Goal: Task Accomplishment & Management: Manage account settings

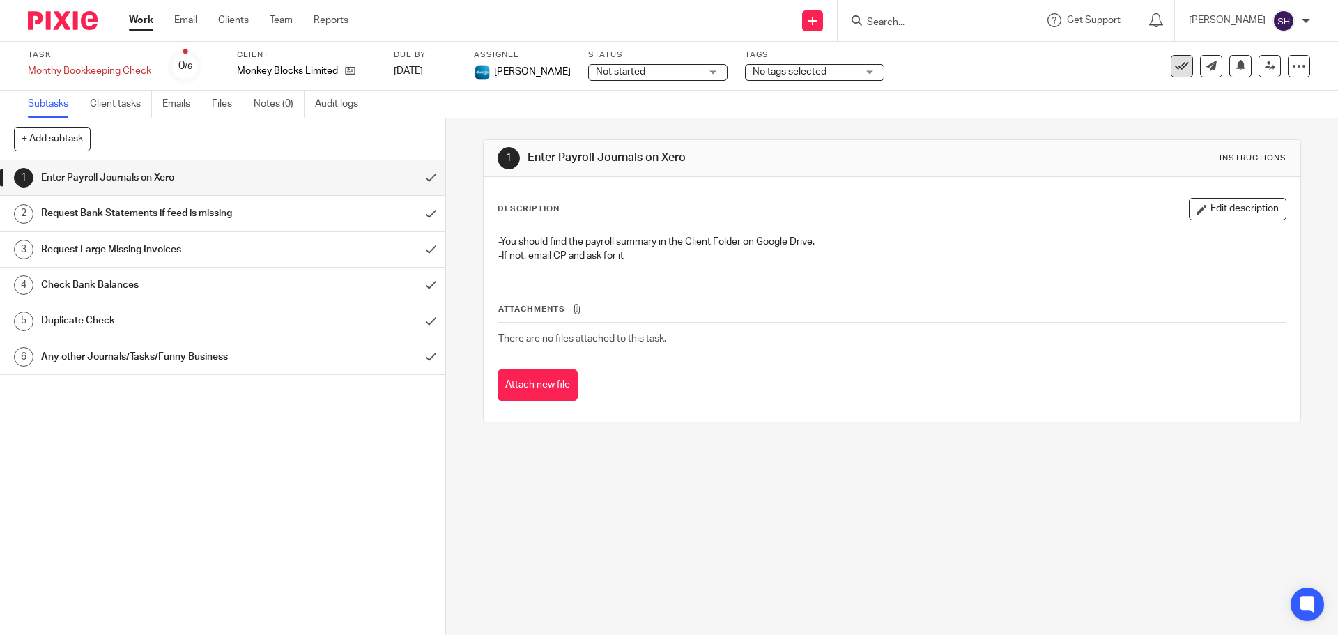
click at [1177, 66] on icon at bounding box center [1182, 66] width 14 height 14
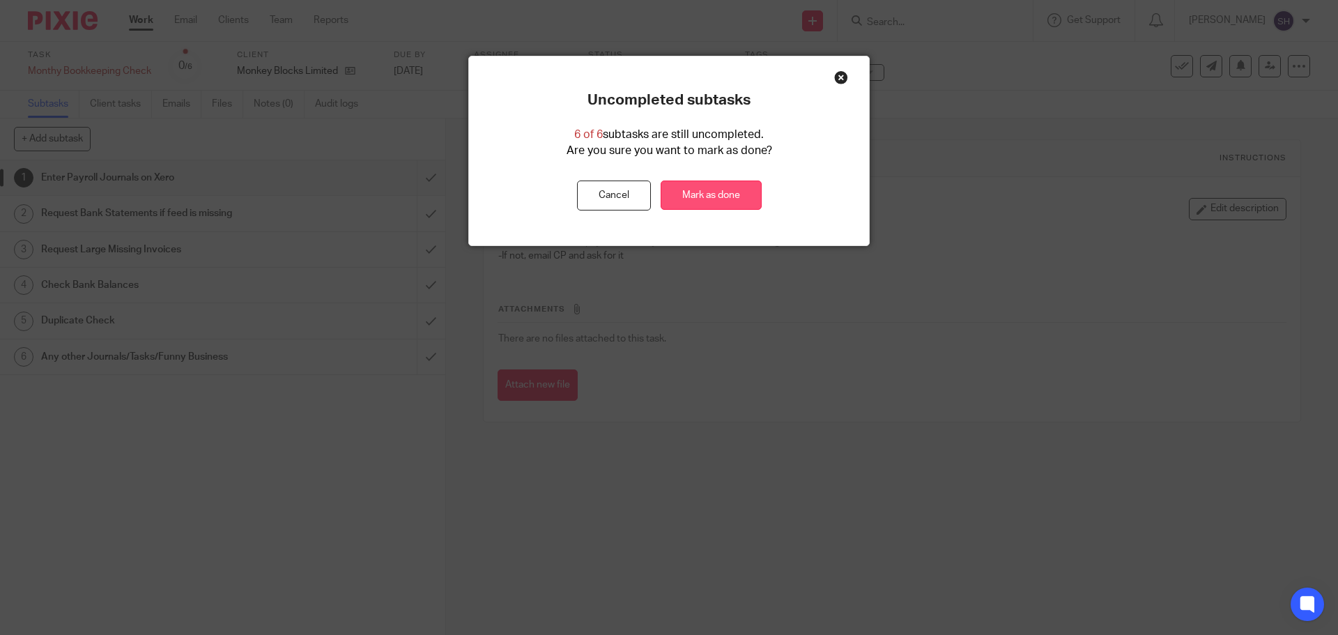
click at [718, 187] on link "Mark as done" at bounding box center [711, 196] width 101 height 30
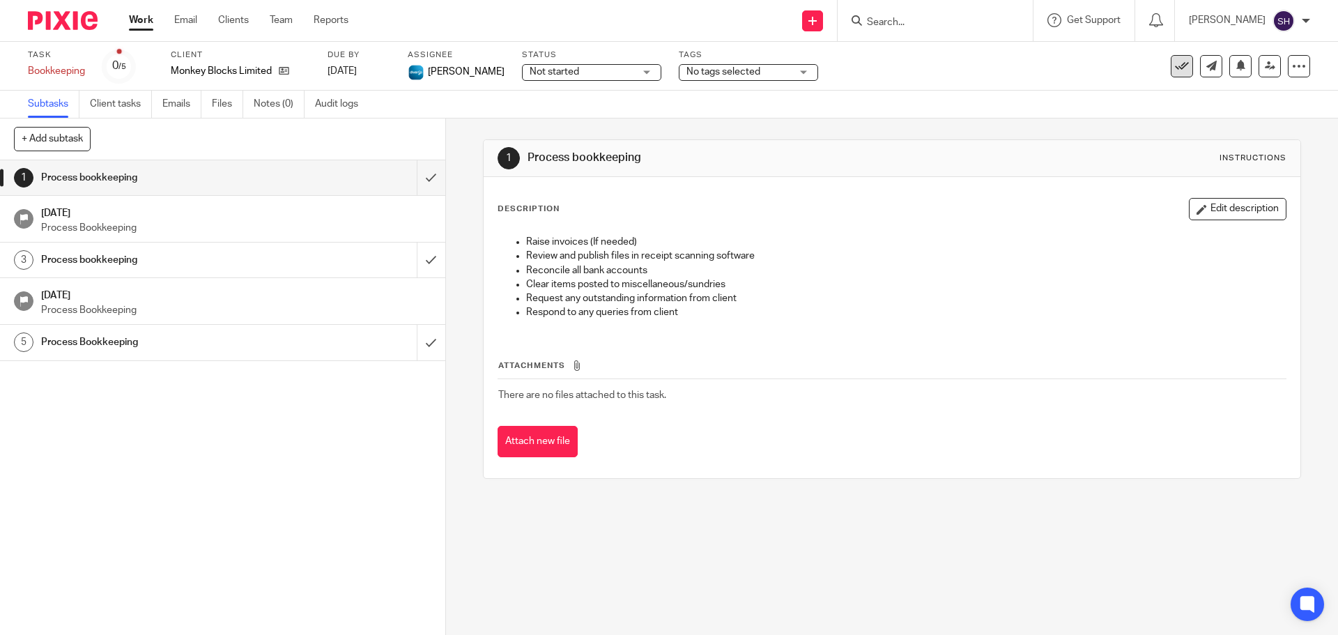
click at [1179, 59] on button at bounding box center [1182, 66] width 22 height 22
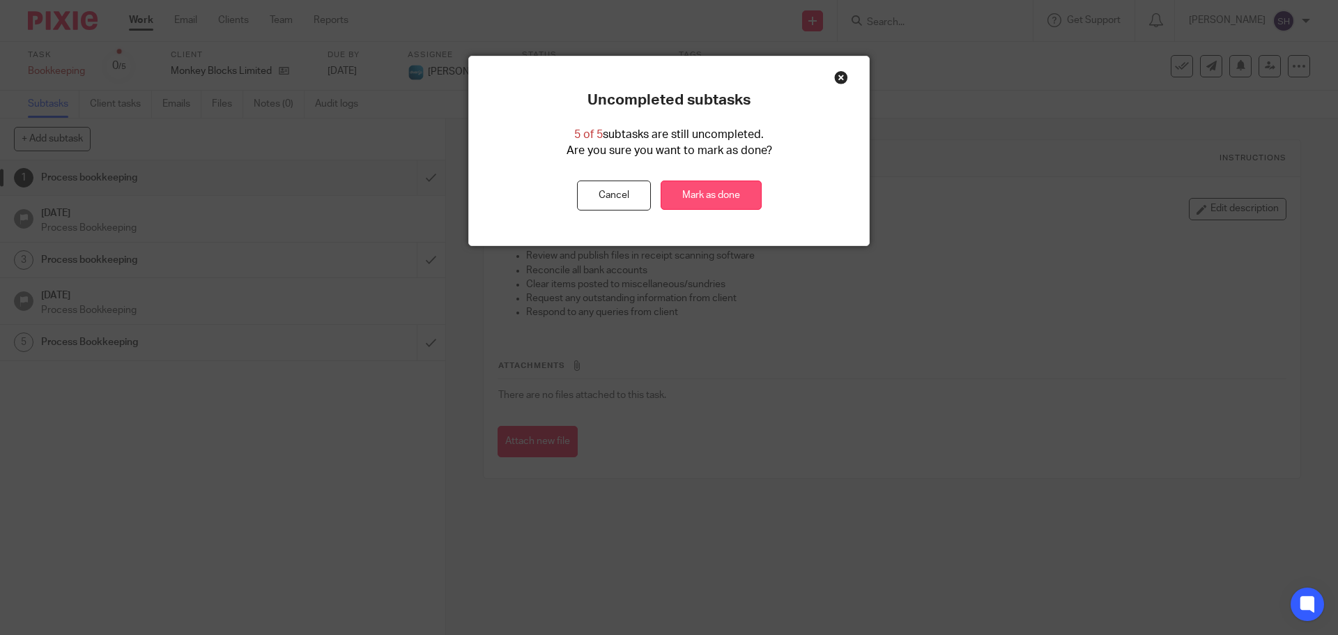
click at [731, 188] on link "Mark as done" at bounding box center [711, 196] width 101 height 30
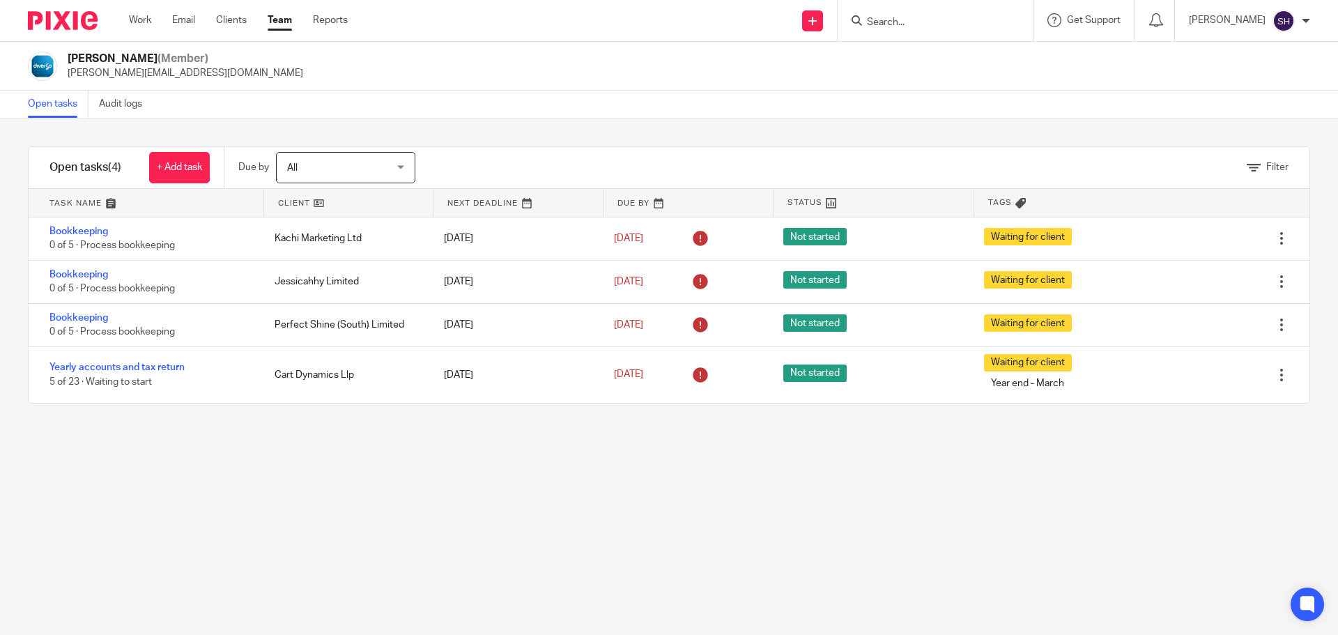
click at [922, 25] on input "Search" at bounding box center [928, 23] width 125 height 13
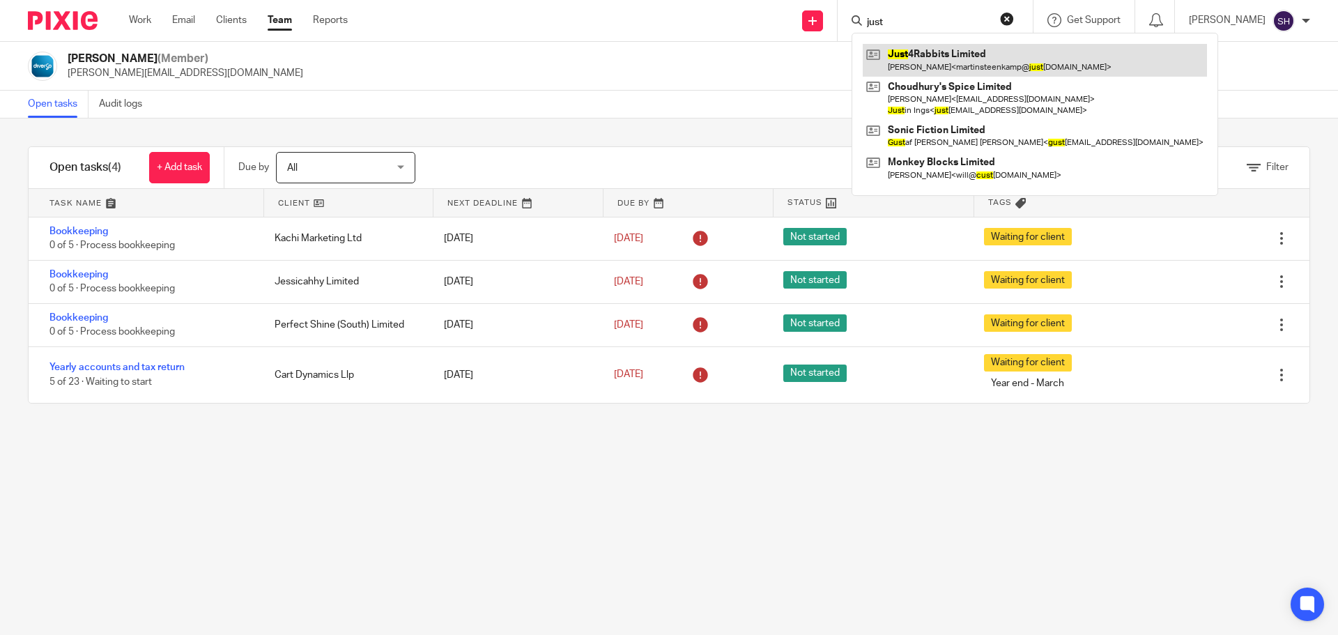
type input "just"
click at [930, 57] on link at bounding box center [1035, 60] width 344 height 32
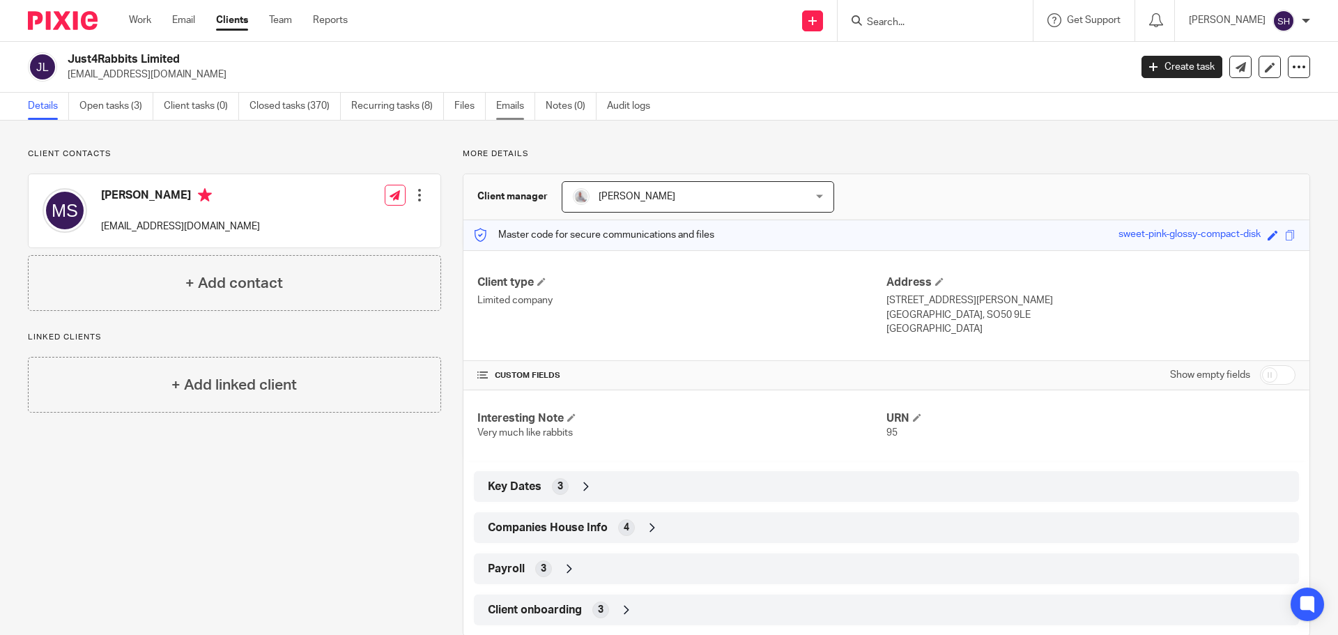
click at [508, 107] on link "Emails" at bounding box center [515, 106] width 39 height 27
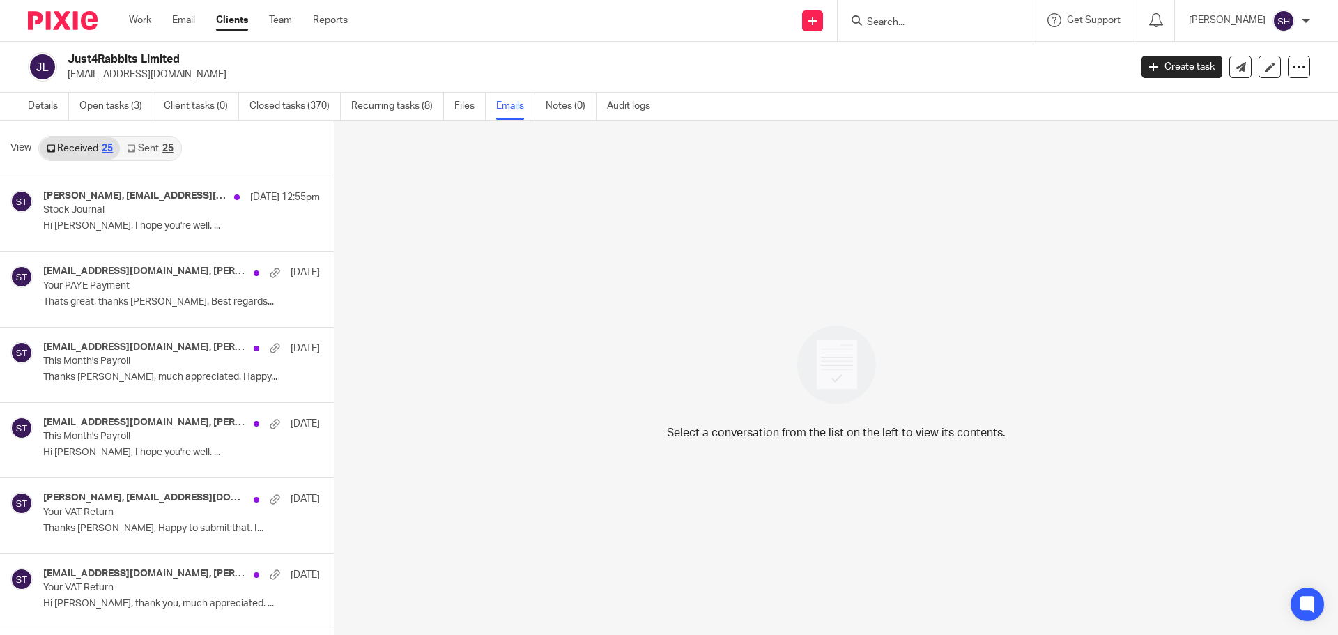
click at [150, 150] on link "Sent 25" at bounding box center [150, 148] width 60 height 22
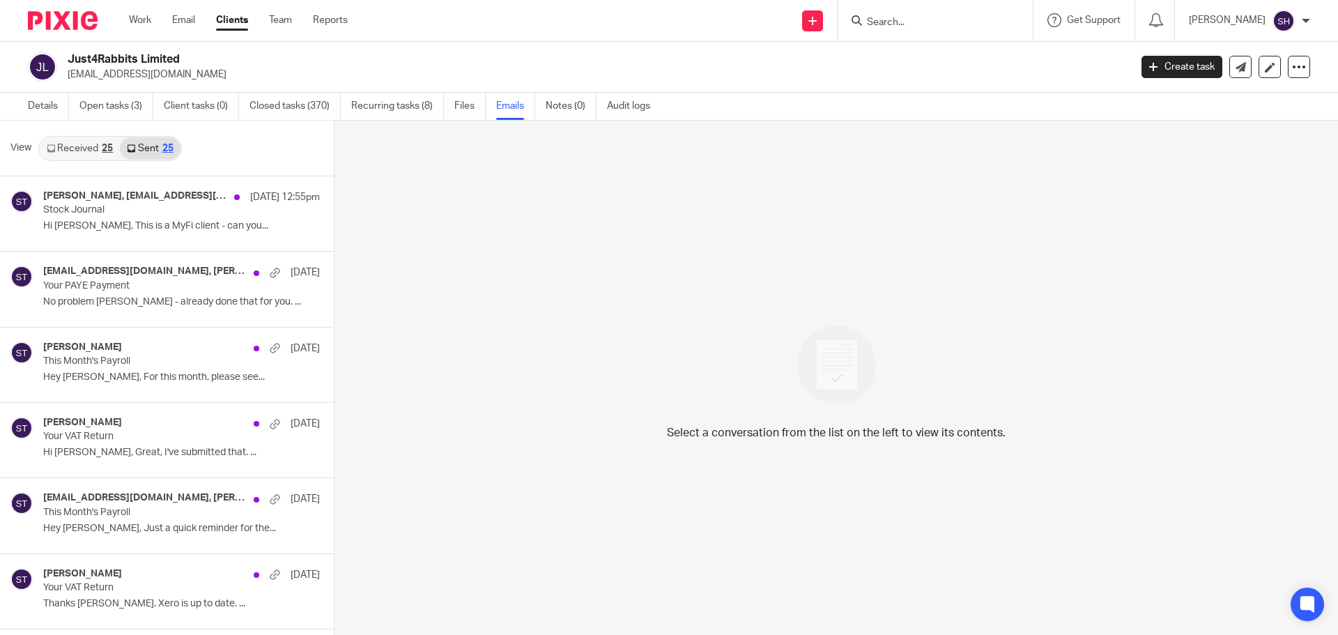
scroll to position [2, 0]
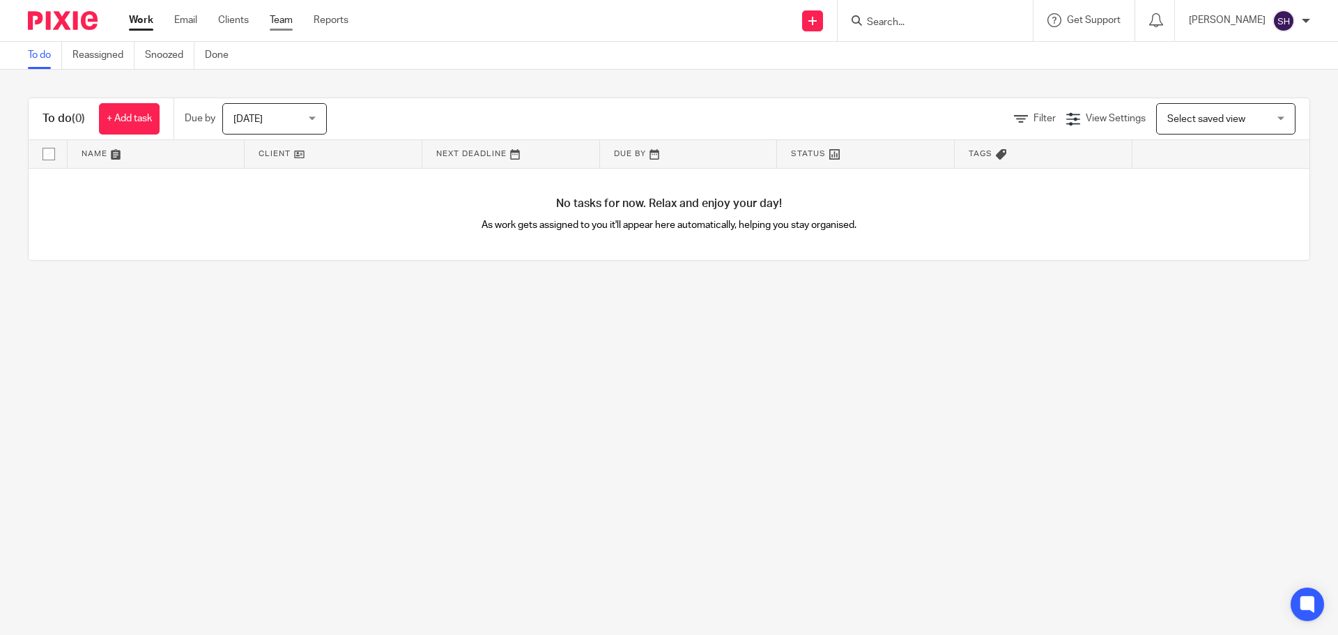
click at [280, 22] on link "Team" at bounding box center [281, 20] width 23 height 14
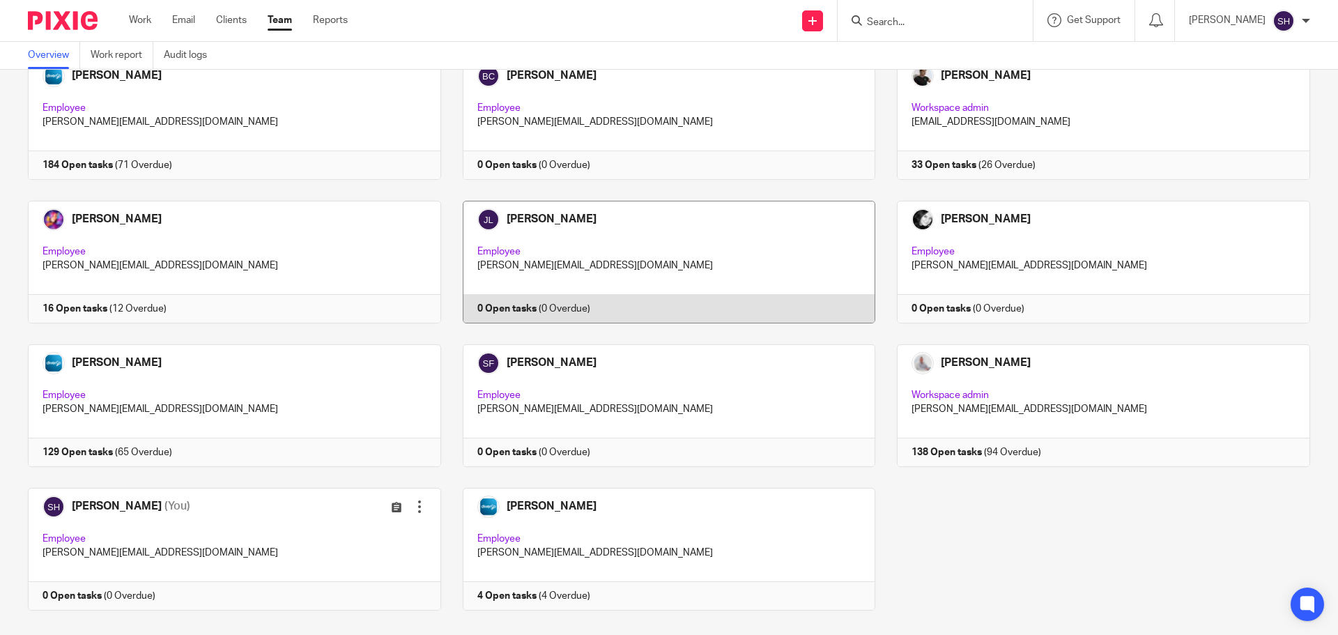
scroll to position [117, 0]
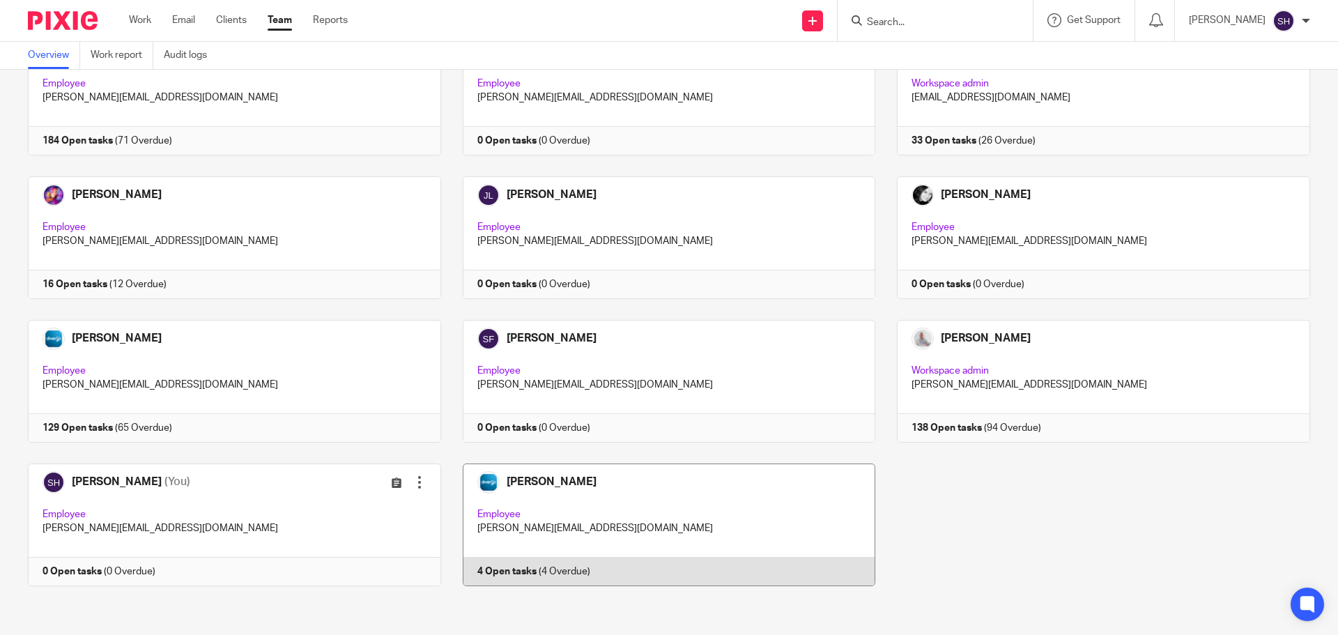
click at [745, 498] on link at bounding box center [658, 525] width 435 height 123
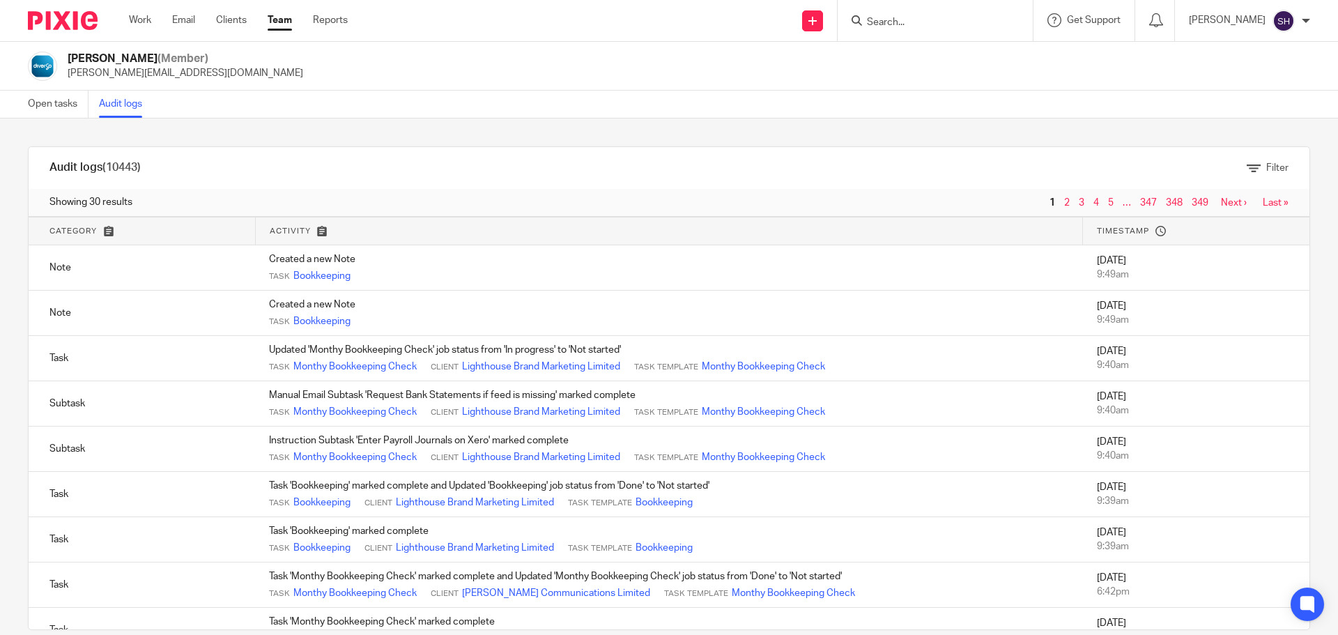
click at [287, 22] on link "Team" at bounding box center [280, 20] width 24 height 14
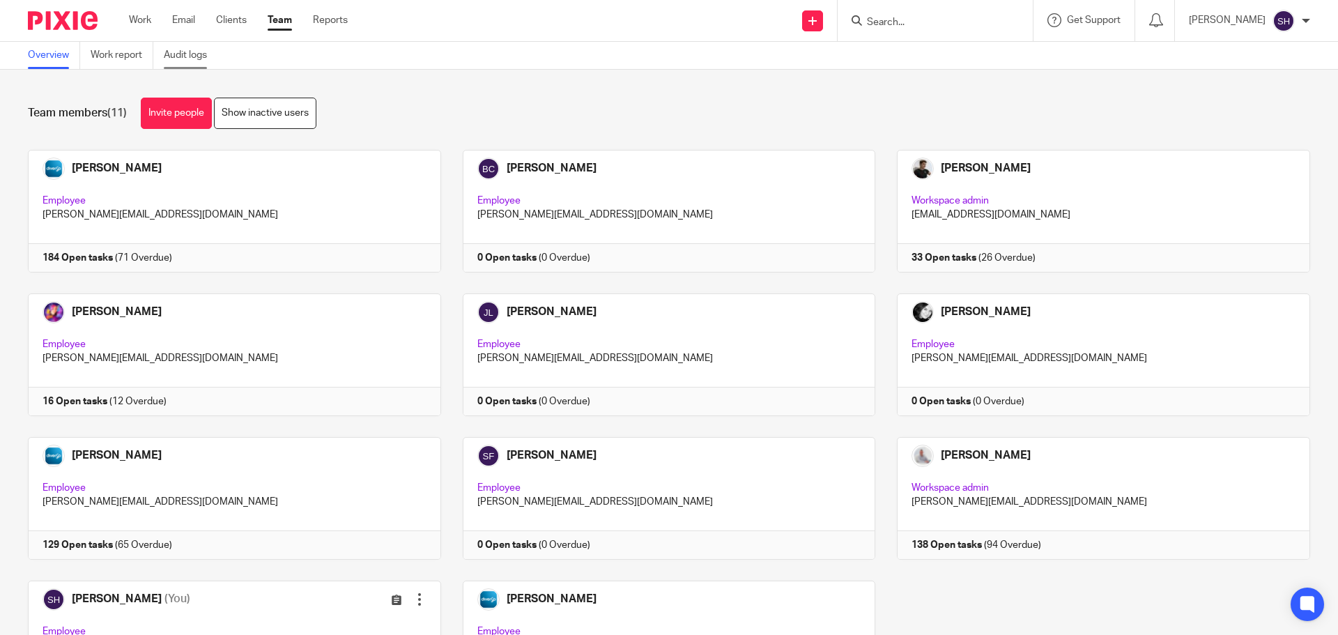
click at [193, 47] on link "Audit logs" at bounding box center [191, 55] width 54 height 27
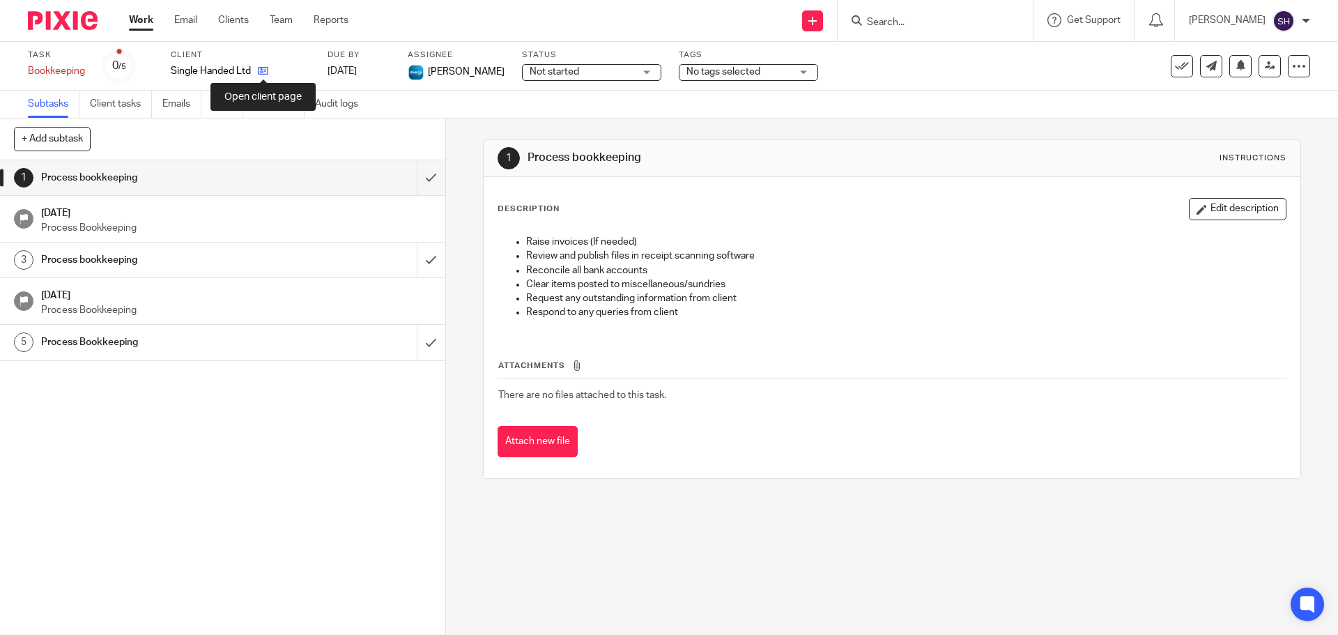
click at [261, 66] on icon at bounding box center [263, 71] width 10 height 10
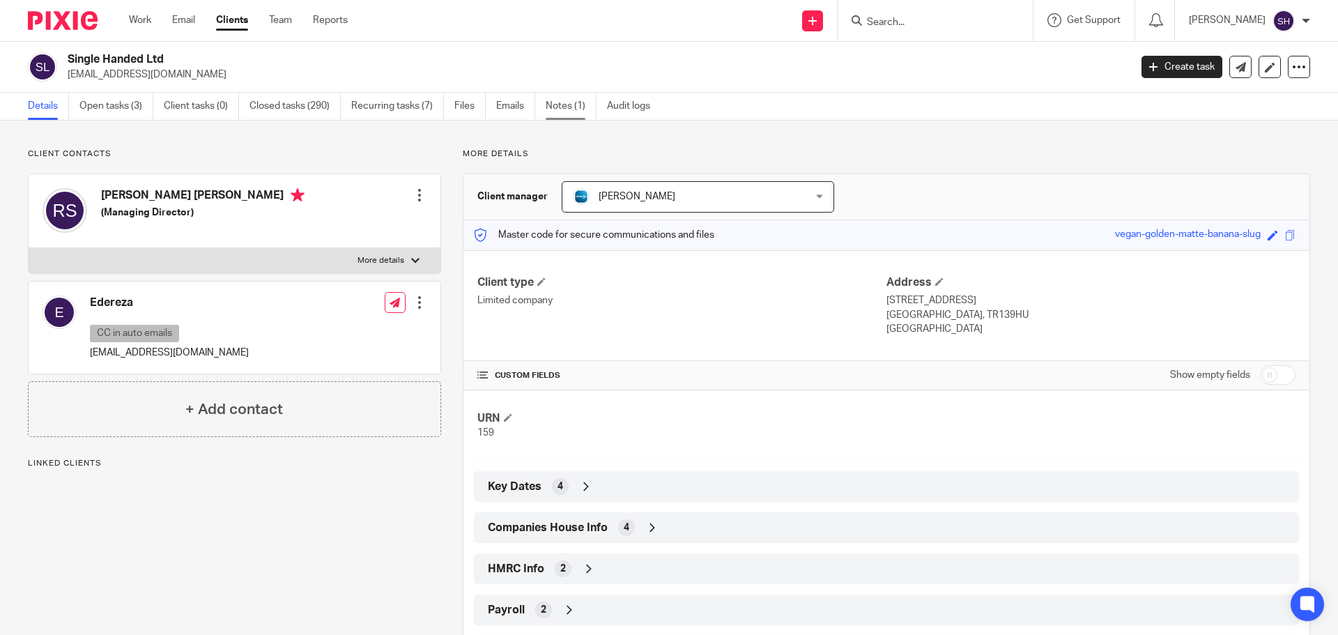
click at [554, 107] on link "Notes (1)" at bounding box center [571, 106] width 51 height 27
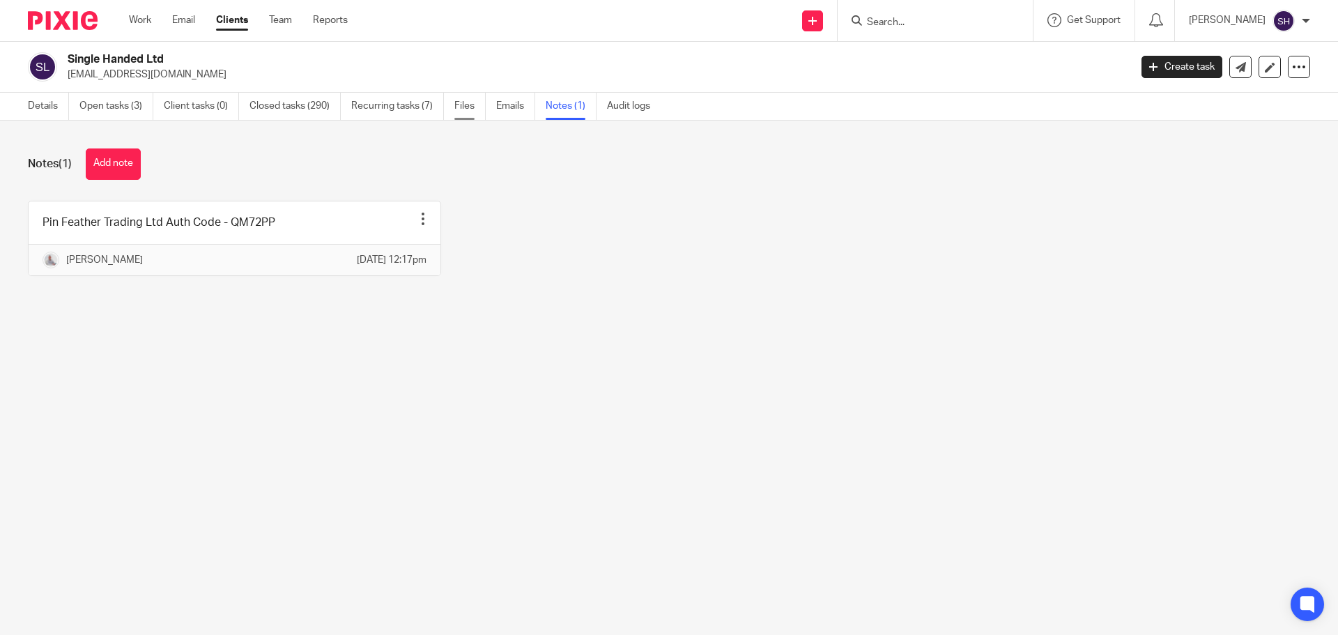
click at [480, 105] on link "Files" at bounding box center [470, 106] width 31 height 27
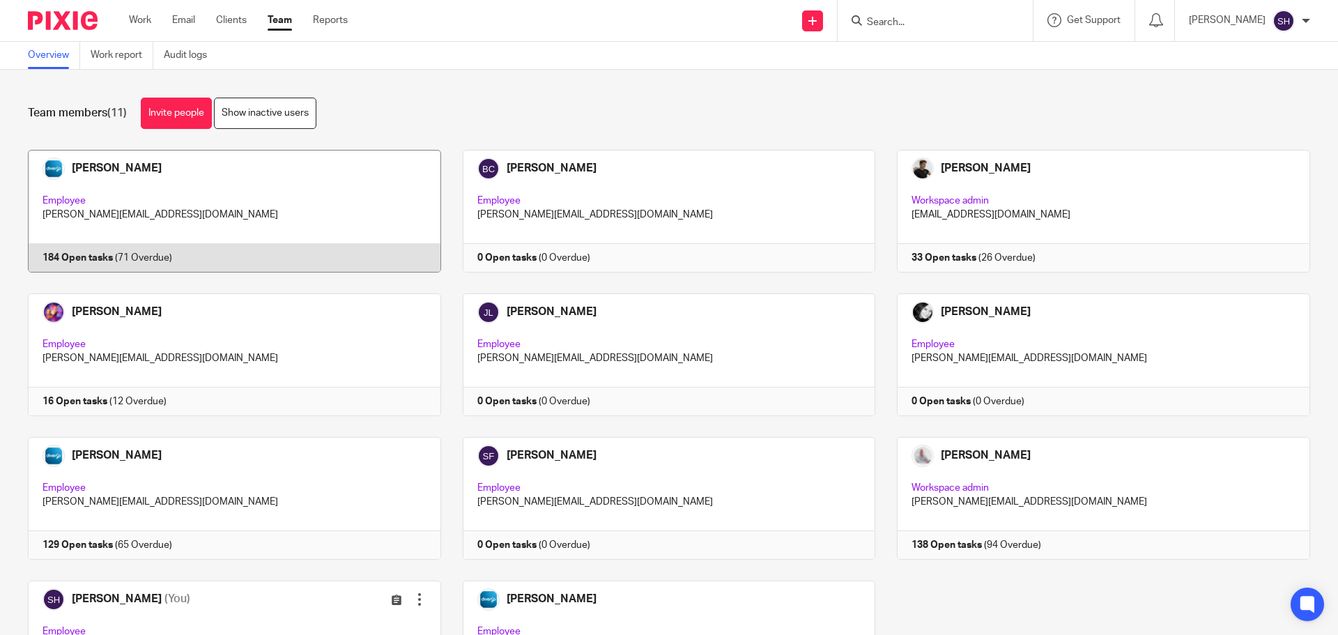
click at [363, 195] on link at bounding box center [223, 211] width 435 height 123
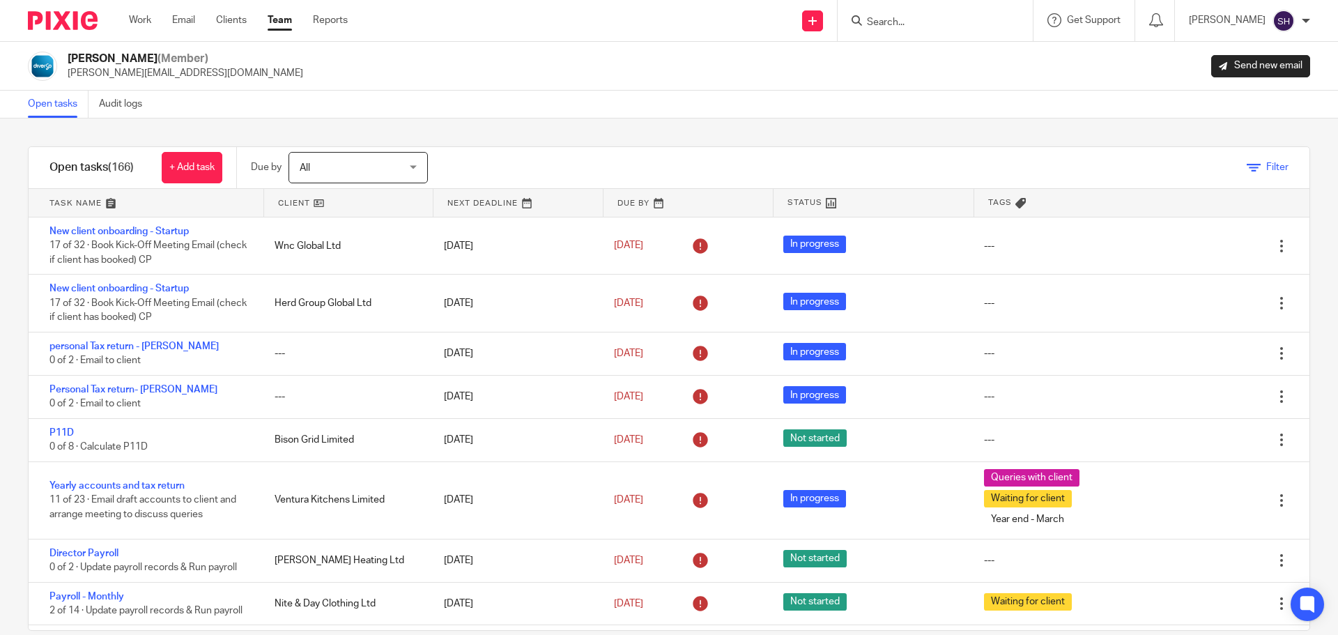
click at [1247, 164] on link "Filter" at bounding box center [1268, 167] width 42 height 10
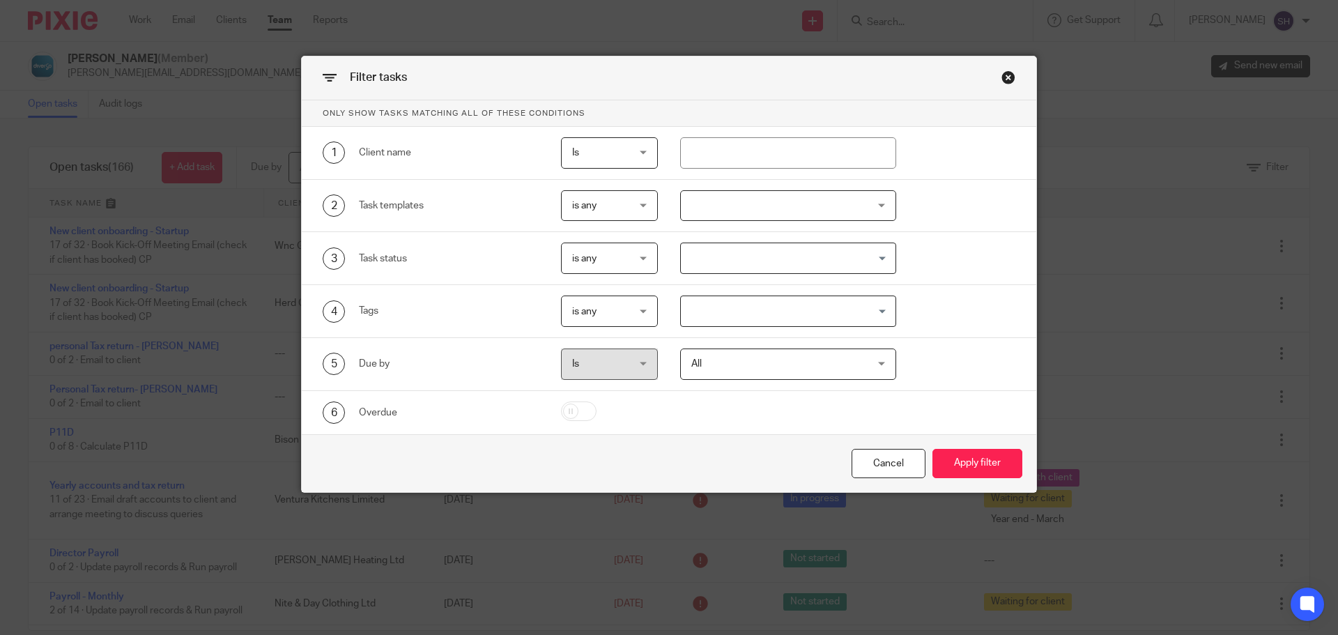
click at [722, 216] on div at bounding box center [788, 205] width 217 height 31
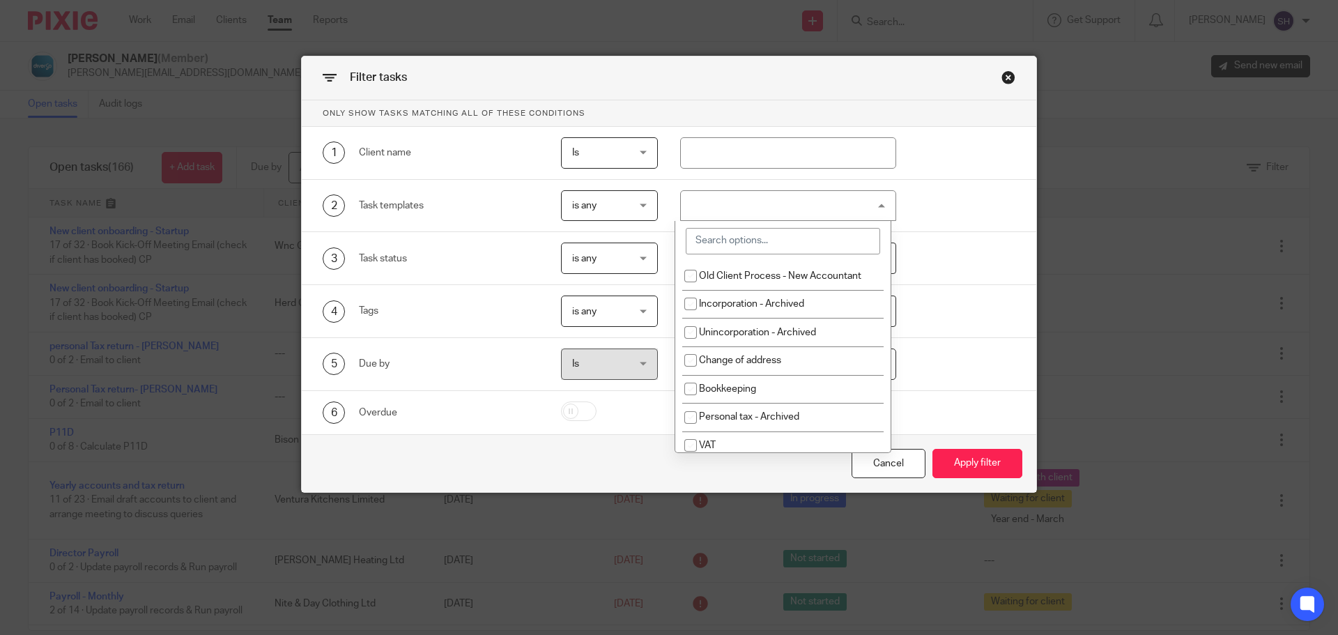
click at [740, 238] on input "search" at bounding box center [783, 241] width 194 height 26
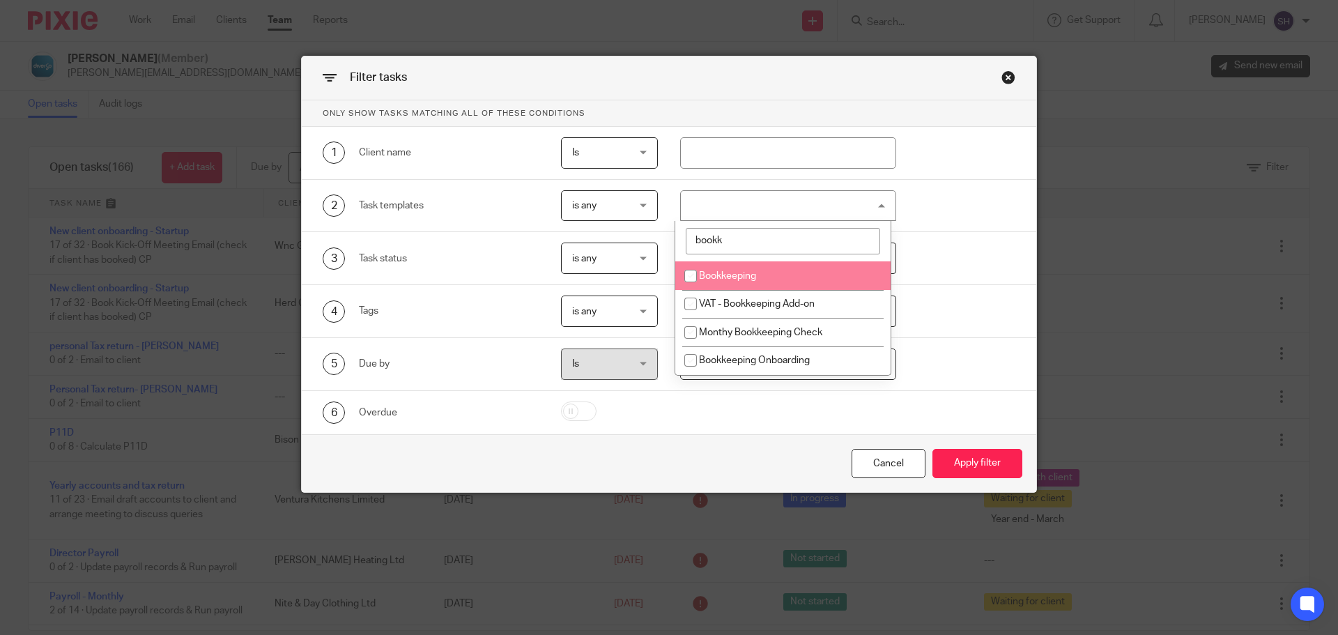
type input "bookk"
click at [685, 276] on input "checkbox" at bounding box center [691, 276] width 26 height 26
checkbox input "true"
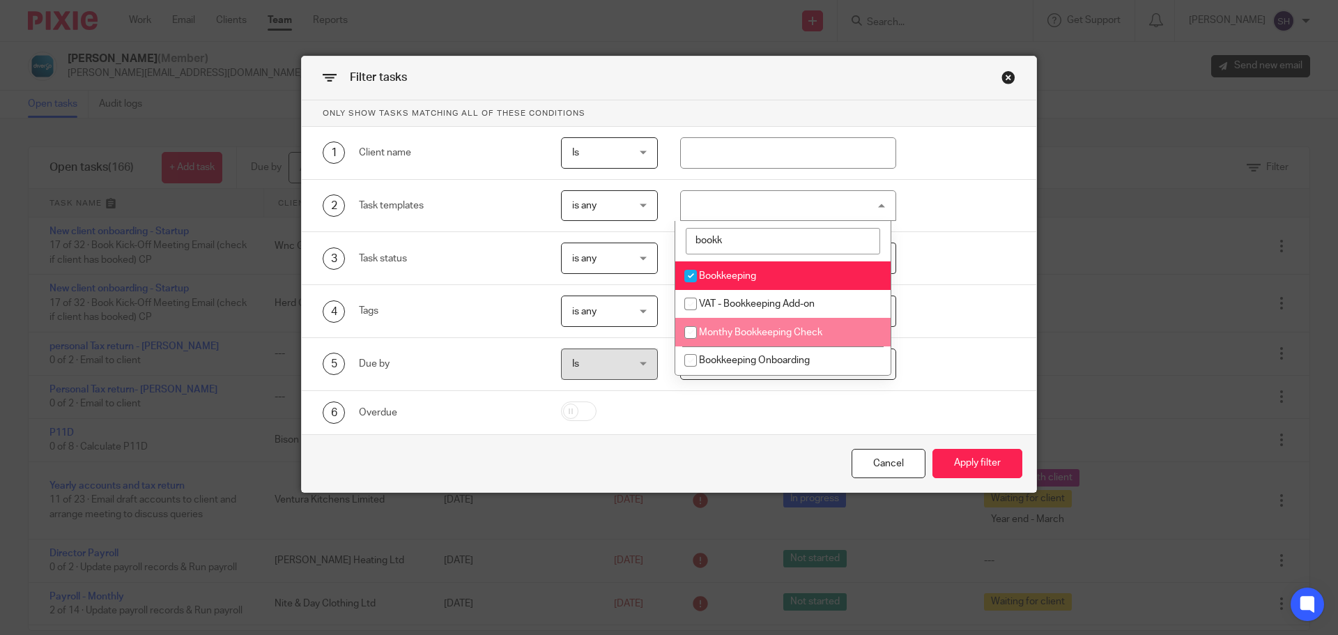
click at [690, 339] on input "checkbox" at bounding box center [691, 332] width 26 height 26
checkbox input "true"
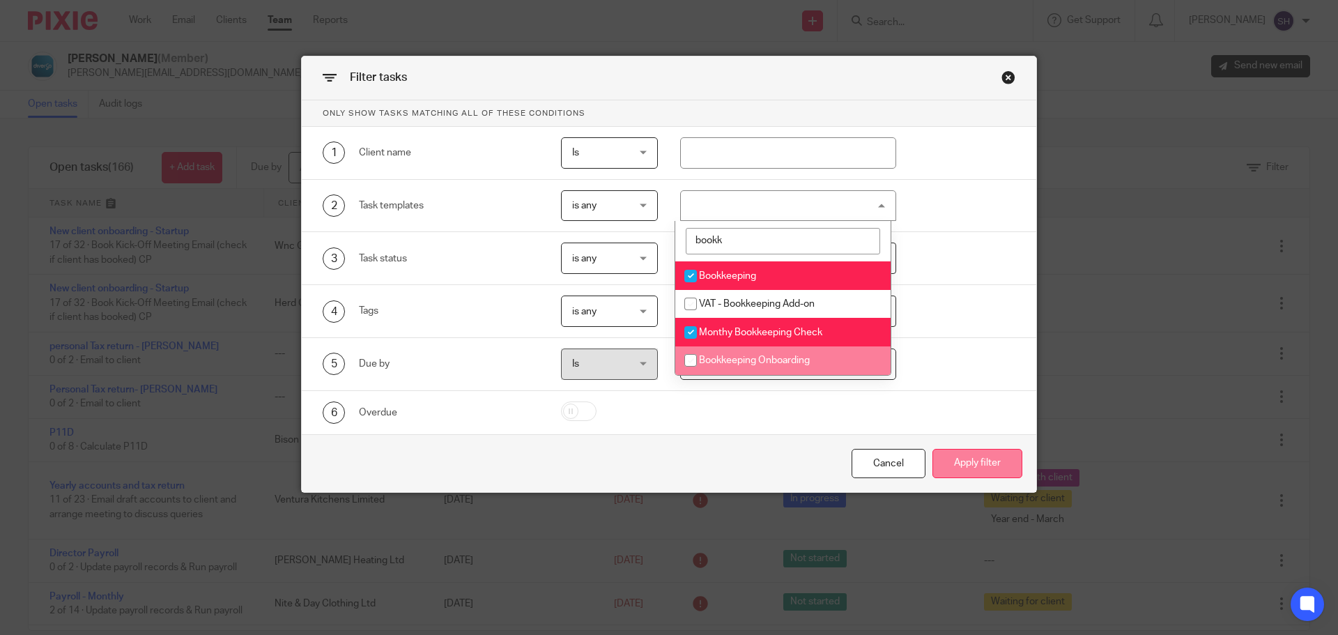
click at [998, 478] on button "Apply filter" at bounding box center [978, 464] width 90 height 30
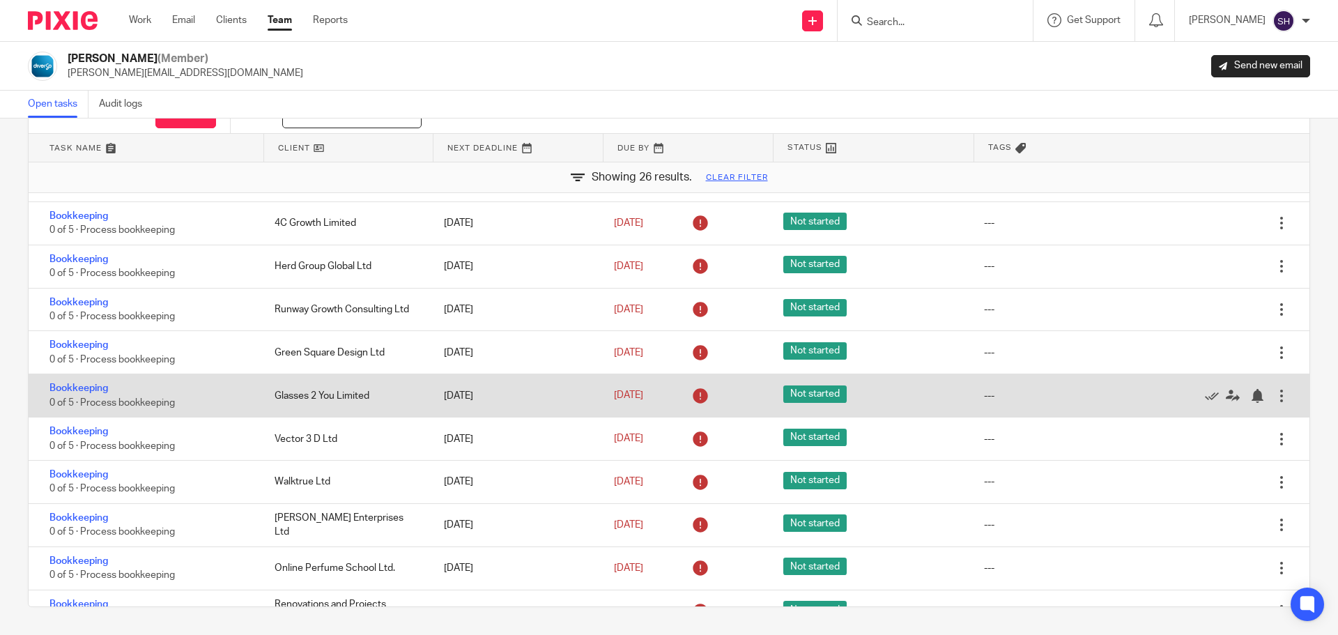
scroll to position [708, 0]
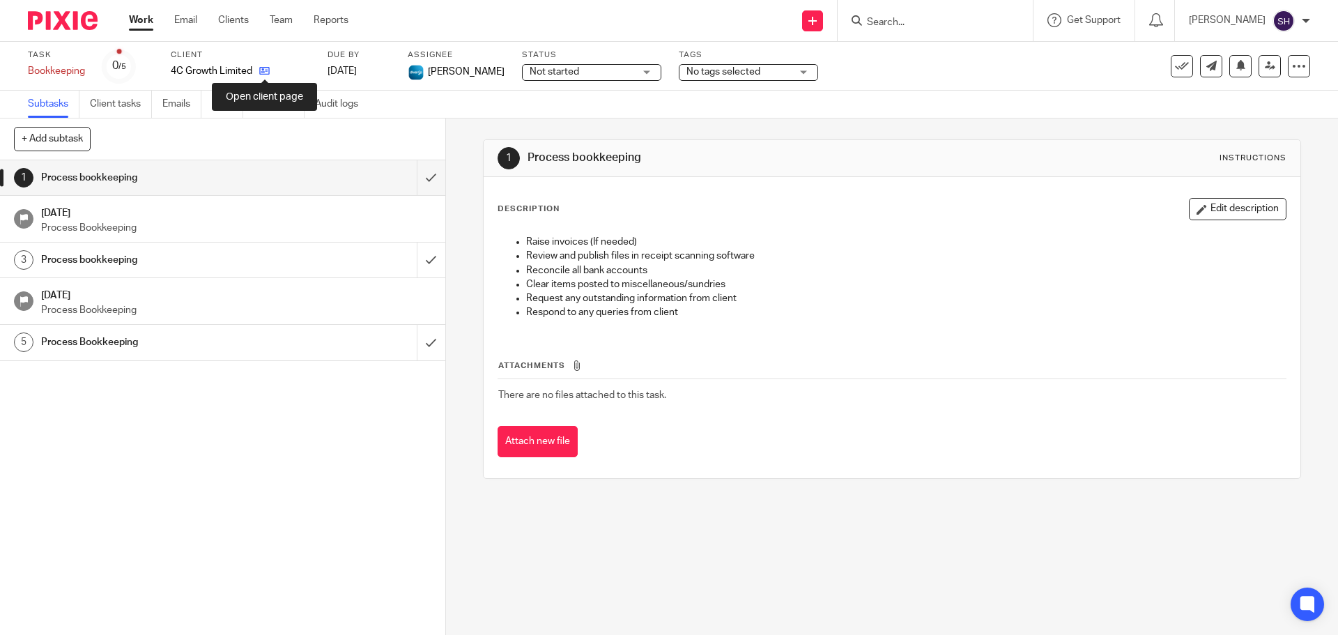
click at [267, 69] on icon at bounding box center [264, 71] width 10 height 10
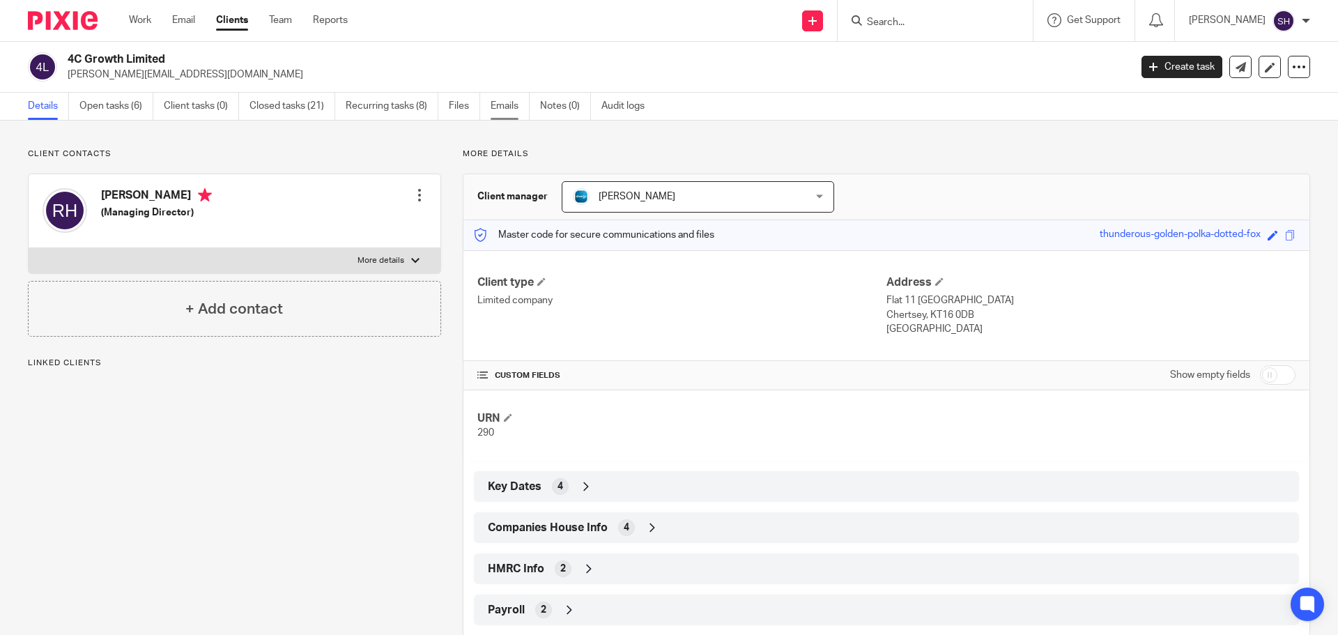
click at [514, 110] on link "Emails" at bounding box center [510, 106] width 39 height 27
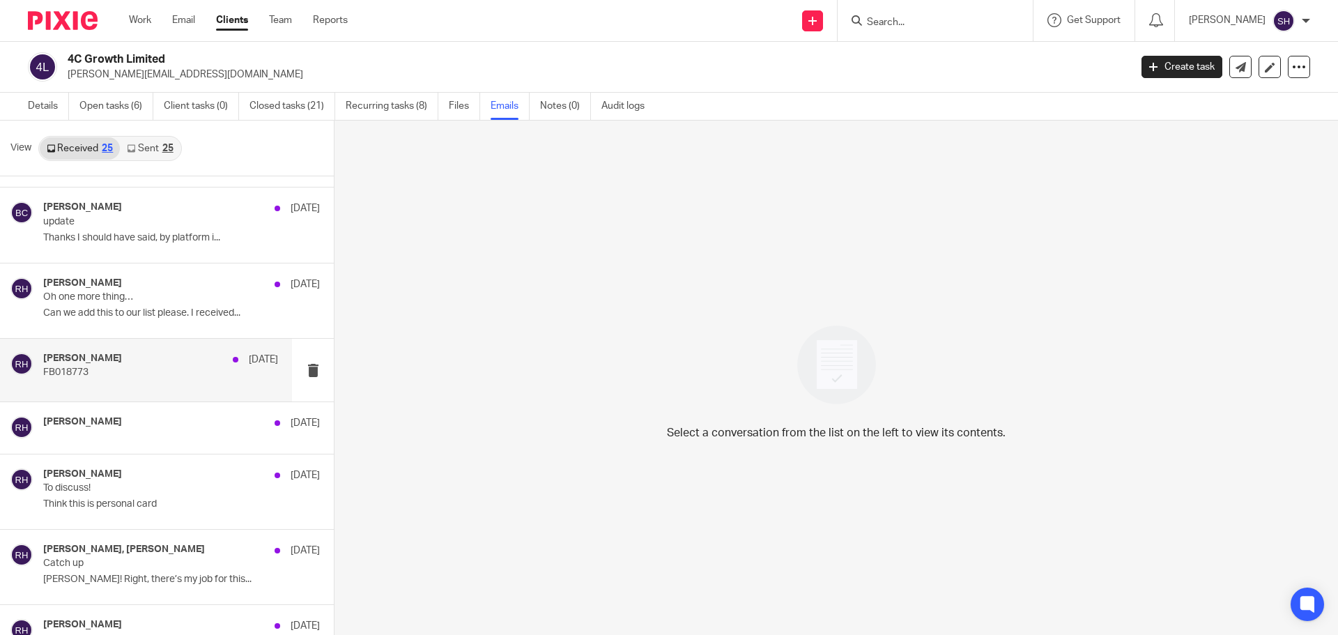
scroll to position [279, 0]
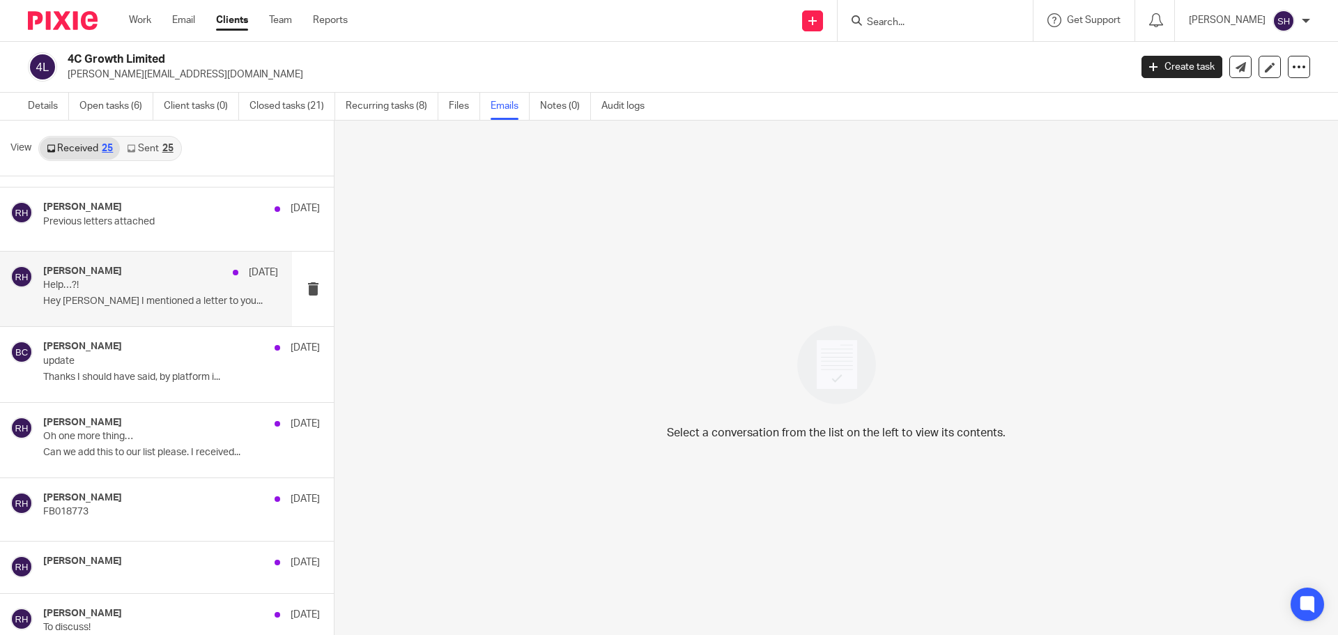
click at [190, 317] on div "[PERSON_NAME] [DATE] Help…?! Hey [PERSON_NAME] I mentioned a letter to you..." at bounding box center [146, 289] width 292 height 75
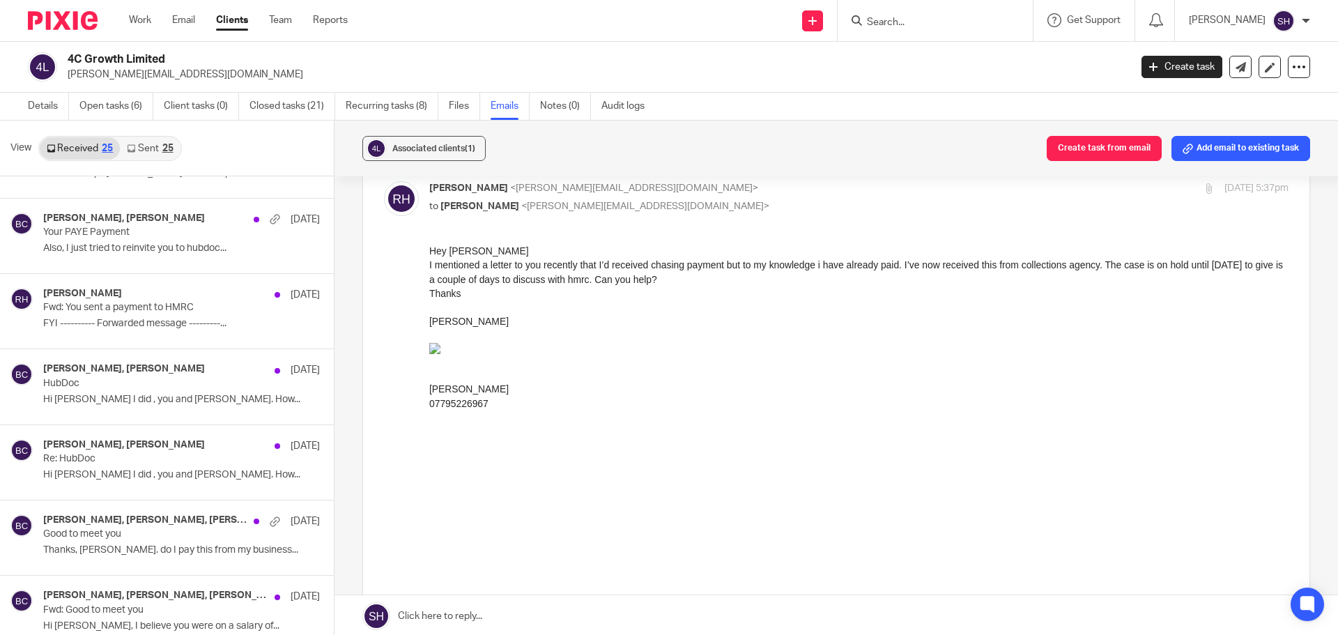
scroll to position [906, 0]
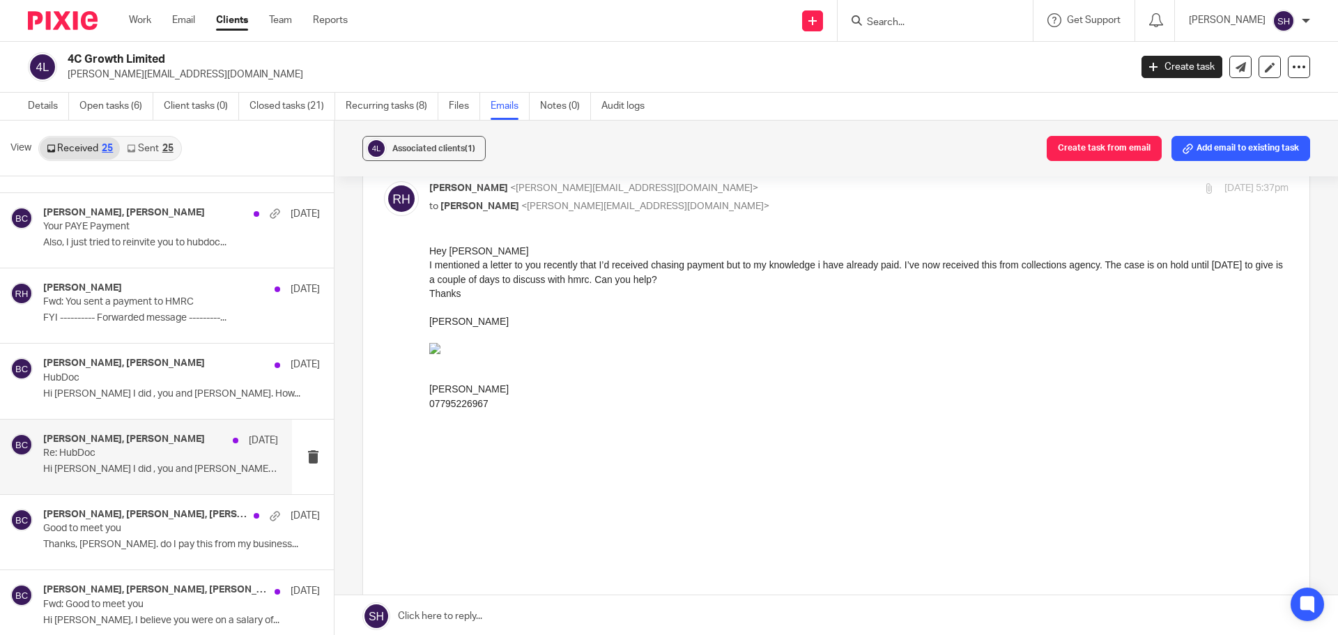
click at [167, 480] on div "Reid Holland, Becky Cole 23 May Re: HubDoc Hi Becky Yeah I did , you and Abi. H…" at bounding box center [160, 457] width 235 height 47
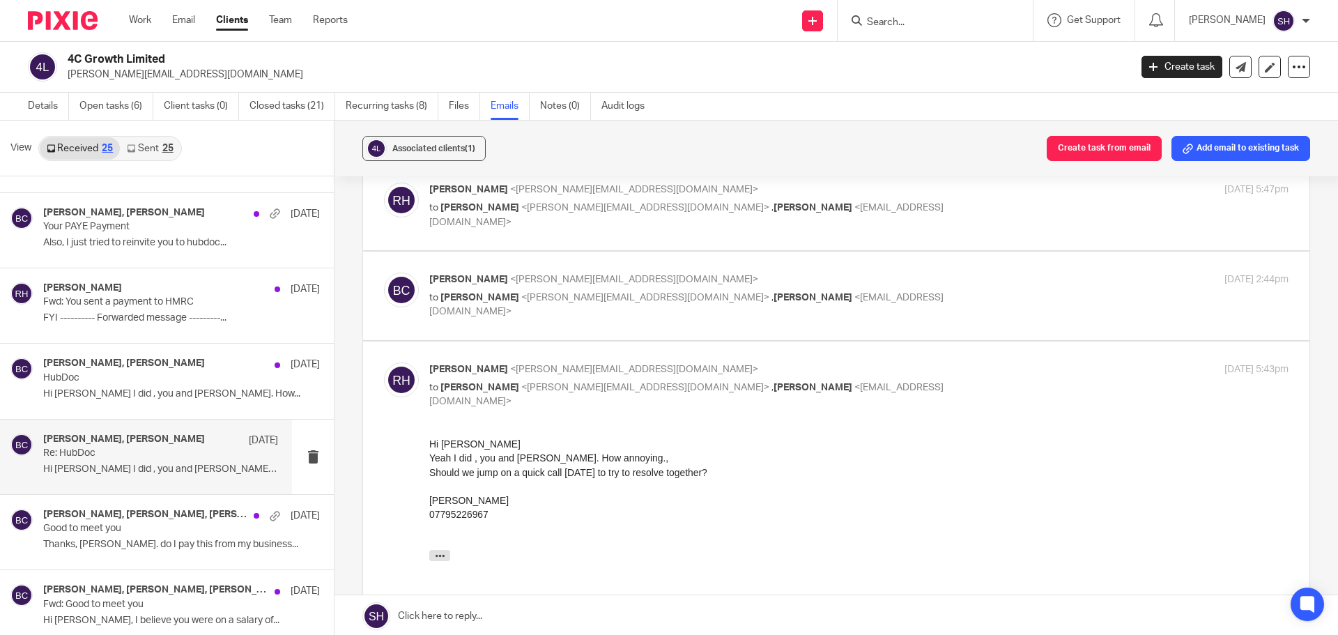
scroll to position [279, 0]
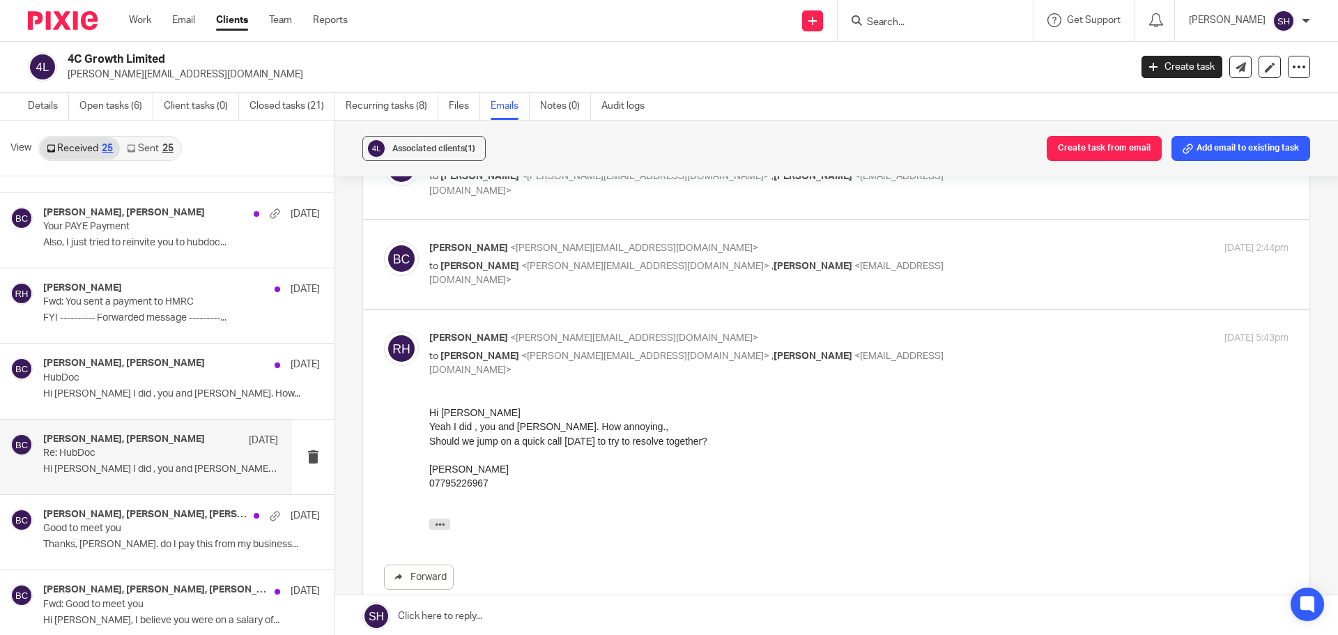
click at [765, 287] on div "Becky Cole <becky@wearediverso.com> to Reid Holland <reid.holland72@gmail.com> …" at bounding box center [836, 264] width 947 height 89
click at [876, 272] on p "to Reid Holland <reid.holland72@gmail.com> , Abi Spence <abi@wearediverso.com>" at bounding box center [715, 273] width 573 height 29
checkbox input "true"
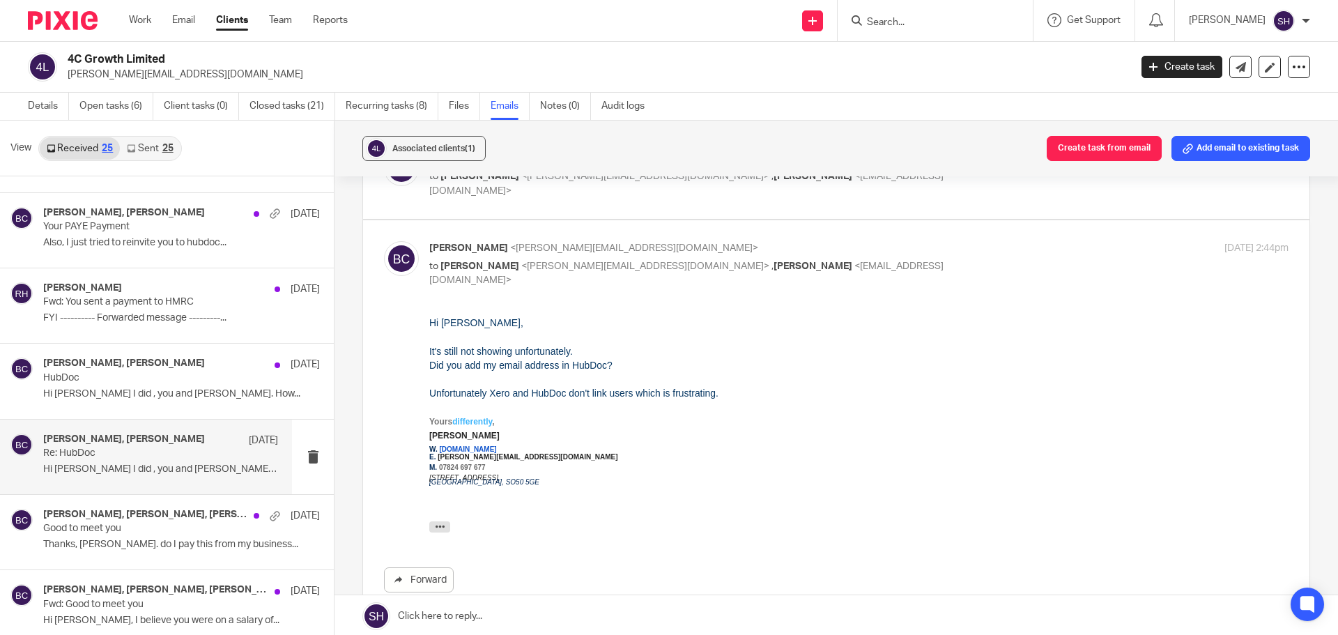
scroll to position [209, 0]
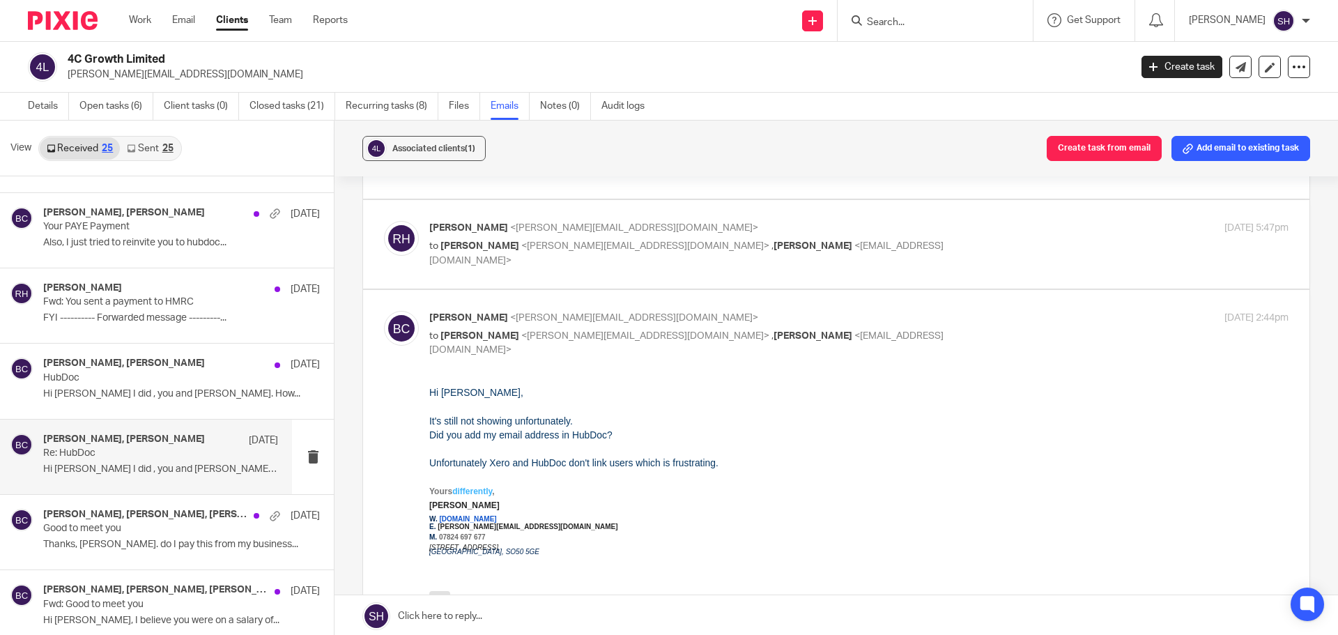
click at [883, 239] on p "to Becky Cole <becky@wearediverso.com> , Abi Spence <abi@wearediverso.com>" at bounding box center [715, 253] width 573 height 29
checkbox input "true"
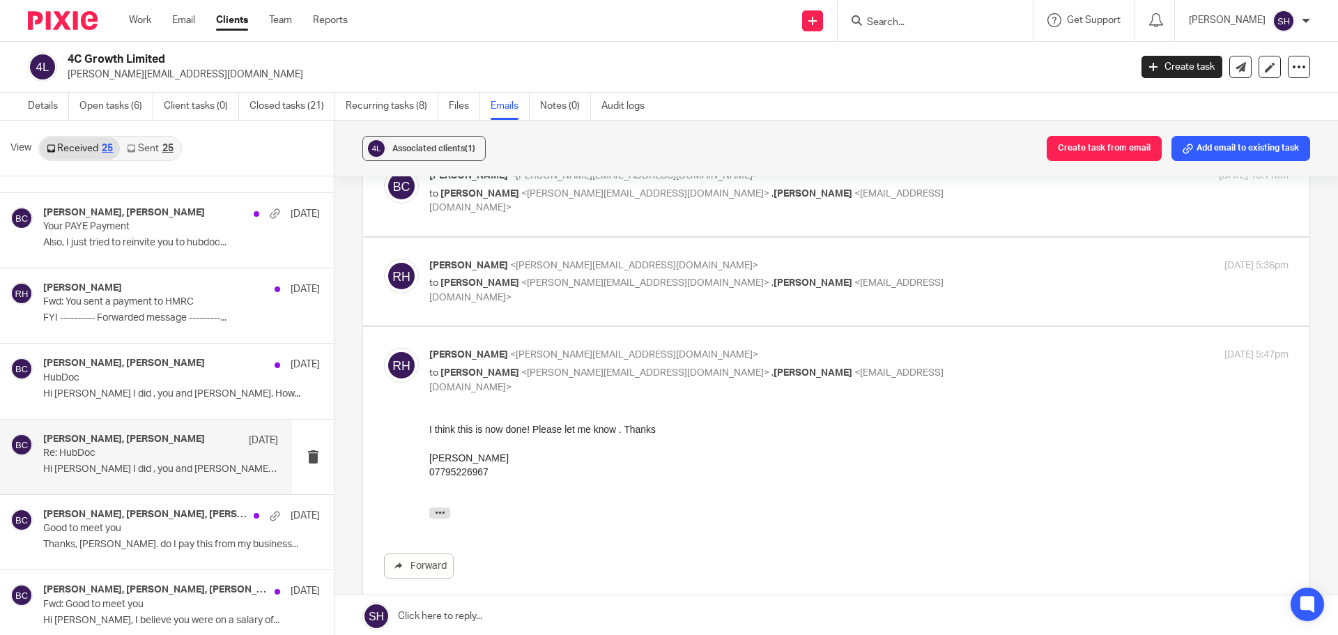
scroll to position [70, 0]
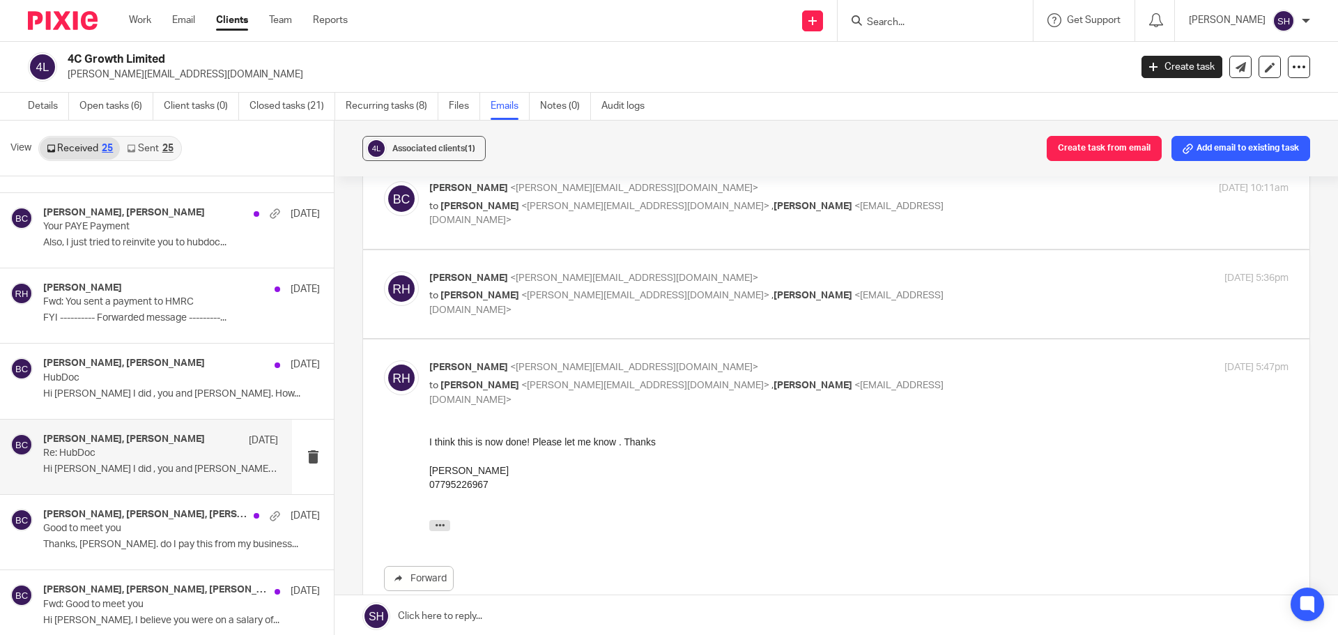
click at [838, 274] on p "Reid Holland <reid.holland72@gmail.com>" at bounding box center [715, 278] width 573 height 15
checkbox input "true"
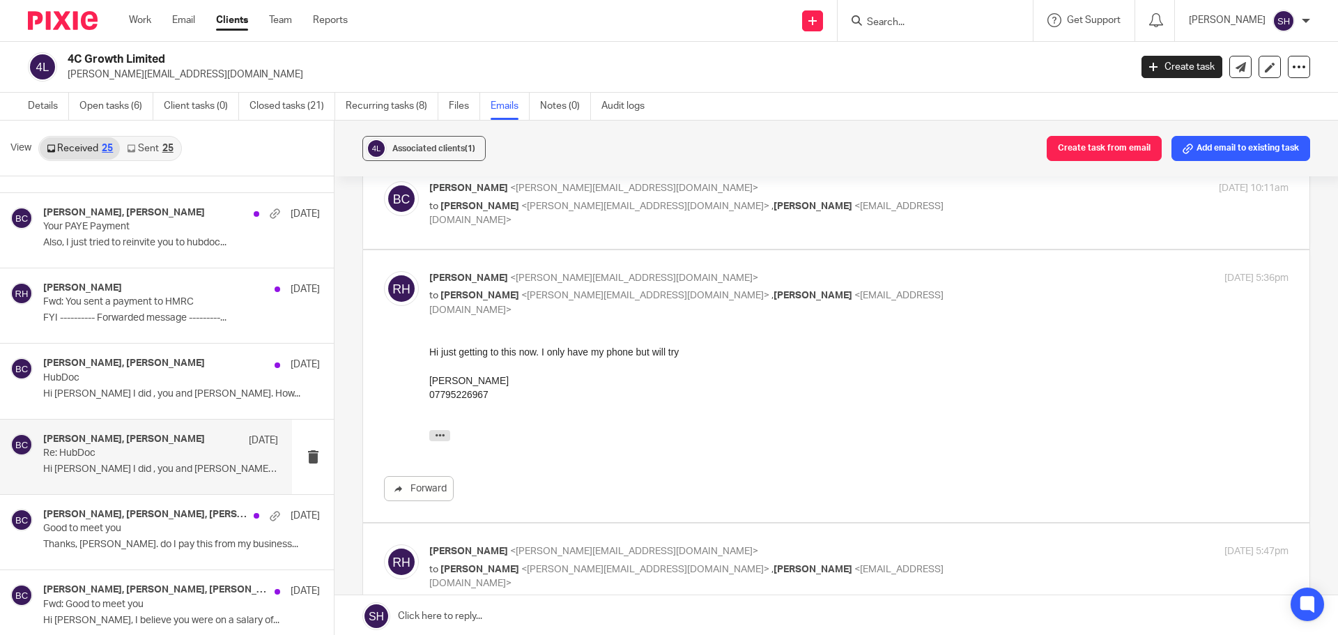
scroll to position [0, 0]
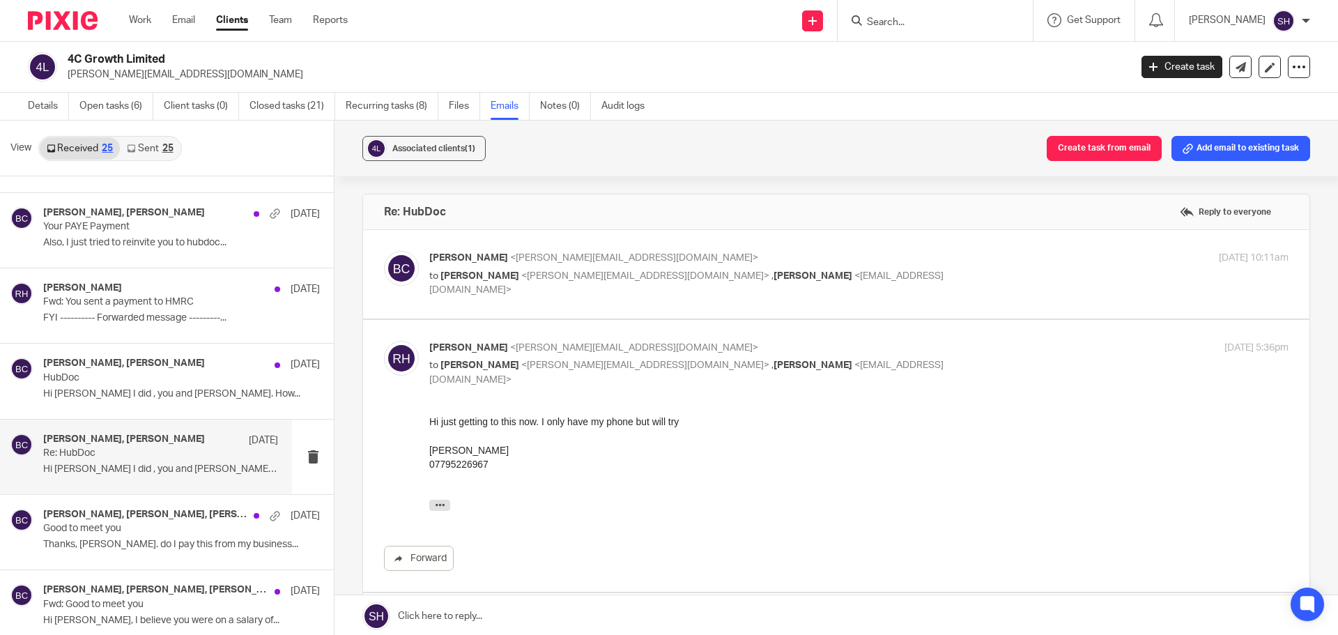
click at [838, 274] on p "to Reid Holland <reid.holland72@gmail.com> , Abi Spence <abi@wearediverso.com>" at bounding box center [715, 283] width 573 height 29
checkbox input "true"
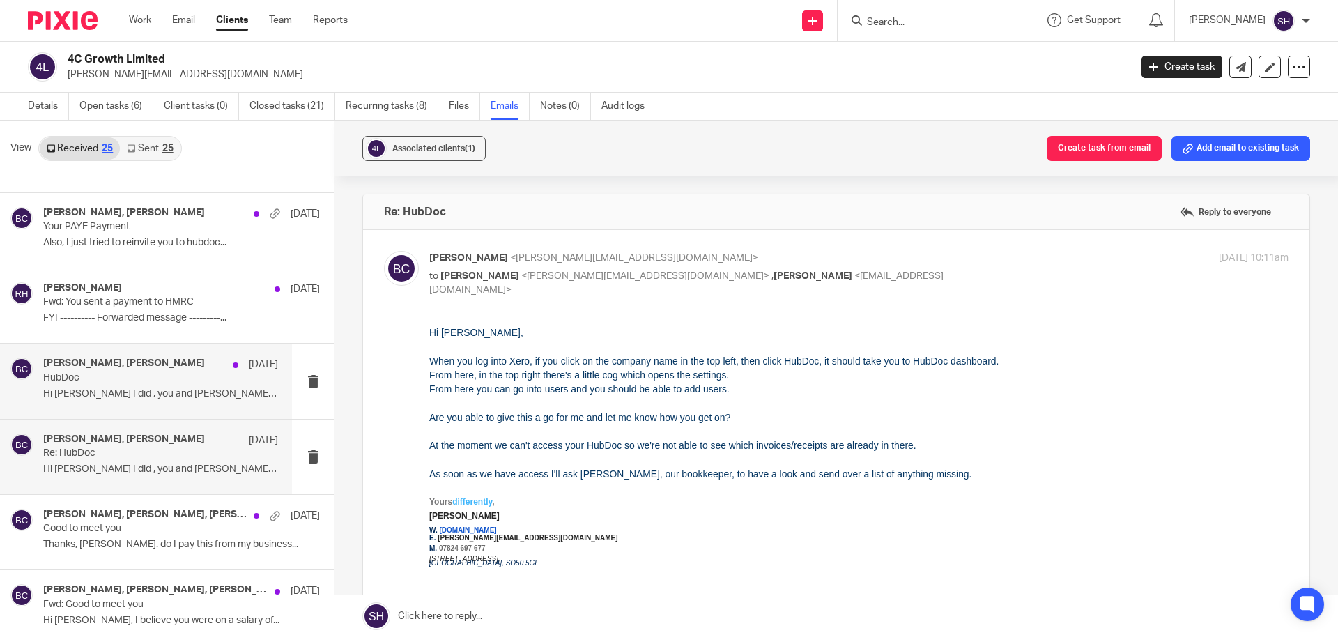
click at [202, 376] on p "HubDoc" at bounding box center [137, 378] width 188 height 12
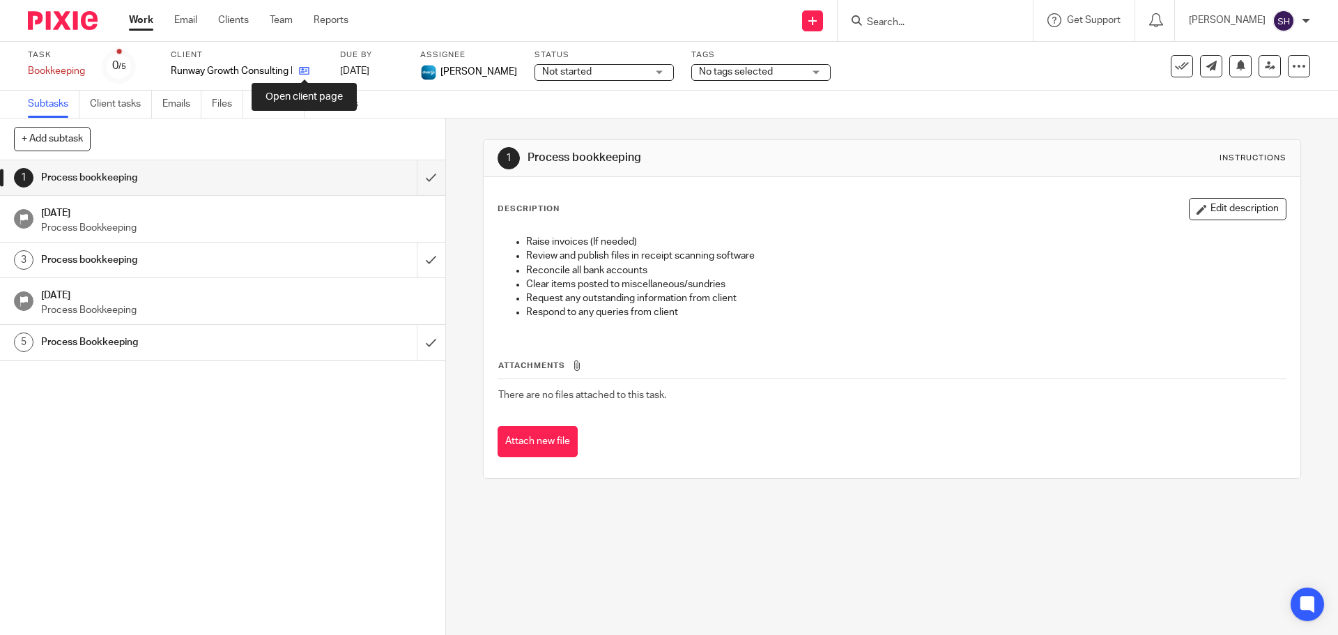
click at [307, 73] on icon at bounding box center [304, 71] width 10 height 10
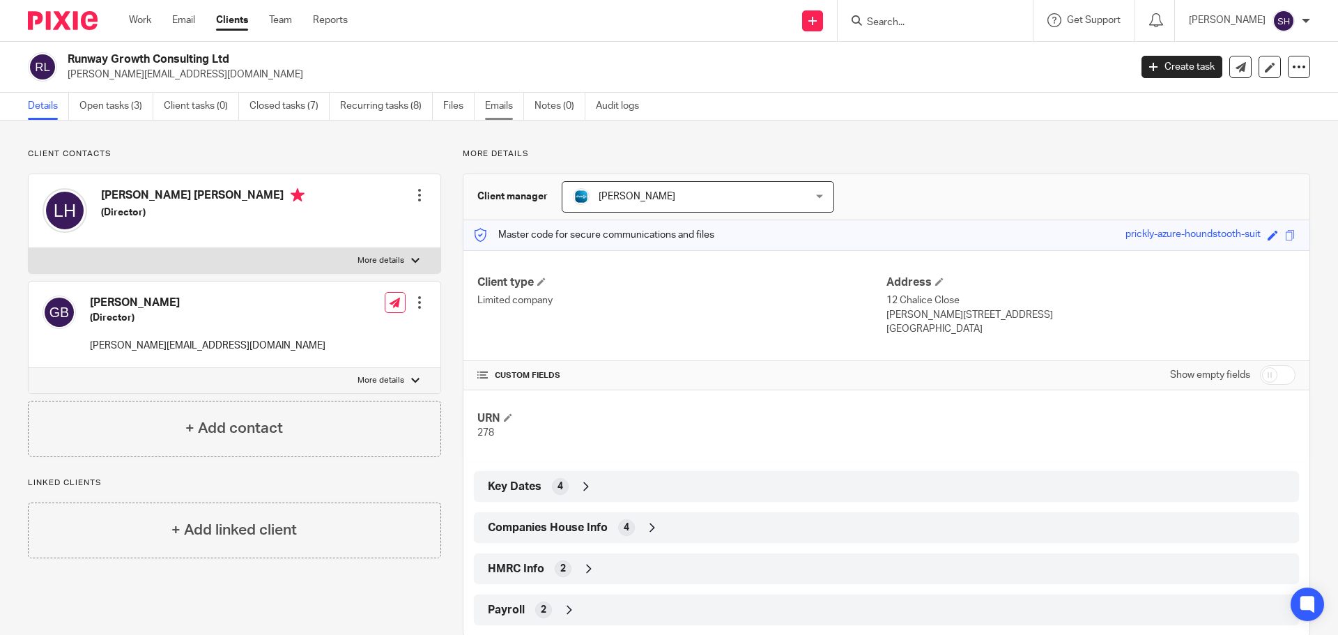
click at [511, 102] on link "Emails" at bounding box center [504, 106] width 39 height 27
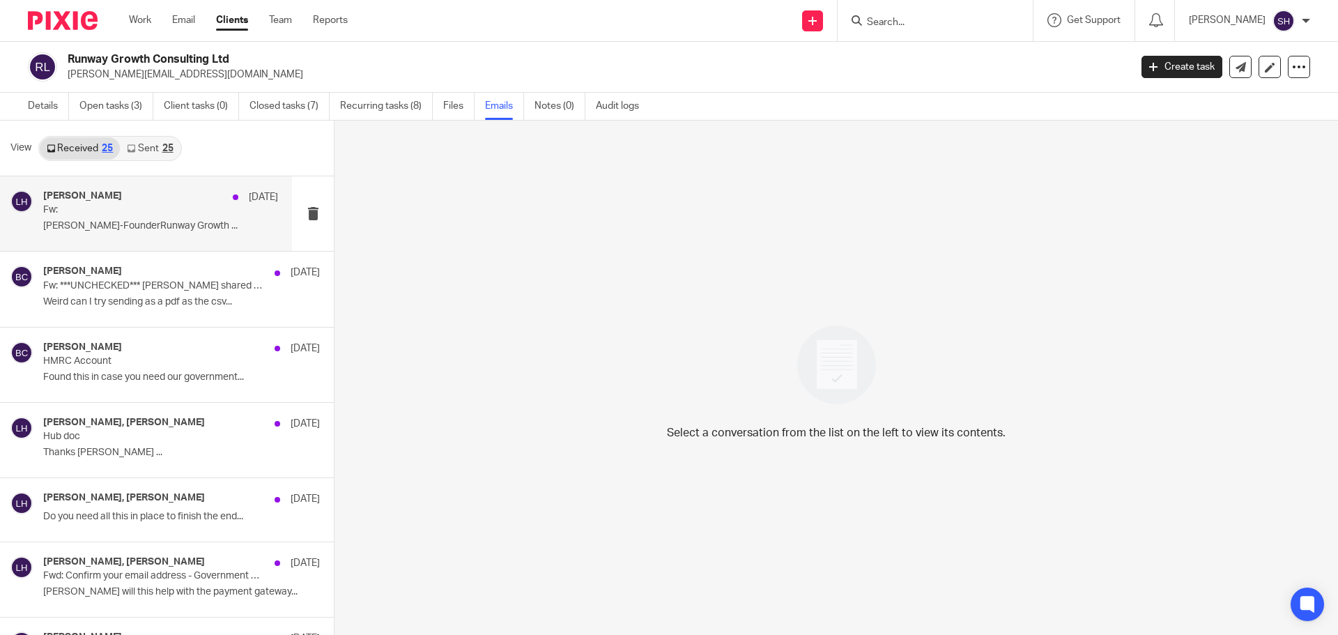
click at [174, 208] on p "Fw:" at bounding box center [137, 210] width 188 height 12
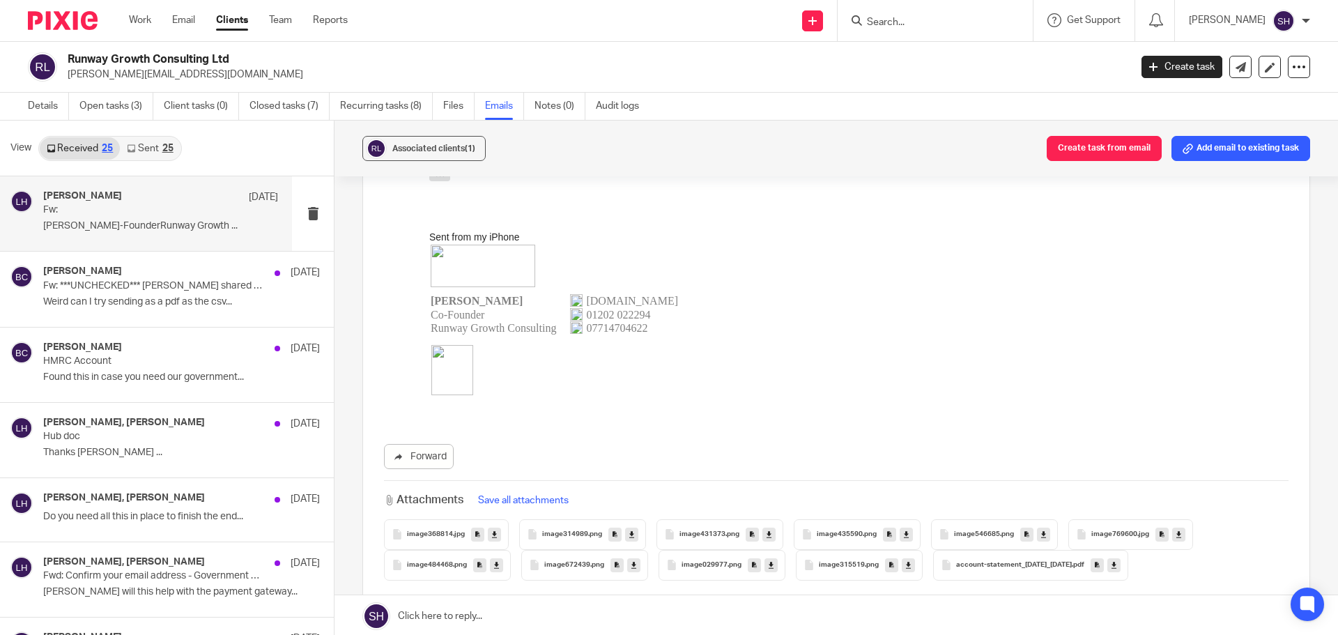
scroll to position [488, 0]
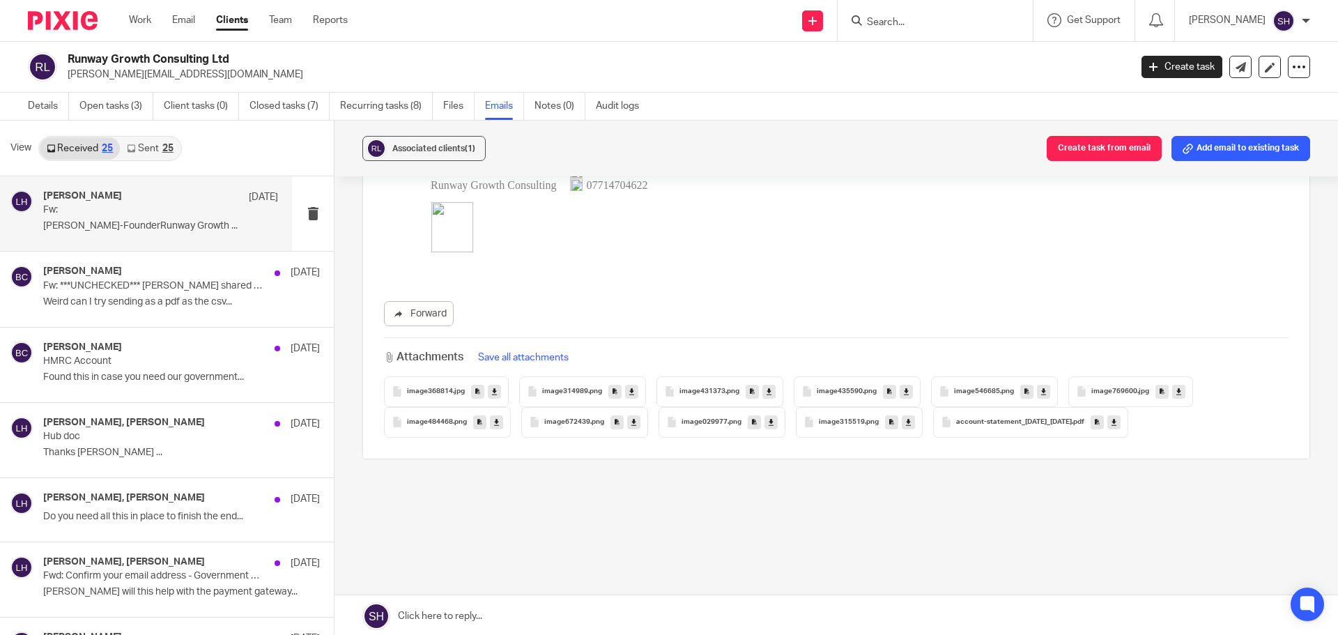
click at [425, 390] on span "image368814" at bounding box center [430, 392] width 46 height 8
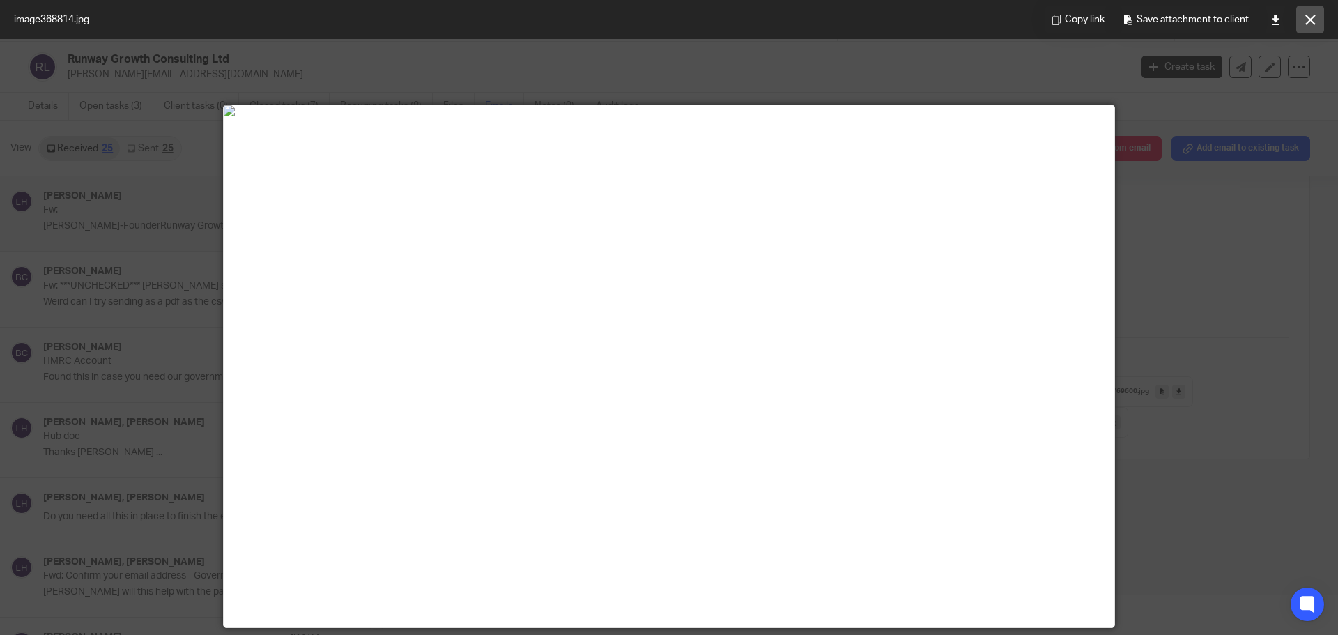
click at [1313, 22] on icon at bounding box center [1311, 20] width 10 height 10
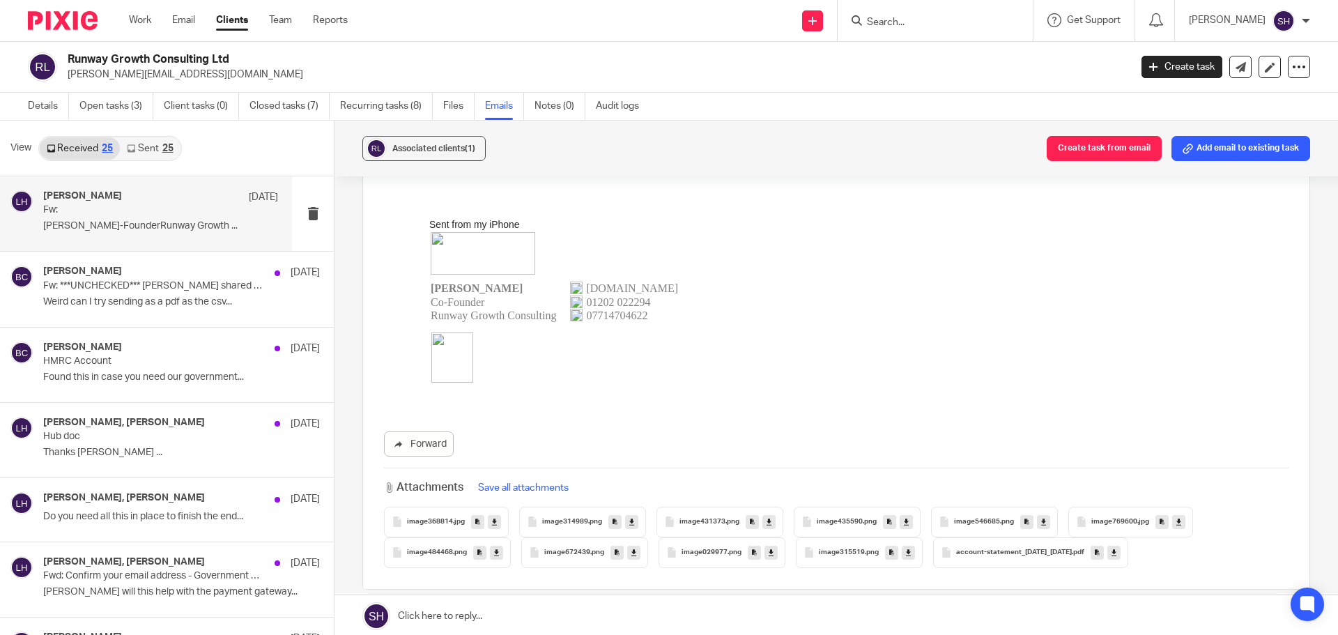
scroll to position [349, 0]
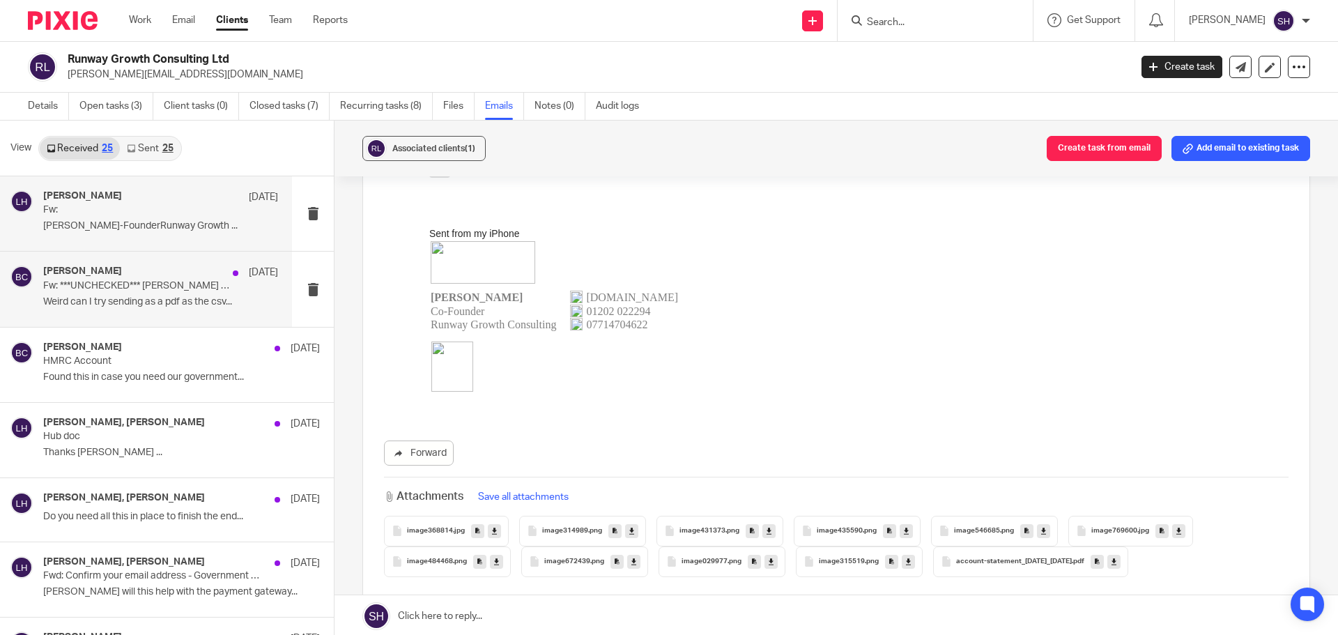
click at [189, 269] on div "Becky Cole 7 Aug" at bounding box center [160, 273] width 235 height 14
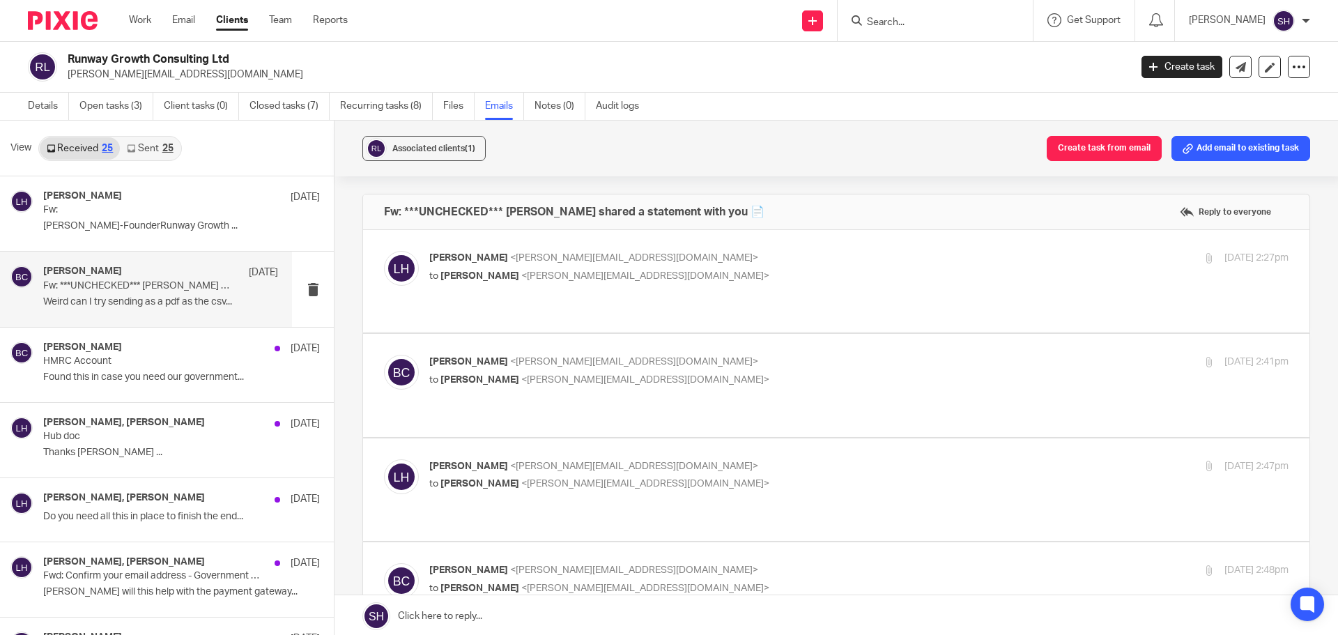
scroll to position [0, 0]
click at [724, 284] on div "Lee Hill <lee@runway-consulting.co.uk> to Becky Cole <becky@wearediverso.com> 7…" at bounding box center [859, 268] width 860 height 35
checkbox input "true"
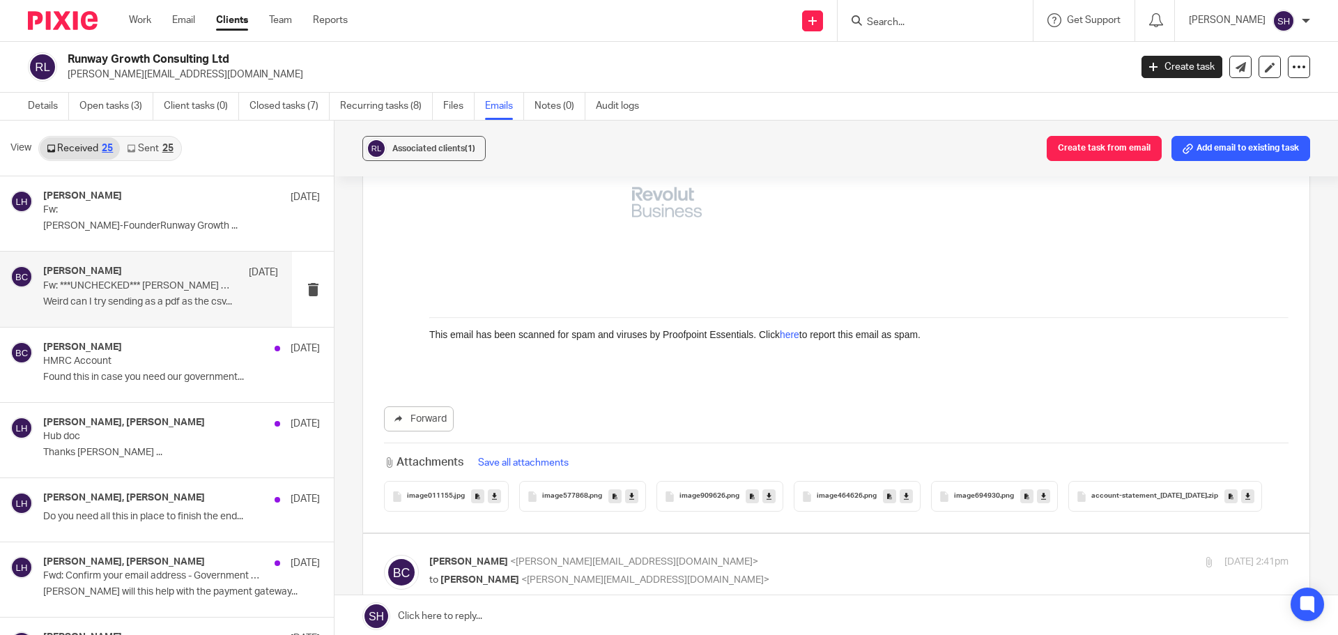
scroll to position [1394, 0]
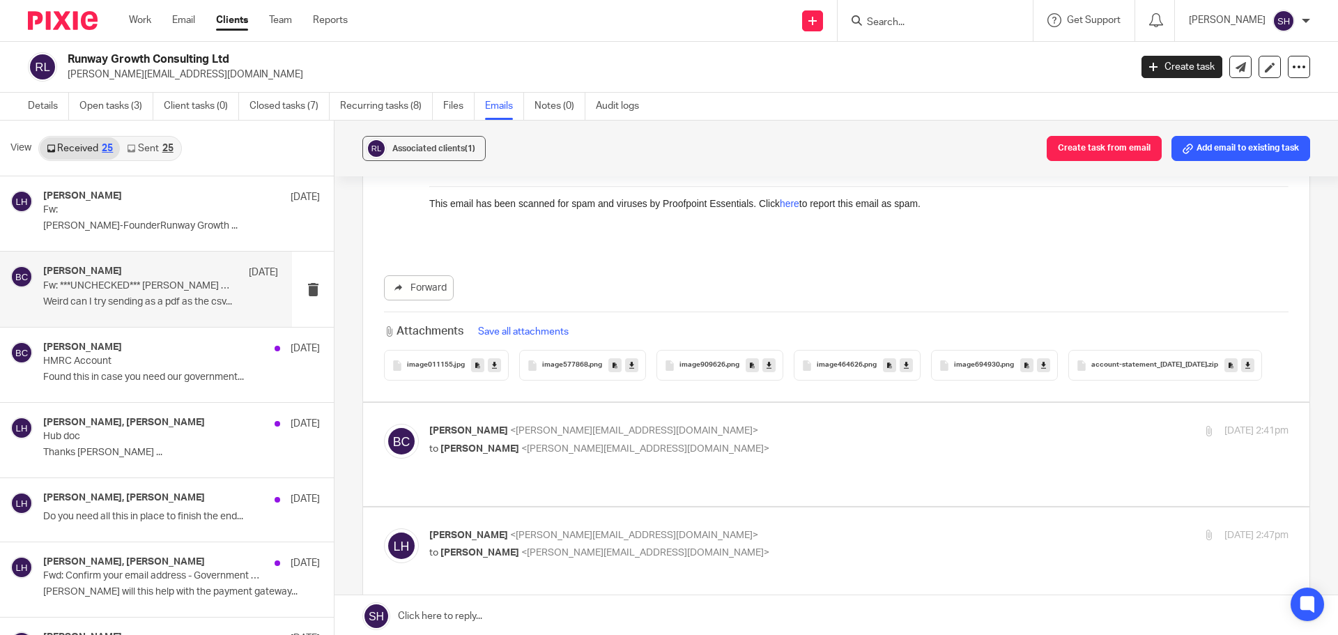
click at [691, 438] on p "Becky Cole <becky@wearediverso.com>" at bounding box center [715, 431] width 573 height 15
checkbox input "true"
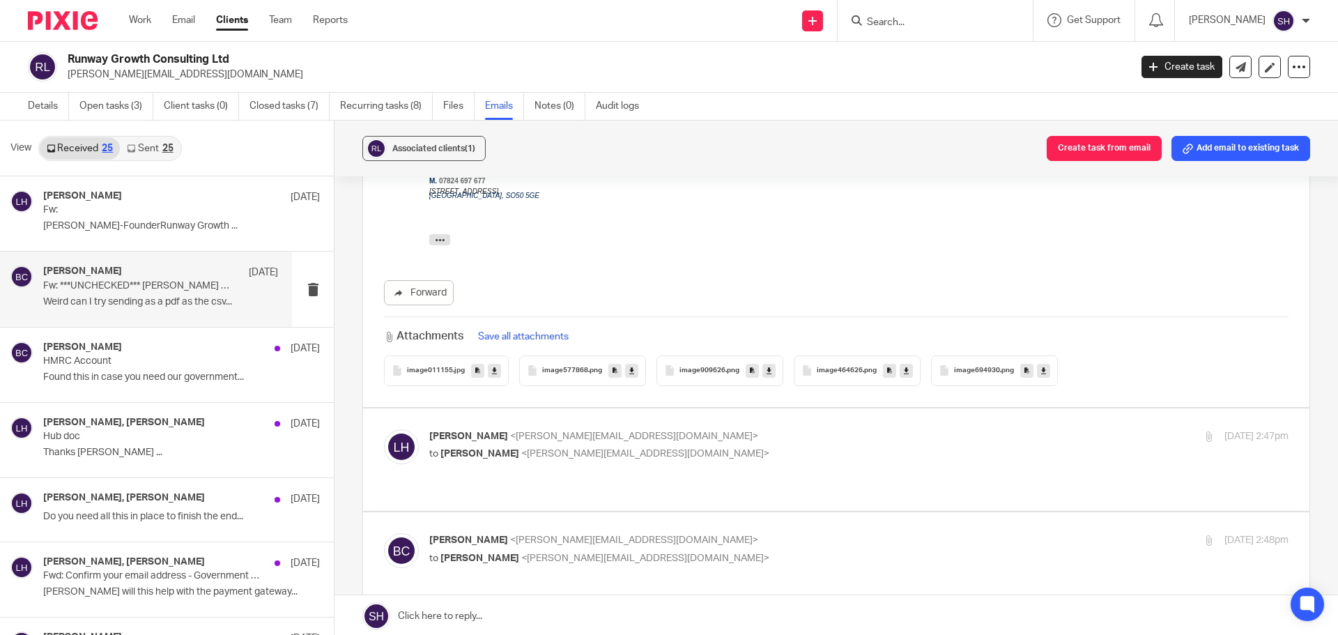
scroll to position [1882, 0]
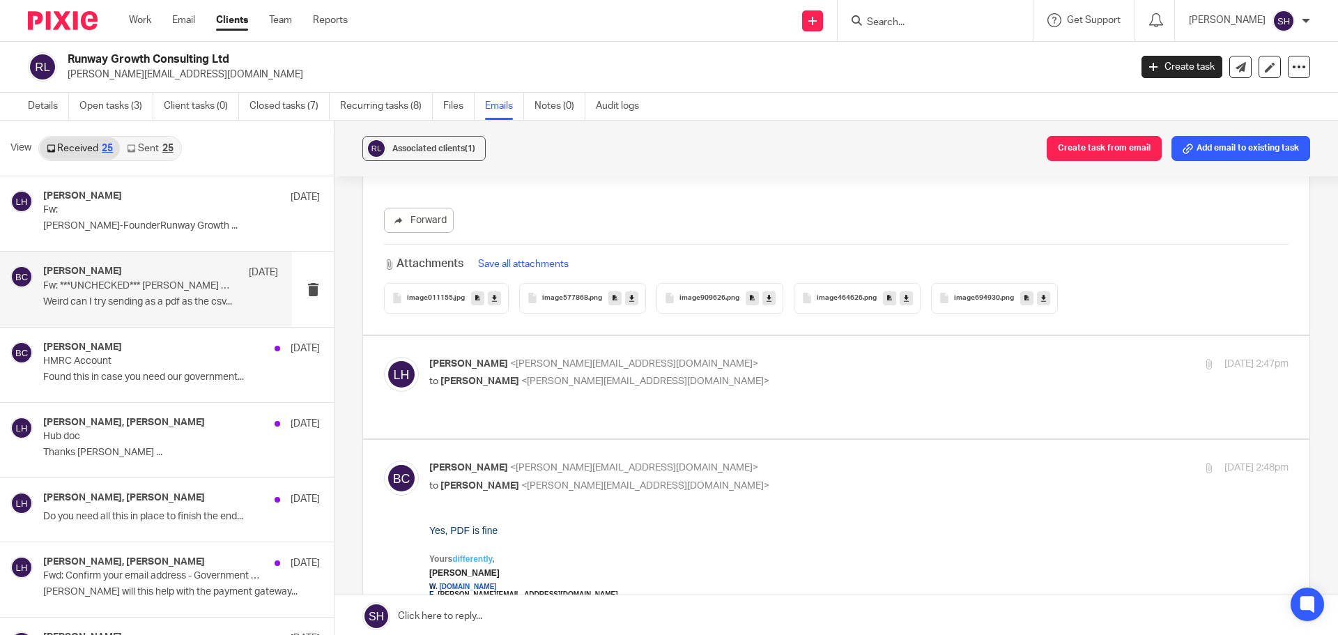
click at [682, 389] on p "to Becky Cole <becky@wearediverso.com>" at bounding box center [715, 381] width 573 height 15
checkbox input "true"
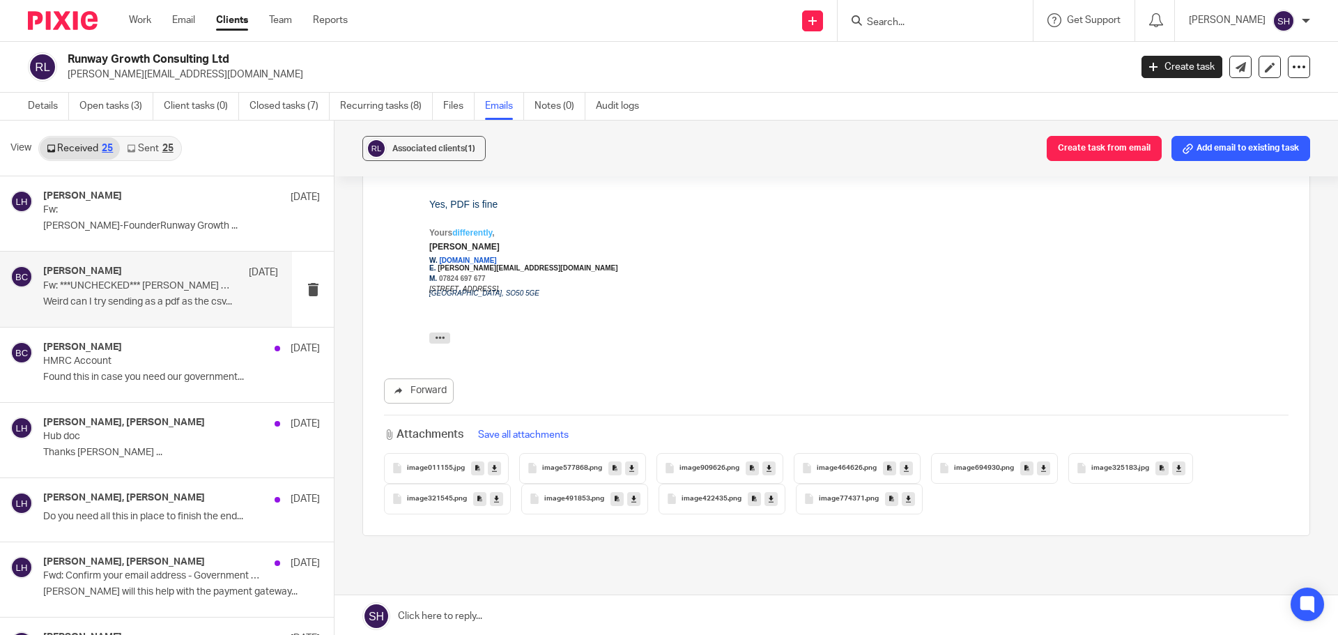
scroll to position [4172, 0]
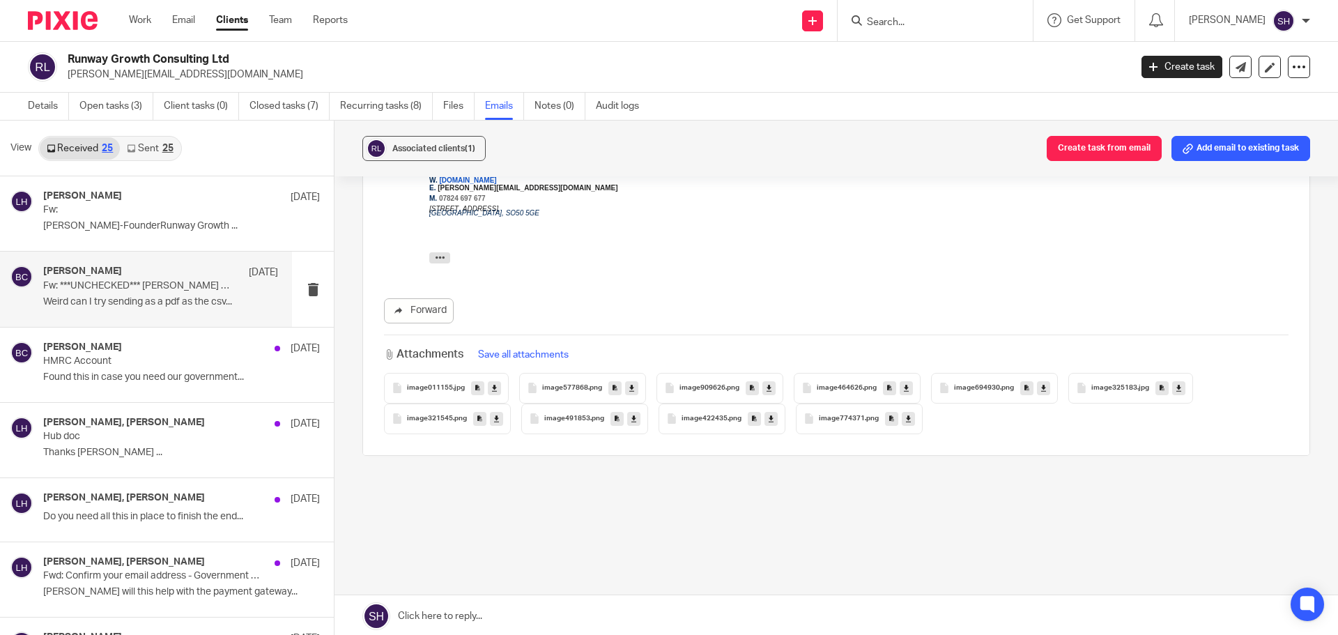
click at [568, 390] on span "image577868" at bounding box center [565, 388] width 46 height 8
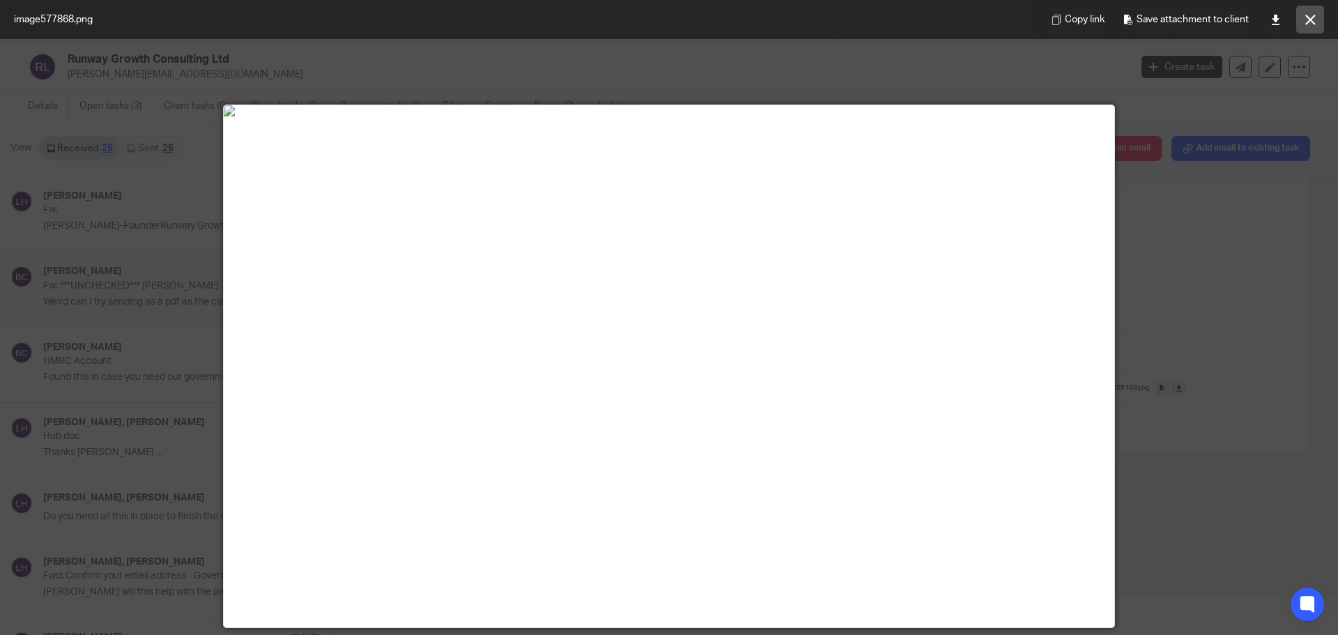
click at [1306, 20] on icon at bounding box center [1311, 20] width 10 height 10
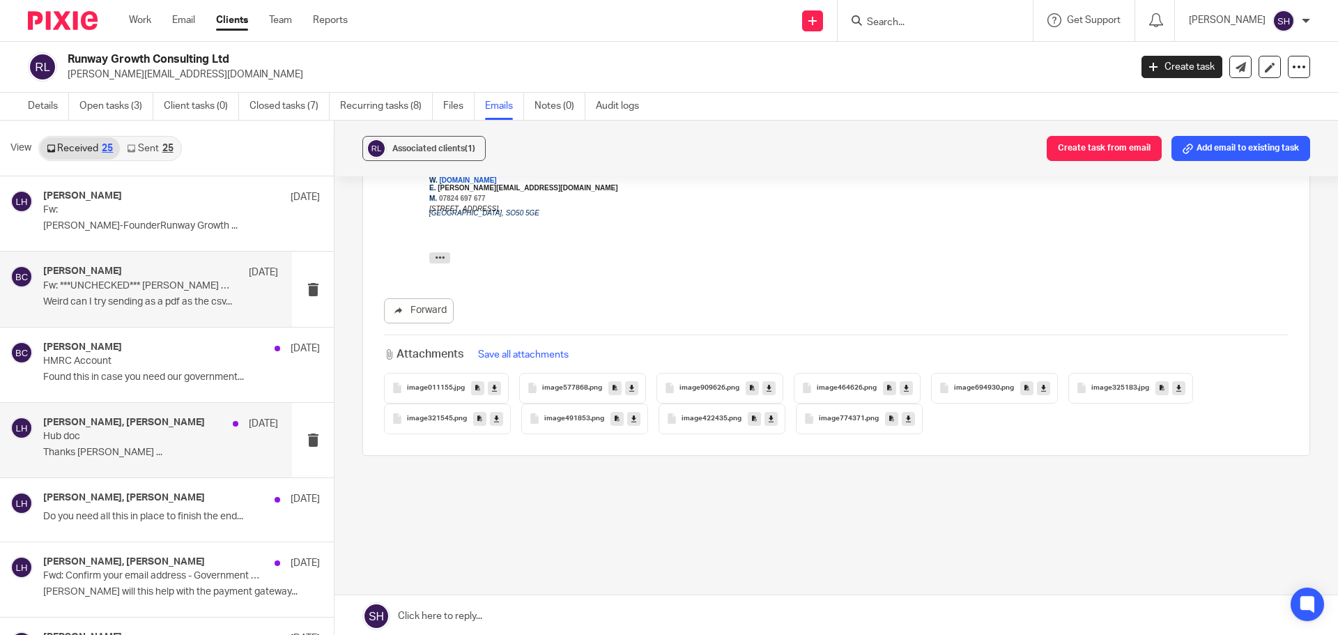
click at [146, 437] on p "Hub doc" at bounding box center [137, 437] width 188 height 12
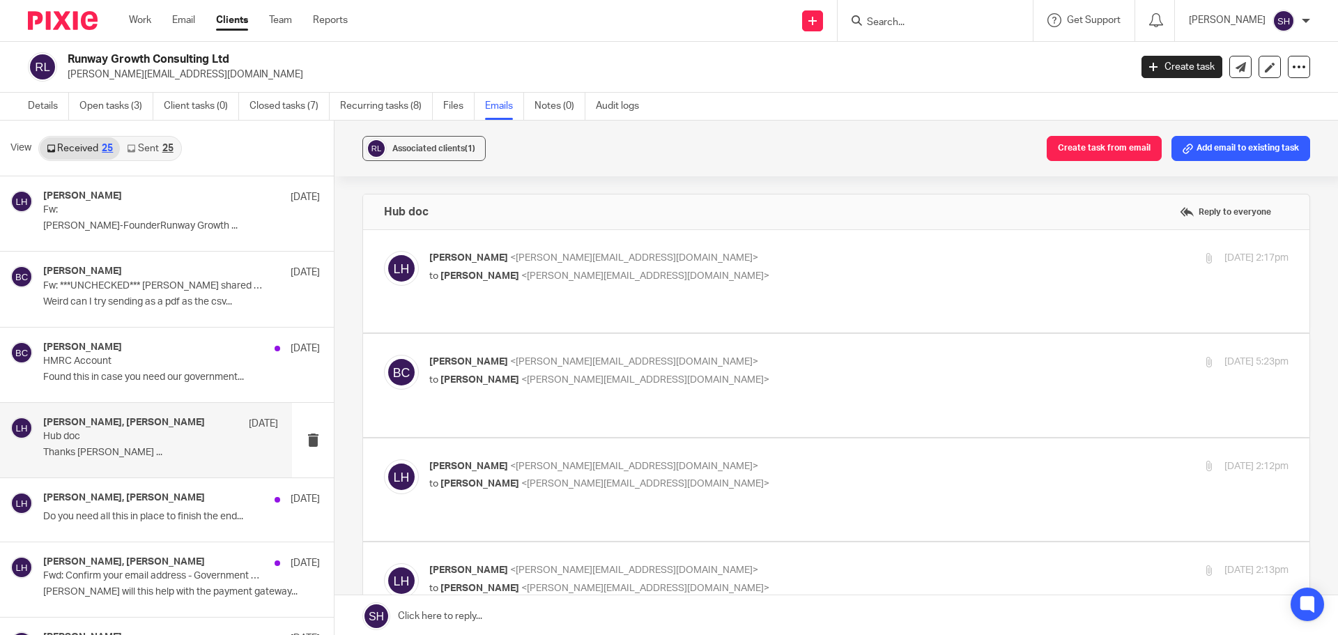
scroll to position [0, 0]
click at [777, 272] on p "to Becky Cole <becky@wearediverso.com>" at bounding box center [715, 276] width 573 height 15
checkbox input "true"
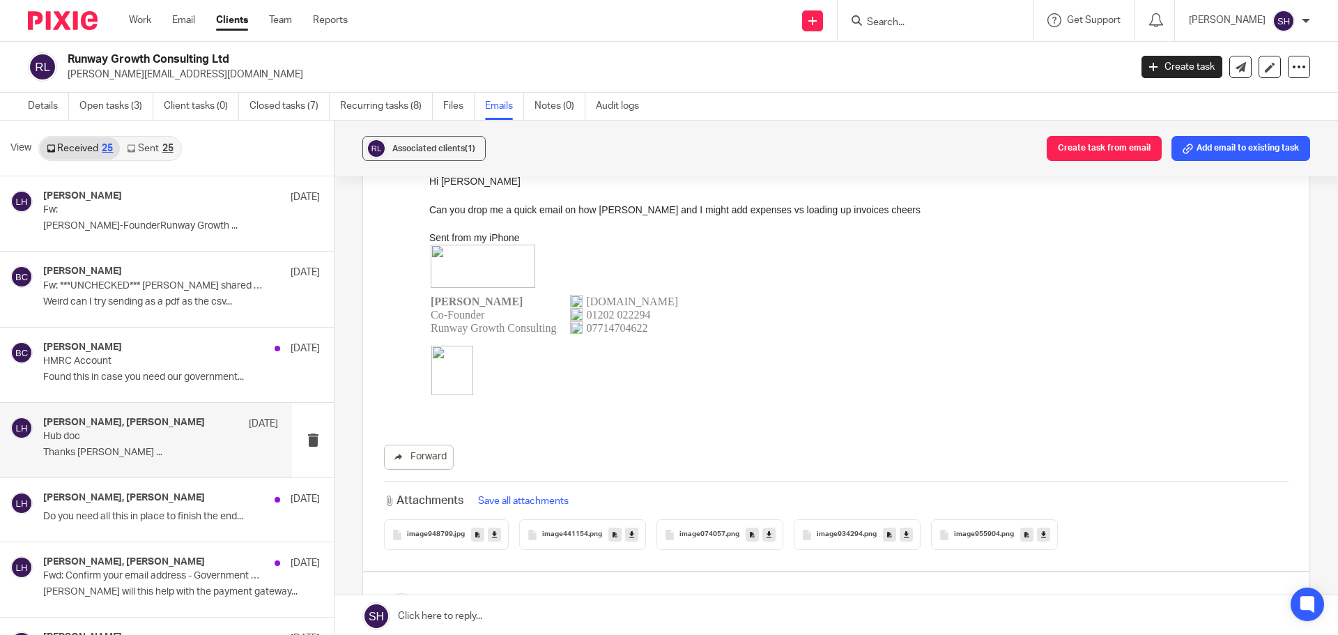
scroll to position [349, 0]
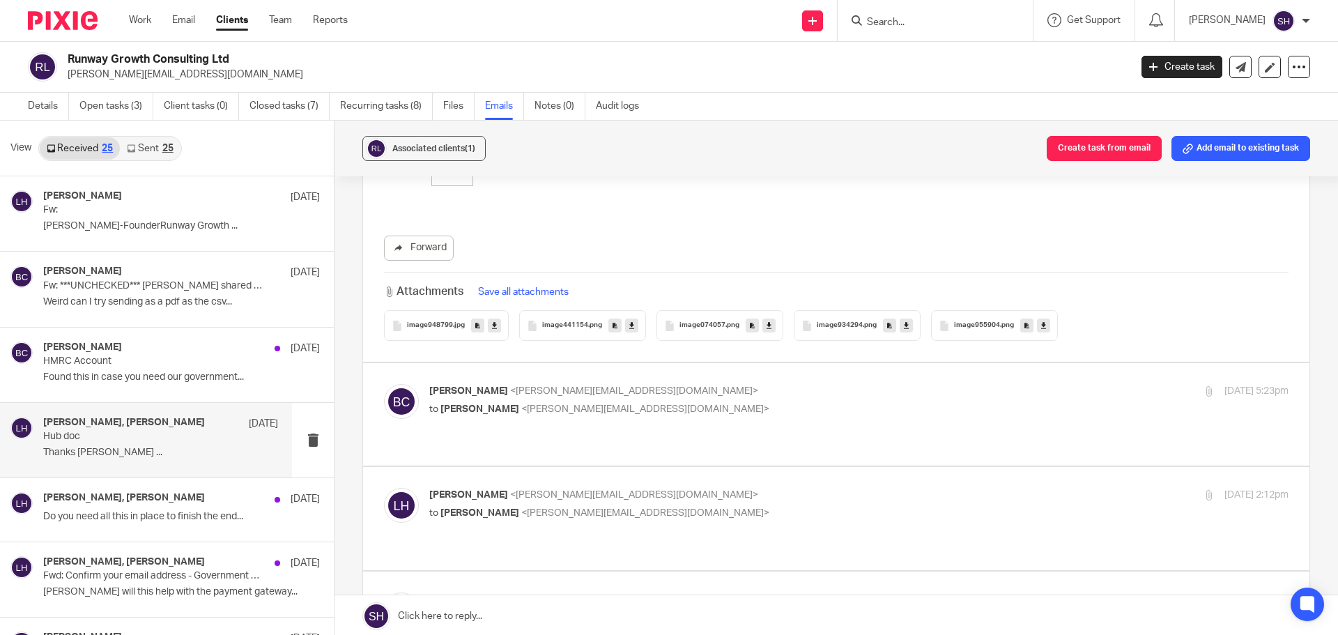
click at [777, 403] on p "to Lee Hill <lee@runway-consulting.co.uk>" at bounding box center [715, 409] width 573 height 15
checkbox input "true"
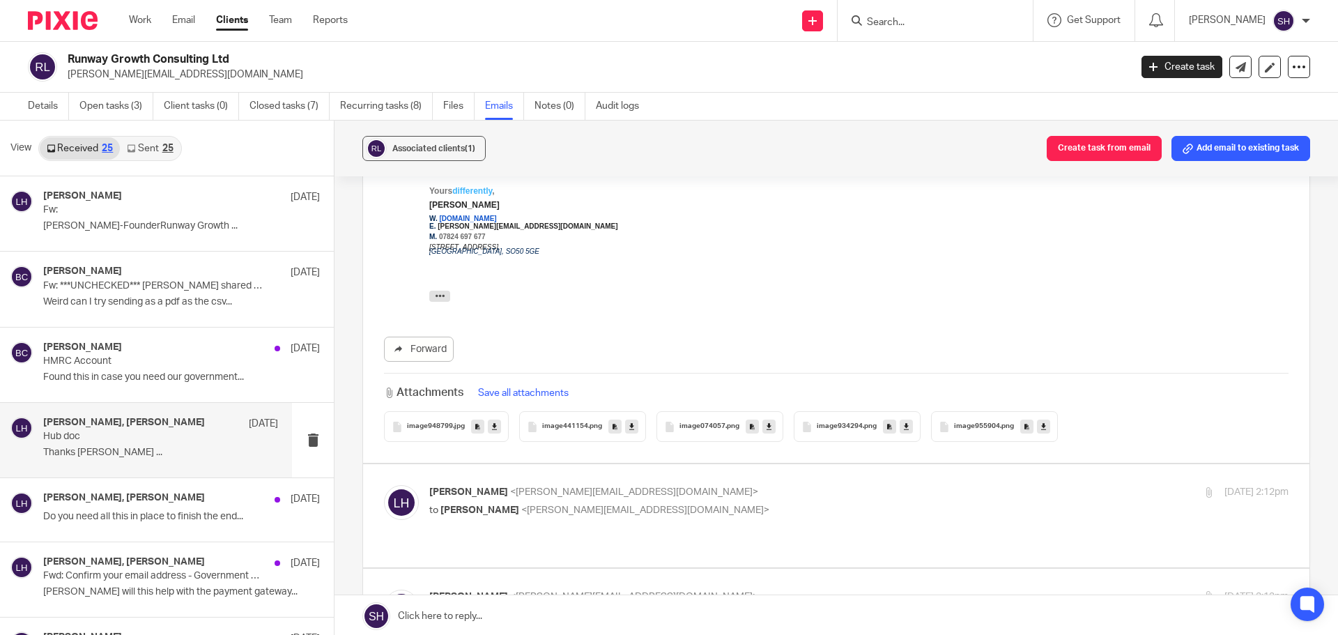
scroll to position [697, 0]
click at [695, 487] on p "Lee Hill <lee@runway-consulting.co.uk>" at bounding box center [715, 491] width 573 height 15
checkbox input "true"
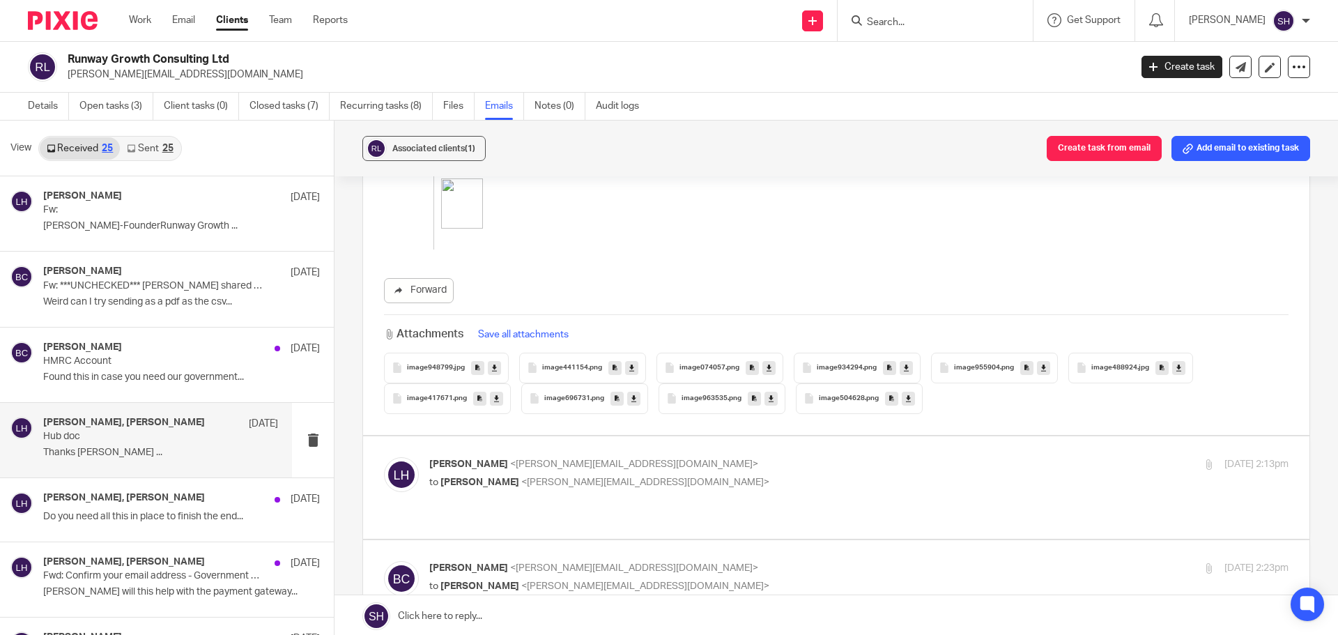
scroll to position [1743, 0]
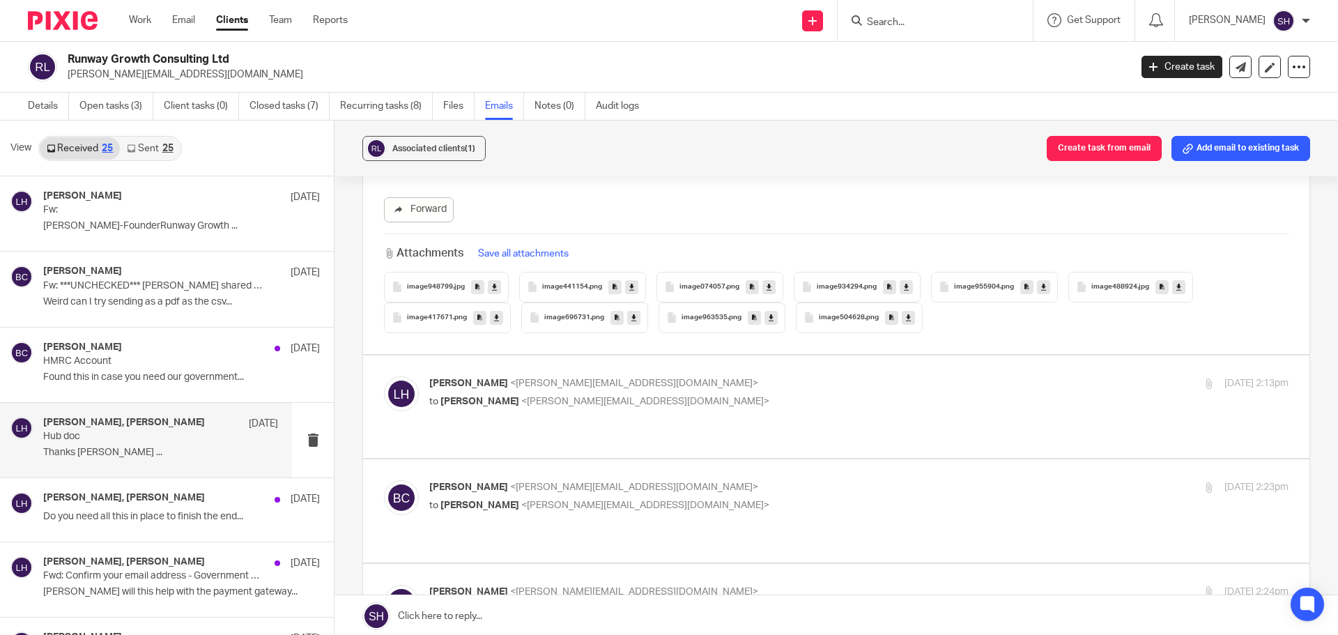
click at [722, 395] on p "to Becky Cole <becky@wearediverso.com>" at bounding box center [715, 402] width 573 height 15
checkbox input "true"
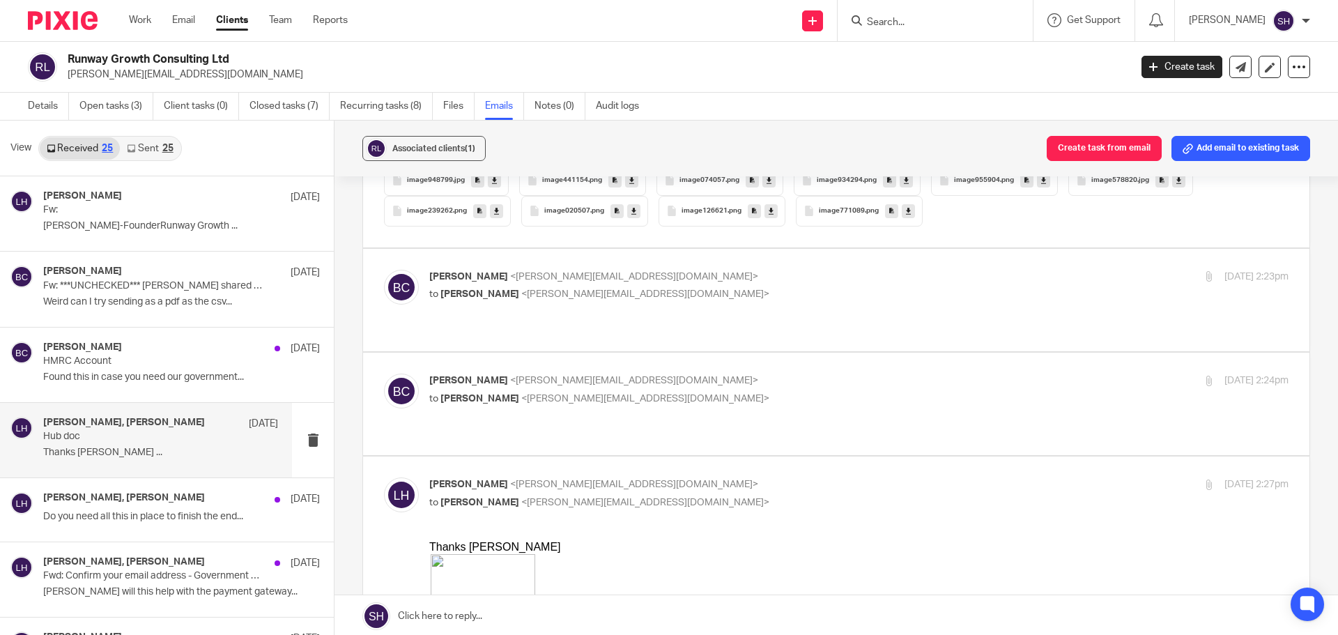
scroll to position [2788, 0]
click at [707, 390] on p "to Lee Hill <lee@runway-consulting.co.uk>" at bounding box center [715, 397] width 573 height 15
checkbox input "true"
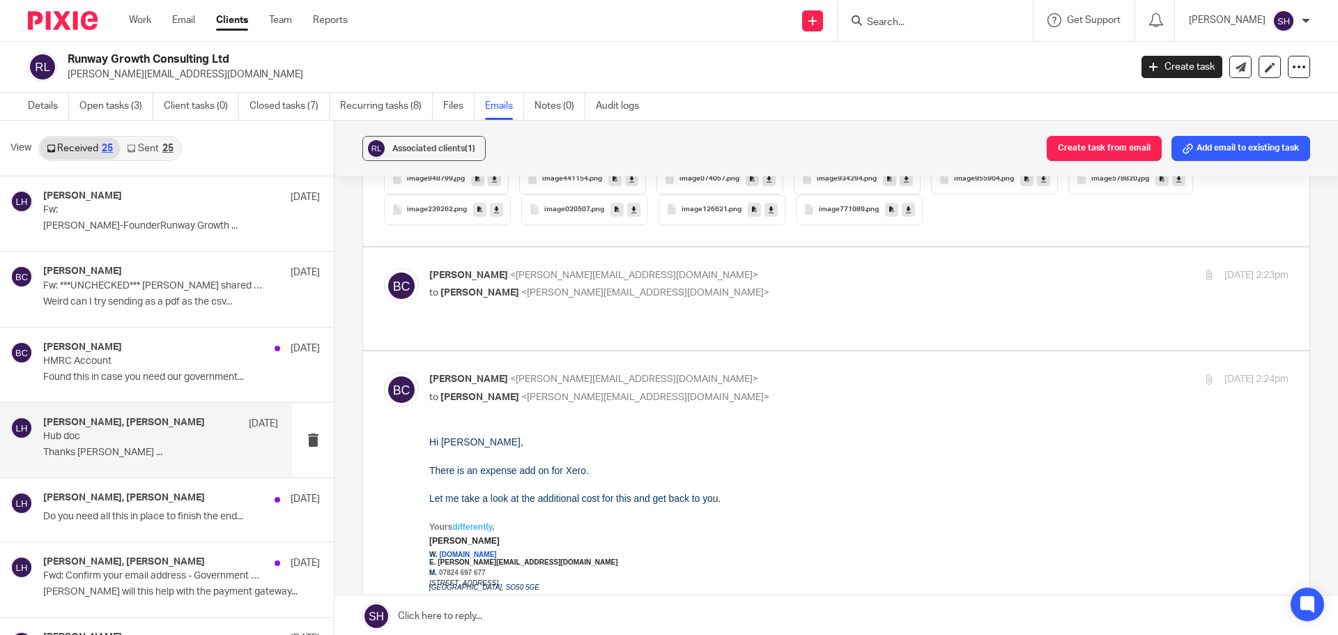
scroll to position [0, 0]
click at [713, 302] on div "Becky Cole <becky@wearediverso.com> to Lee Hill <lee@runway-consulting.co.uk> 7…" at bounding box center [859, 285] width 860 height 35
checkbox input "true"
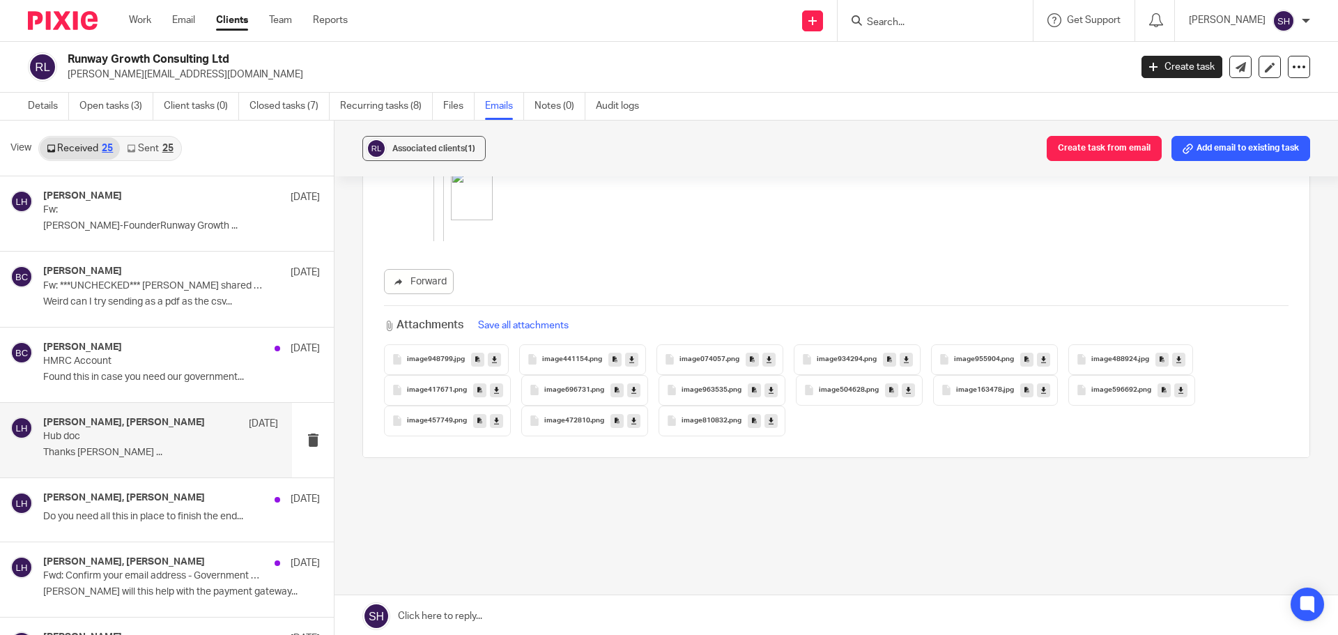
scroll to position [4998, 0]
click at [162, 141] on link "Sent 25" at bounding box center [150, 148] width 60 height 22
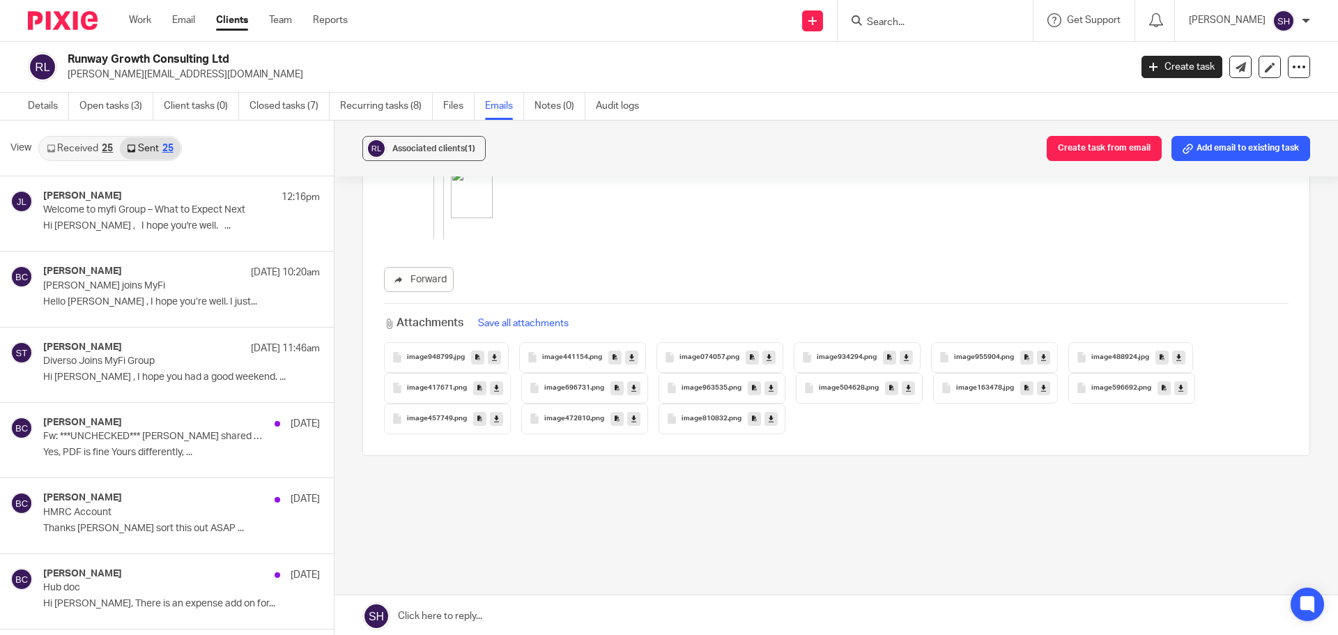
scroll to position [2, 0]
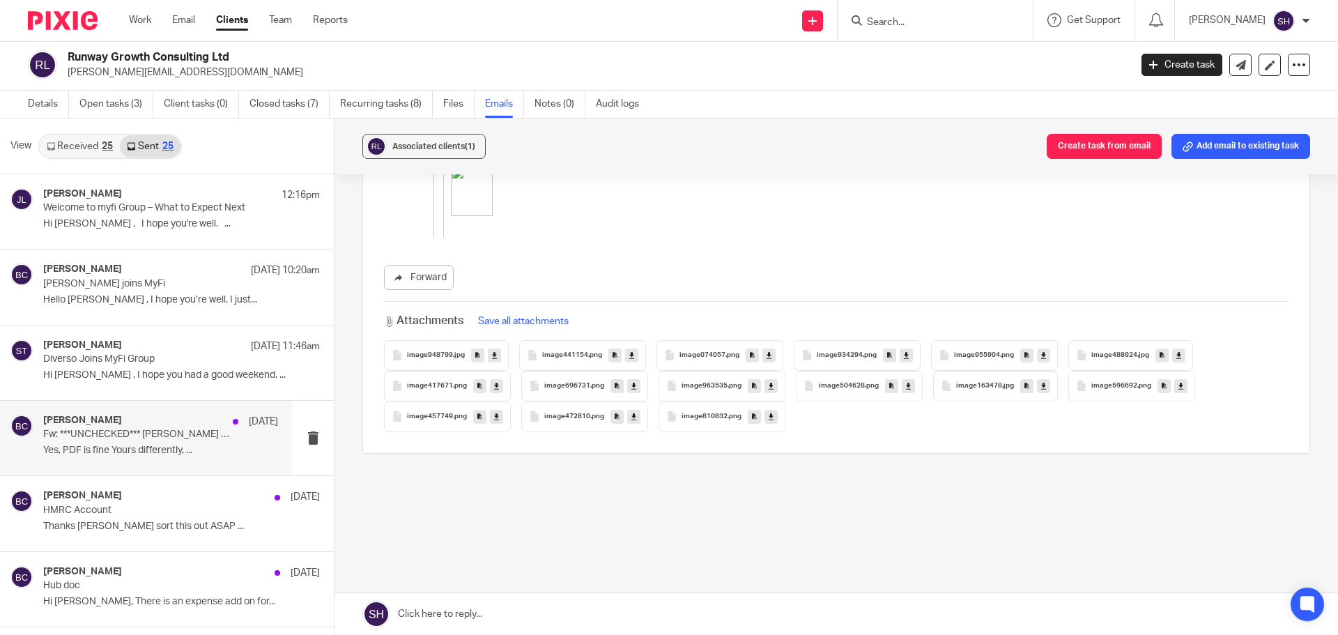
click at [184, 463] on div "Becky Cole 7 Aug Fw: ***UNCHECKED*** Lee Hill shared a statement with you 📄 Yes…" at bounding box center [146, 438] width 292 height 75
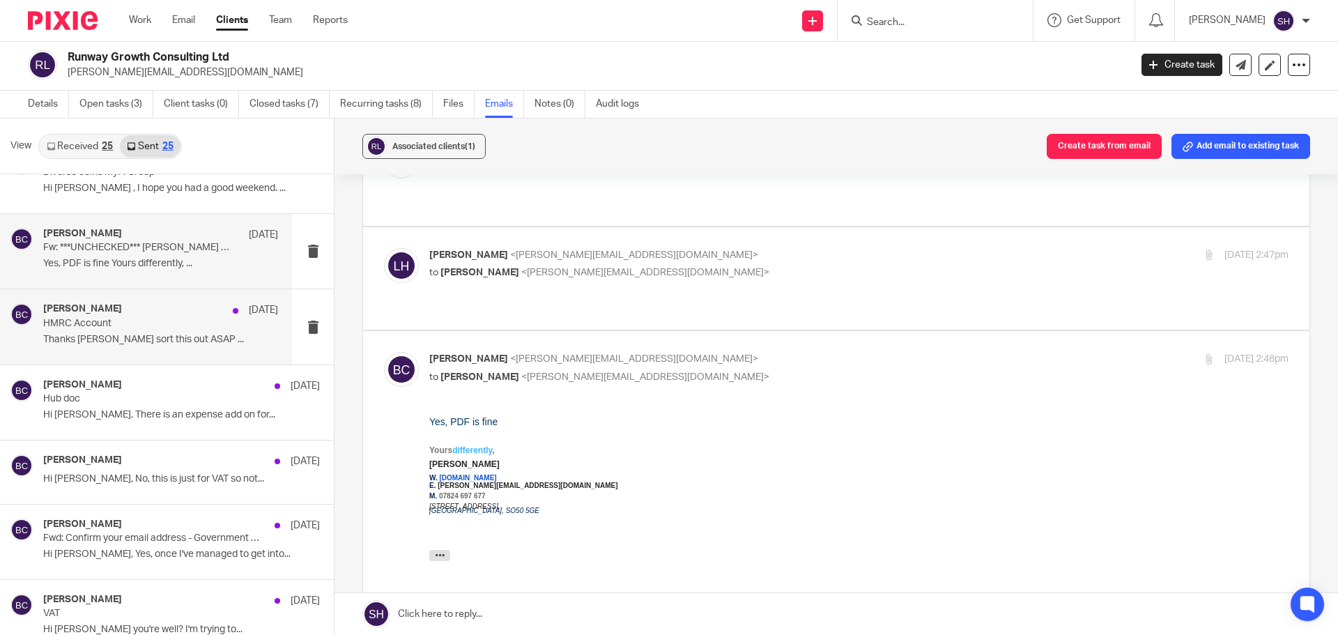
scroll to position [209, 0]
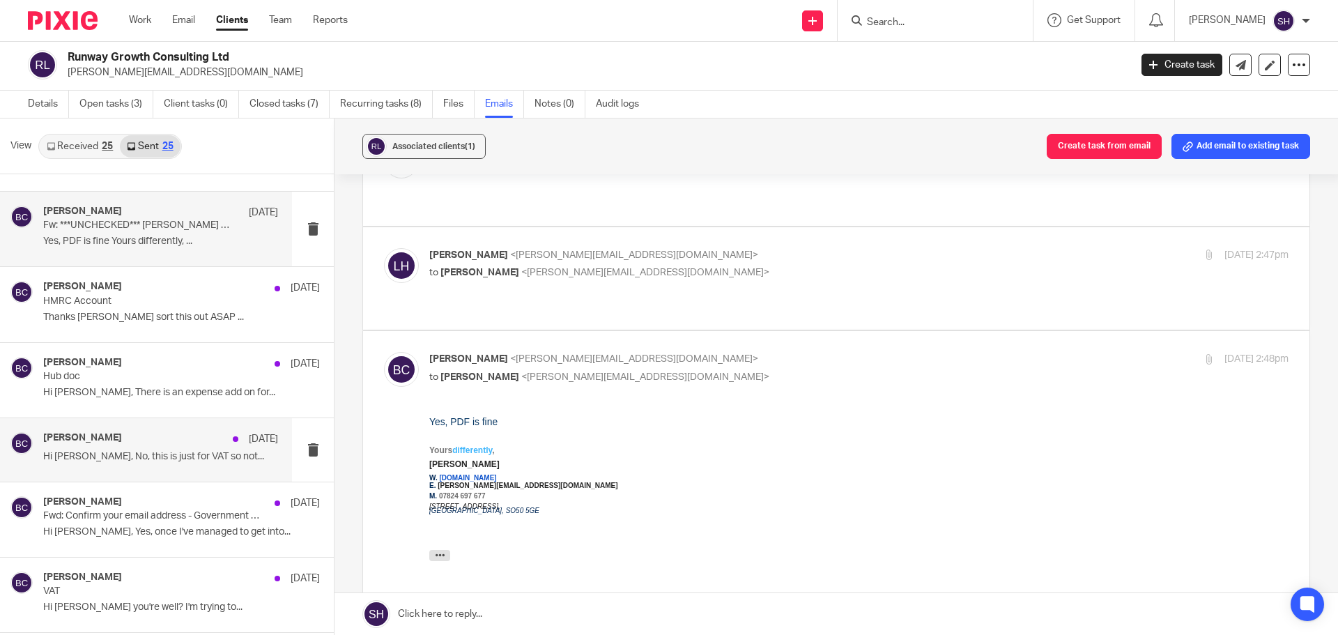
click at [161, 474] on div "Becky Cole 7 Aug Hi Lee, No, this is just for VAT so not..." at bounding box center [146, 449] width 292 height 63
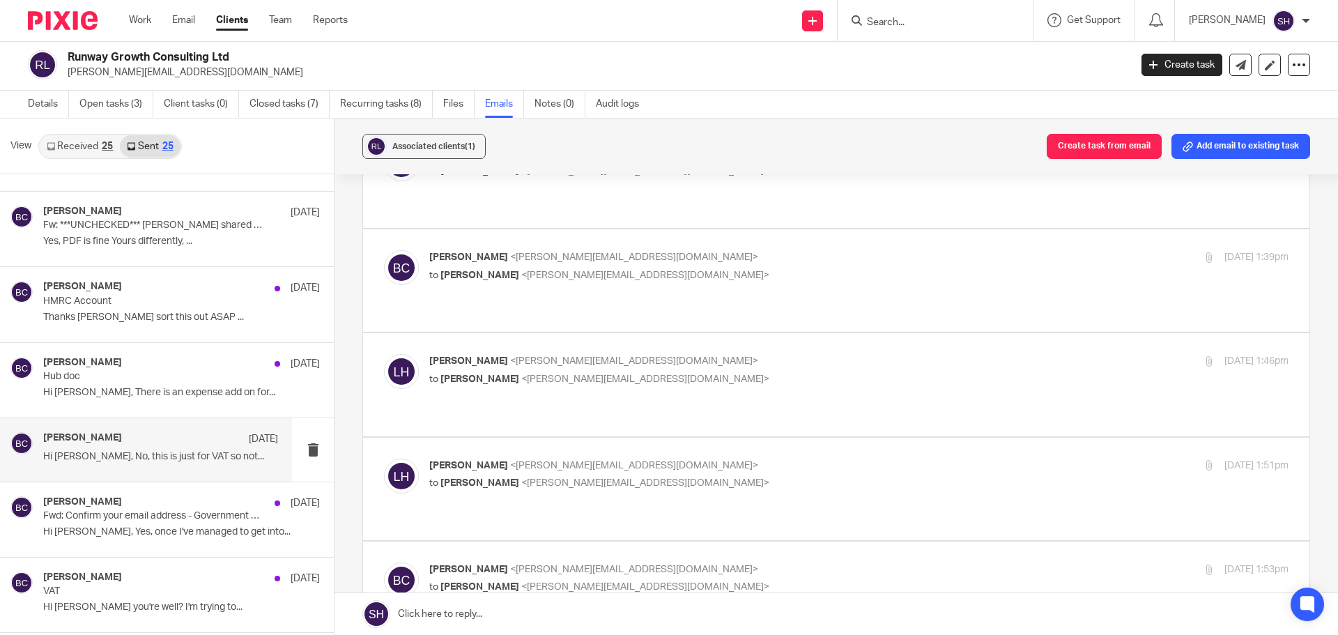
scroll to position [418, 0]
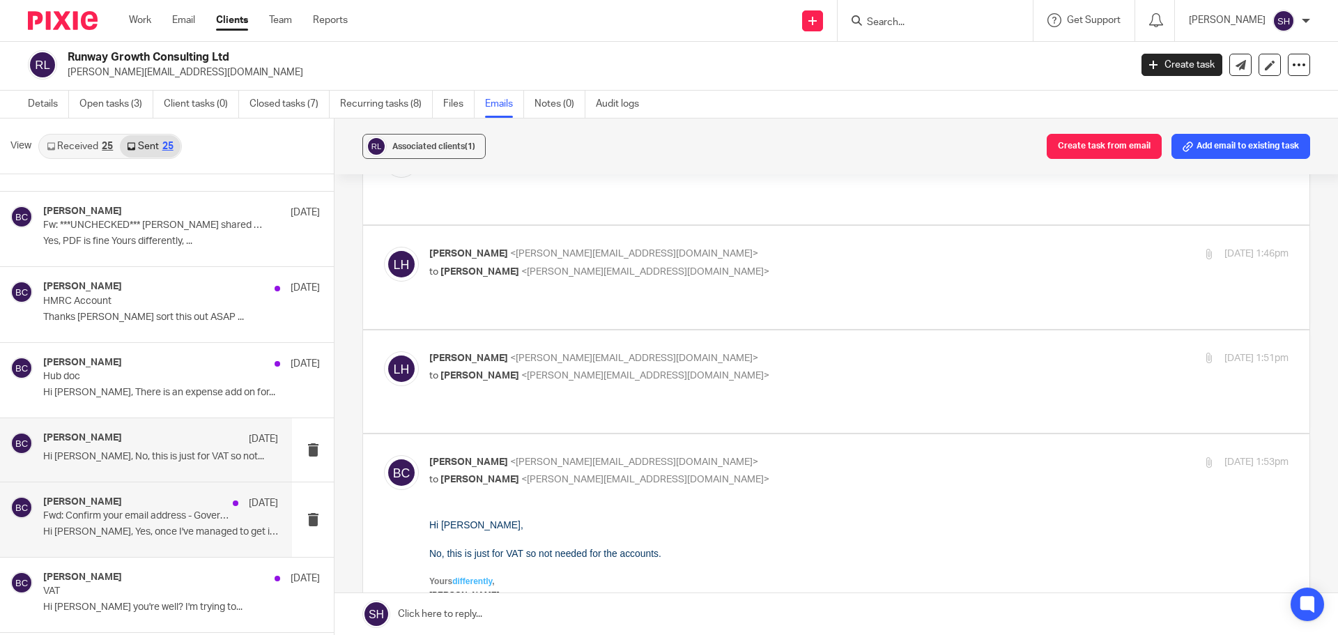
click at [143, 508] on div "Becky Cole 7 Aug" at bounding box center [160, 503] width 235 height 14
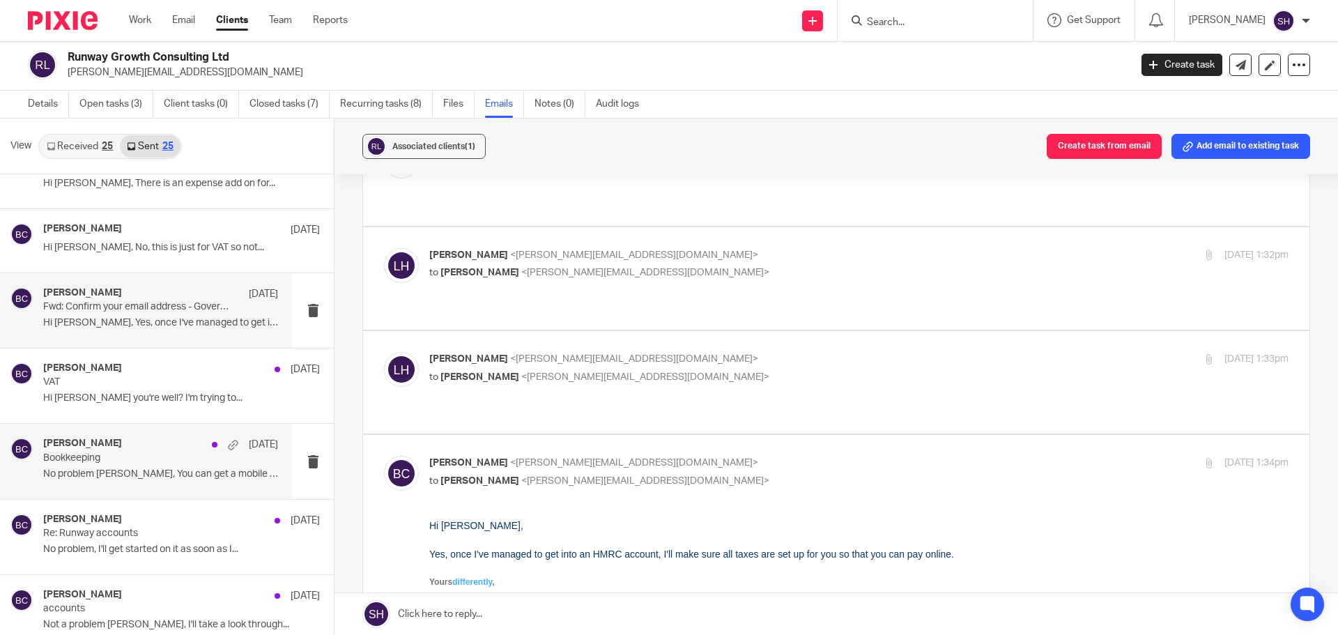
click at [144, 443] on div "Becky Cole 29 Jul" at bounding box center [160, 445] width 235 height 14
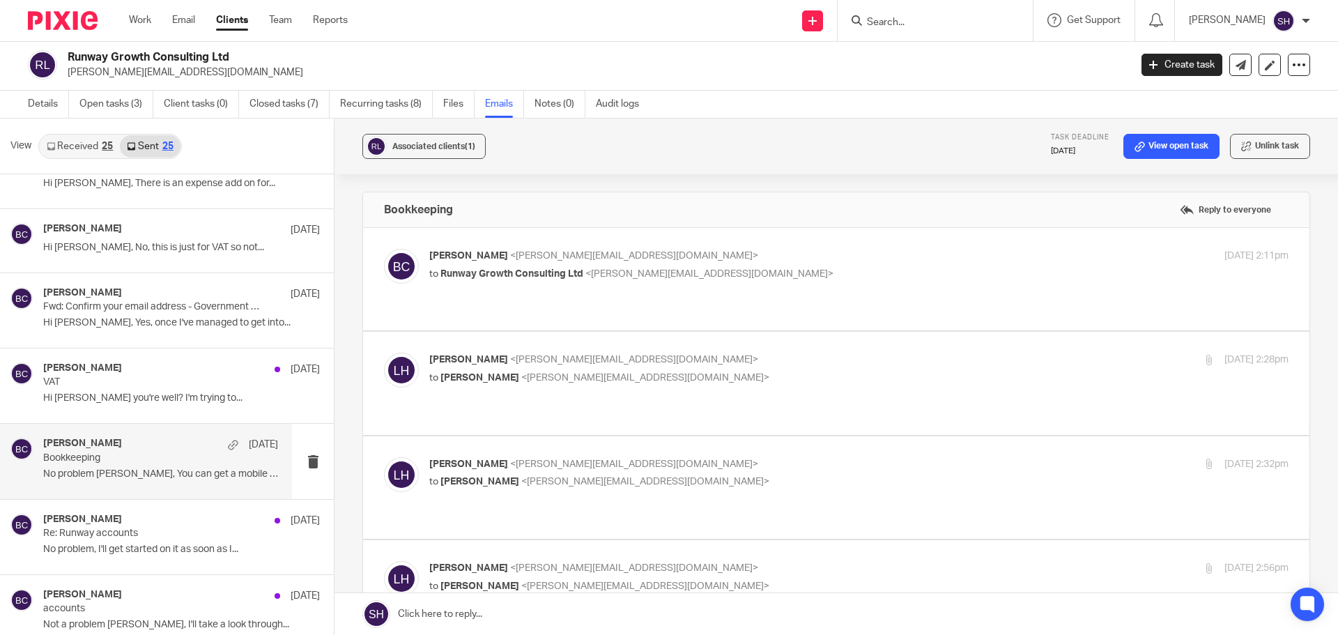
scroll to position [0, 0]
click at [736, 246] on label at bounding box center [836, 279] width 947 height 102
click at [384, 248] on input "checkbox" at bounding box center [383, 248] width 1 height 1
checkbox input "true"
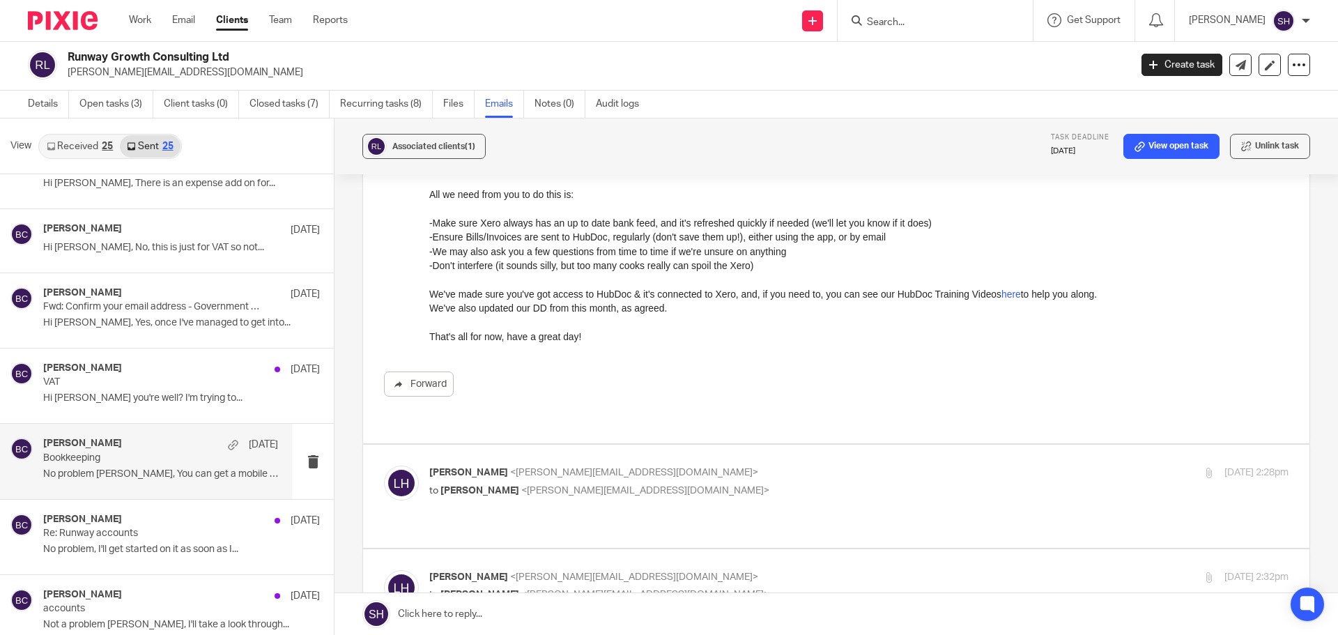
scroll to position [349, 0]
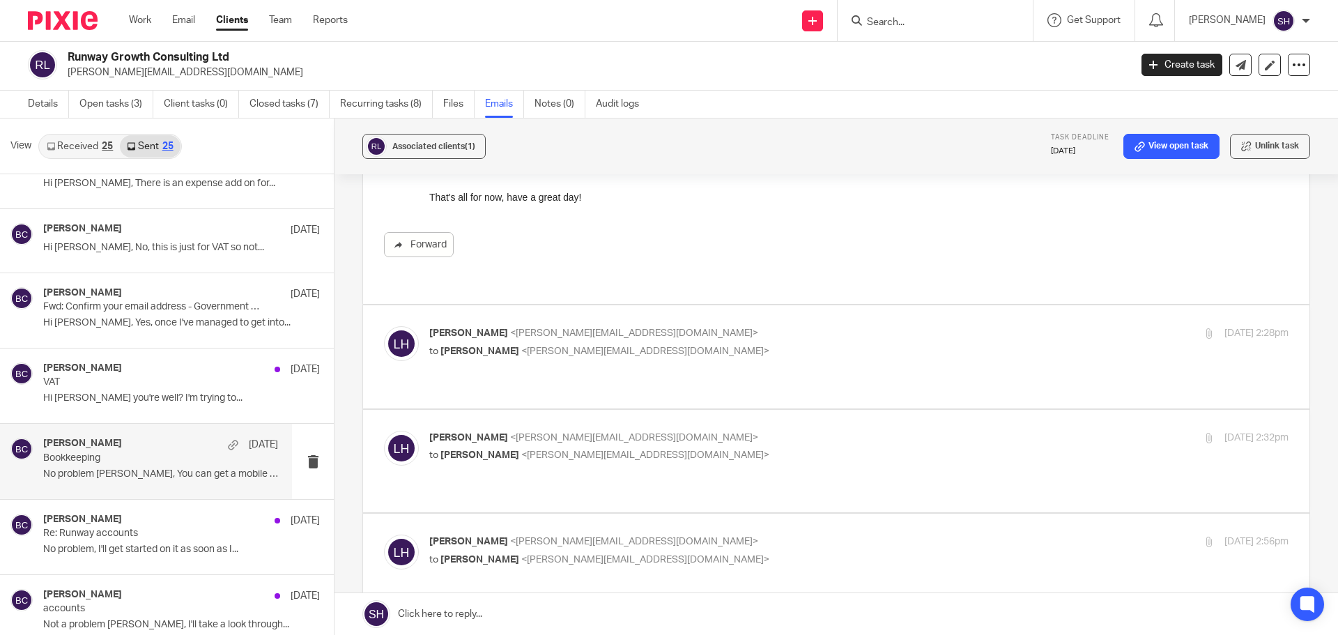
click at [735, 326] on p "Lee Hill <lee@runway-consulting.co.uk>" at bounding box center [715, 333] width 573 height 15
checkbox input "true"
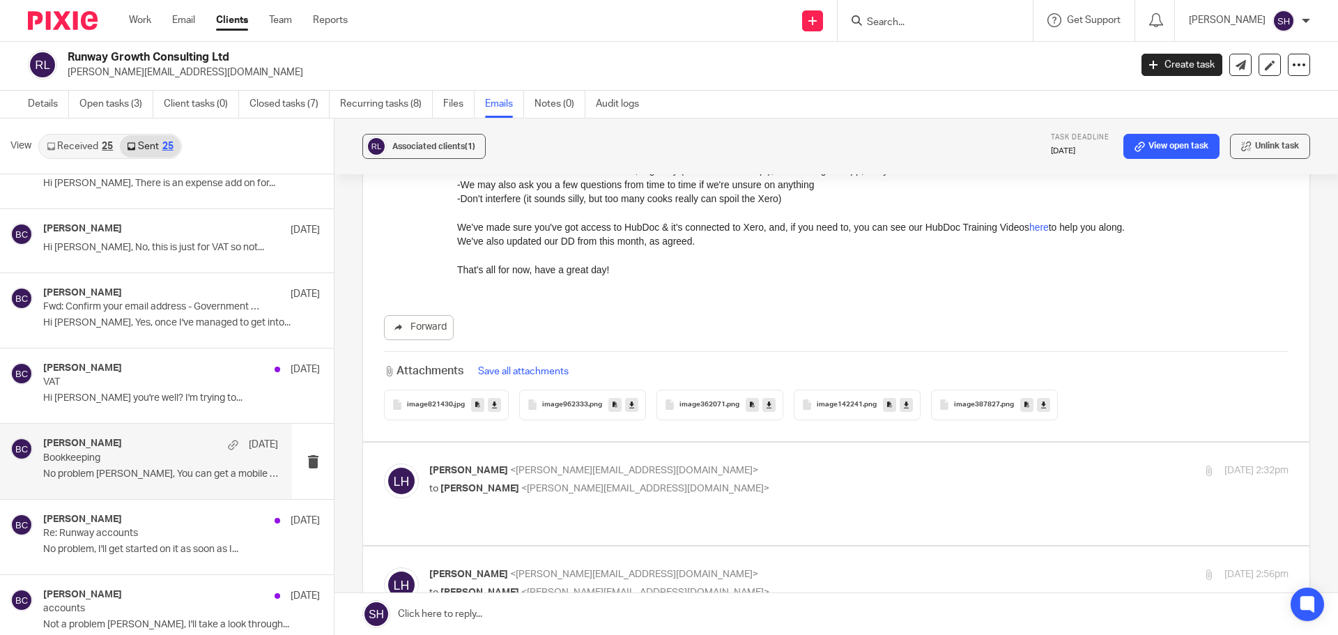
scroll to position [1185, 0]
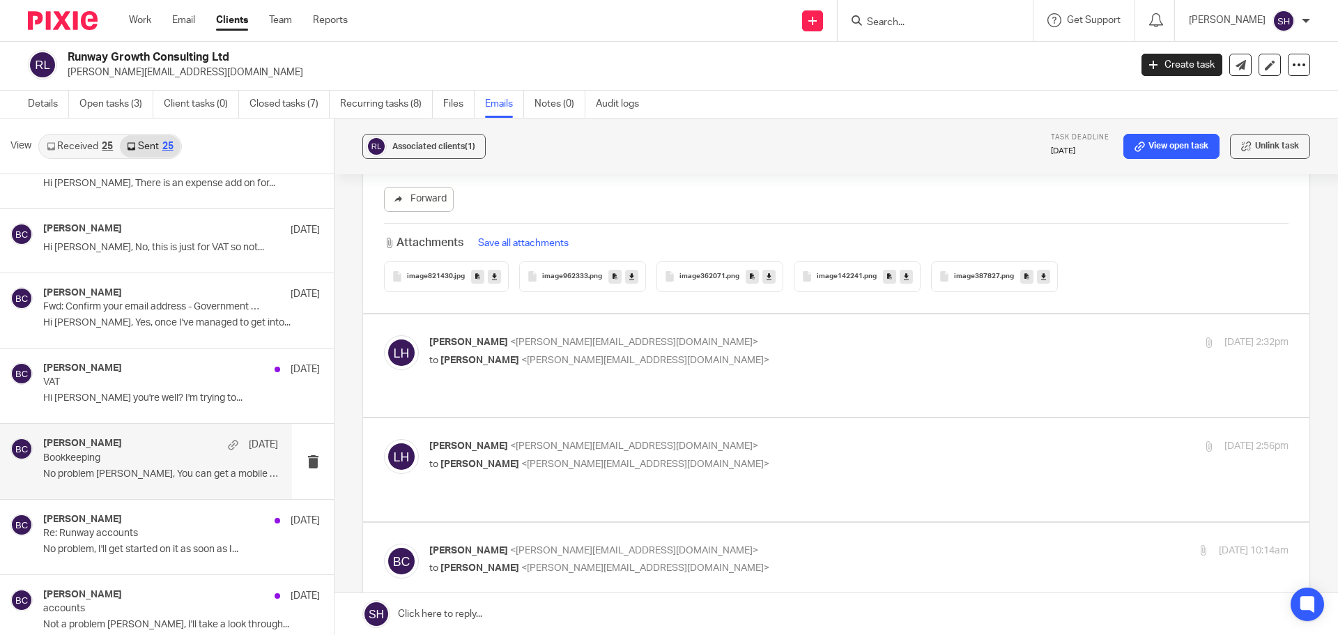
click at [704, 353] on p "to Becky Cole <becky@wearediverso.com>" at bounding box center [715, 360] width 573 height 15
checkbox input "true"
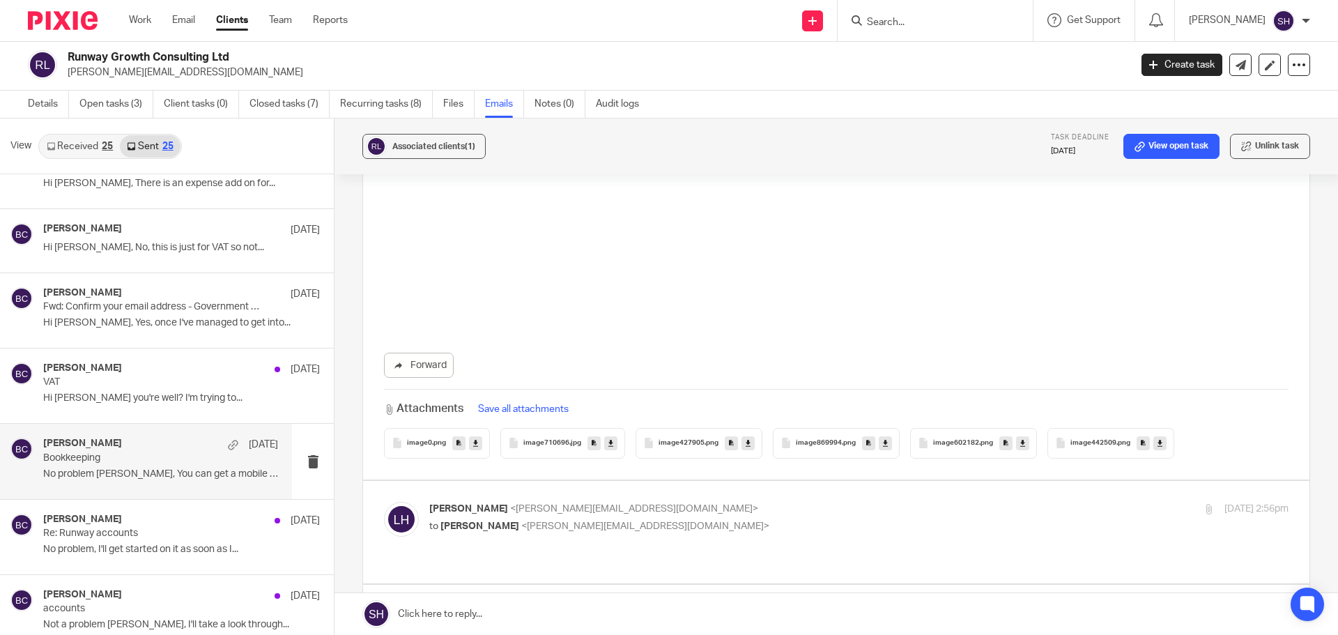
scroll to position [3904, 0]
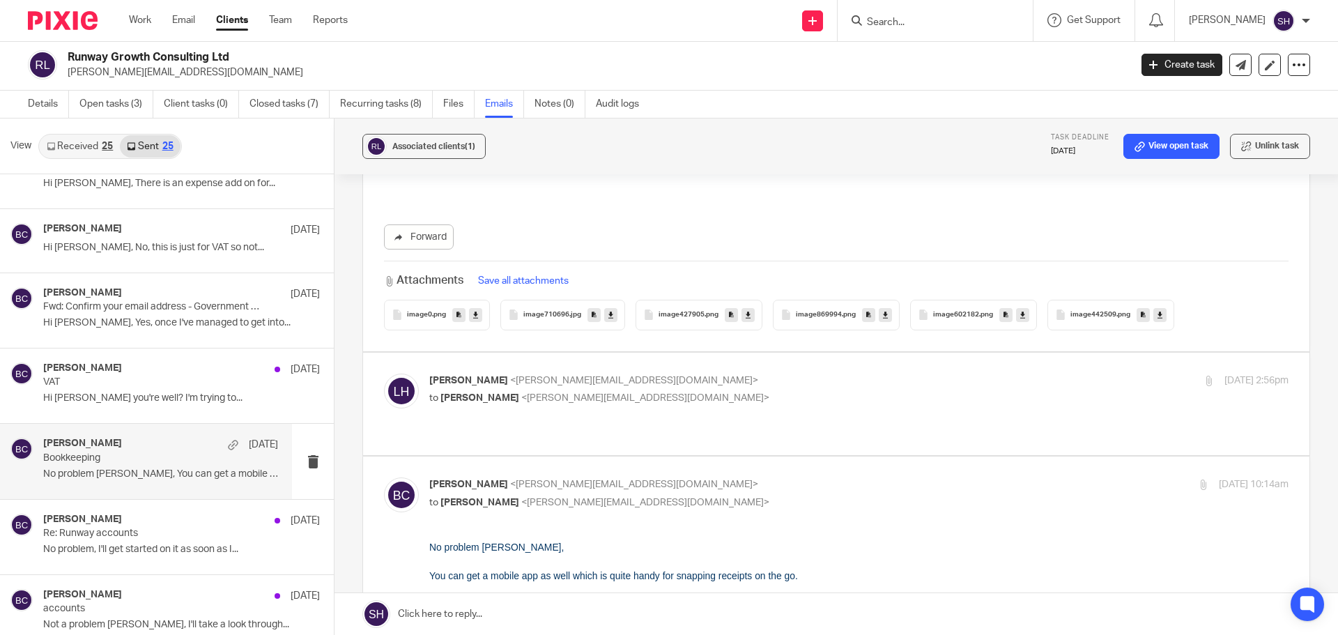
click at [710, 391] on p "to Becky Cole <becky@wearediverso.com>" at bounding box center [715, 398] width 573 height 15
checkbox input "true"
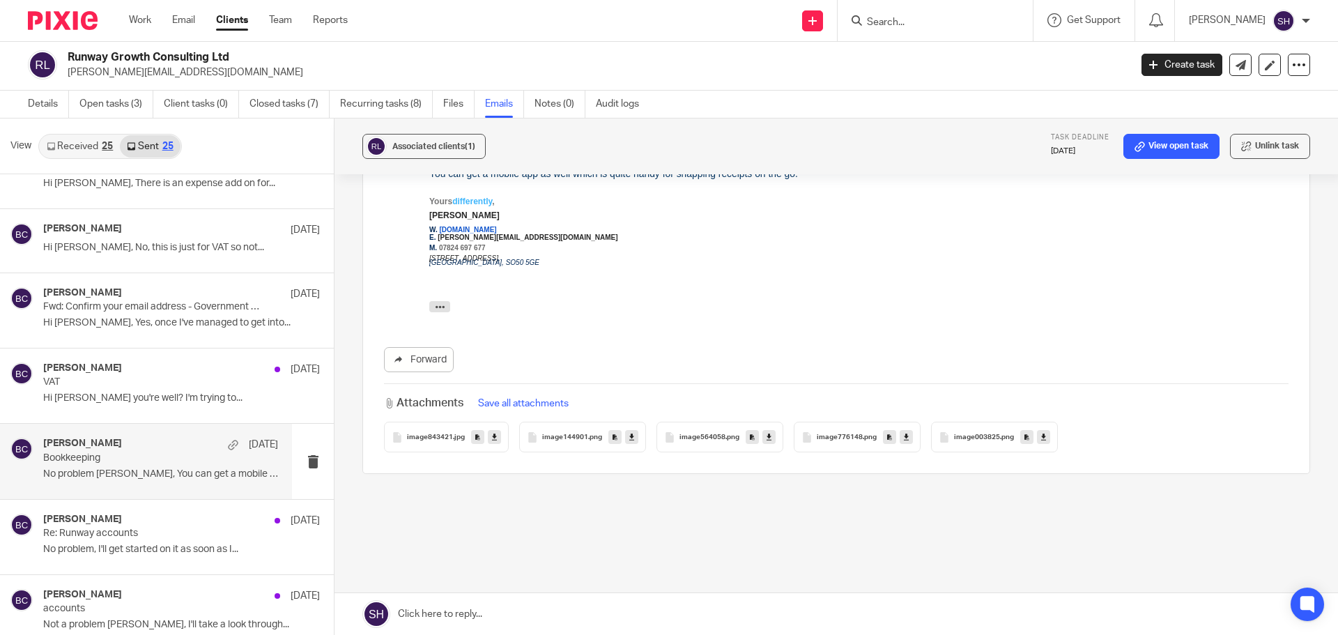
scroll to position [4951, 0]
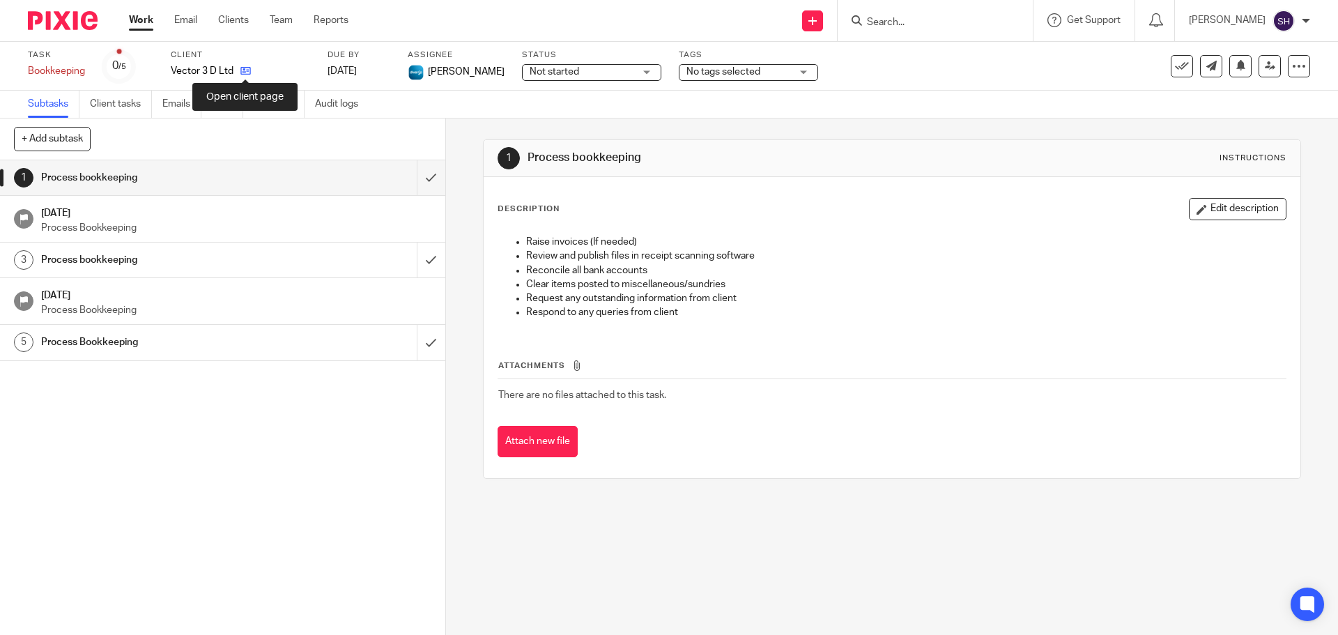
click at [245, 72] on icon at bounding box center [246, 71] width 10 height 10
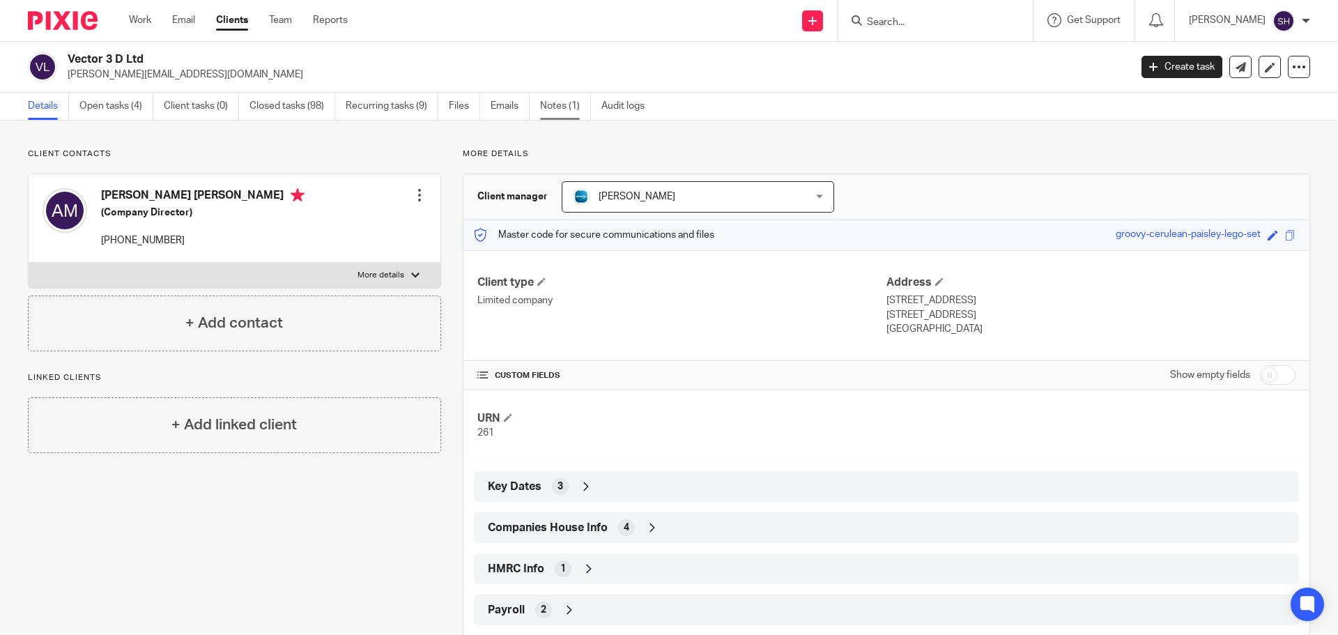
click at [567, 102] on link "Notes (1)" at bounding box center [565, 106] width 51 height 27
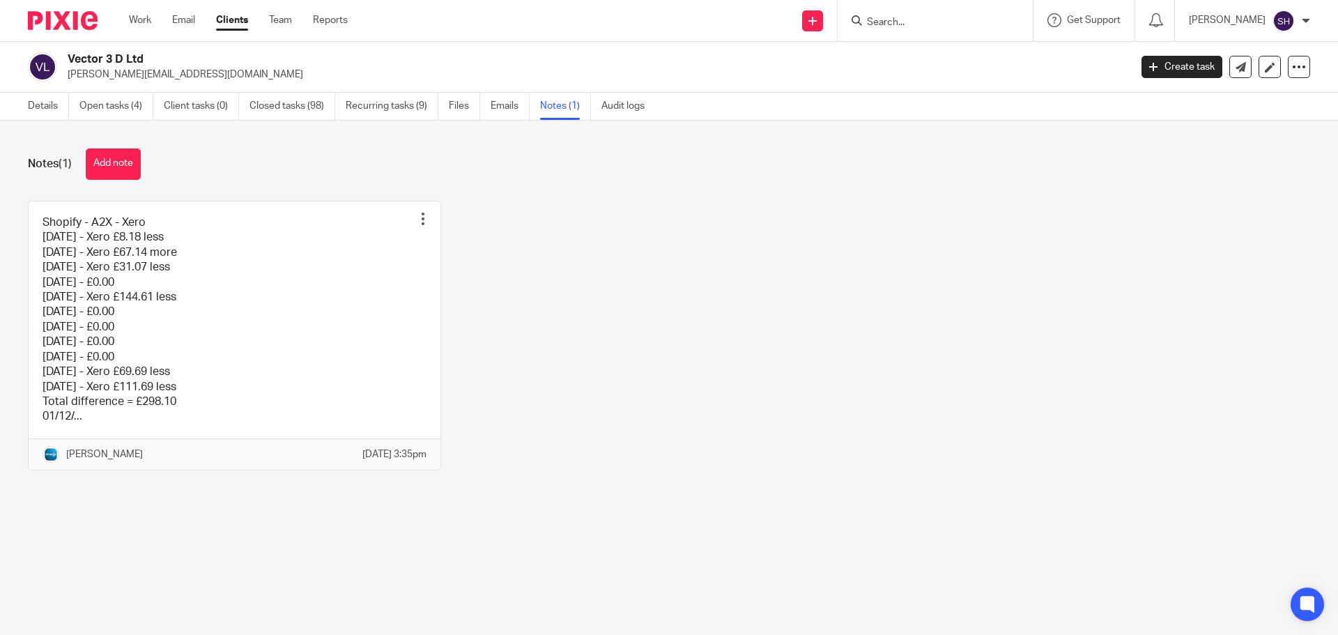
click at [557, 174] on div "Notes (1) Add note" at bounding box center [669, 163] width 1283 height 31
click at [514, 110] on link "Emails" at bounding box center [510, 106] width 39 height 27
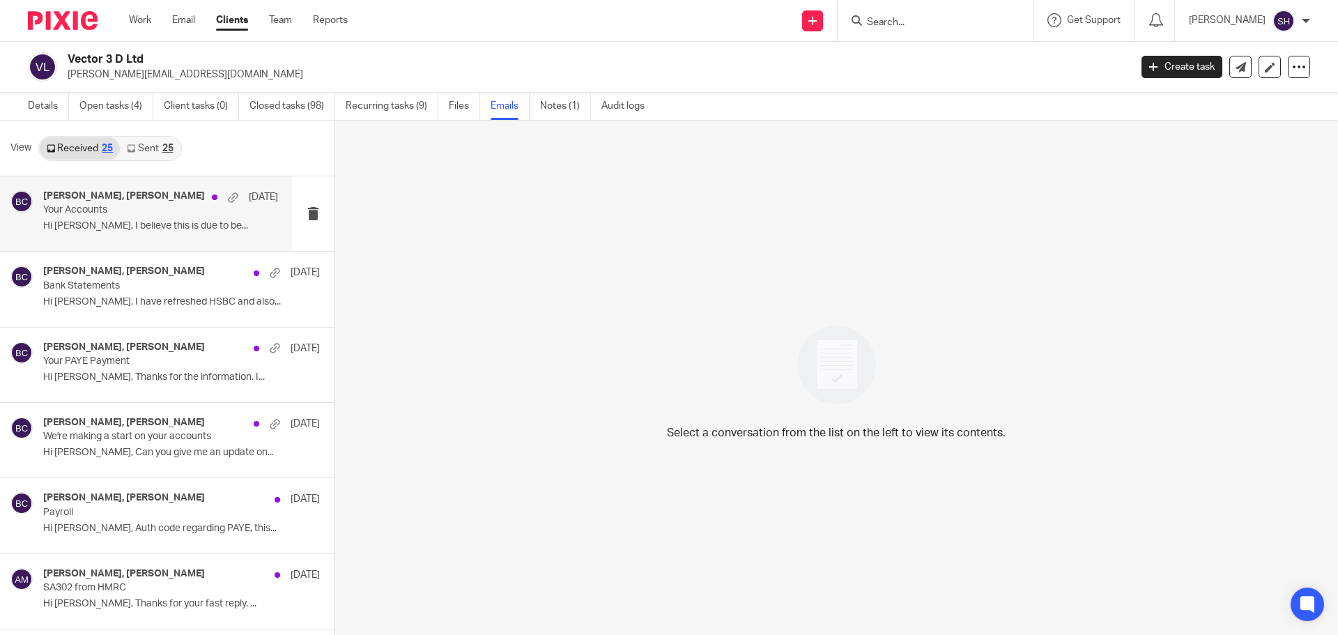
click at [194, 184] on div "[PERSON_NAME], [PERSON_NAME] [DATE] Your Accounts Hi [PERSON_NAME], I believe t…" at bounding box center [146, 213] width 292 height 75
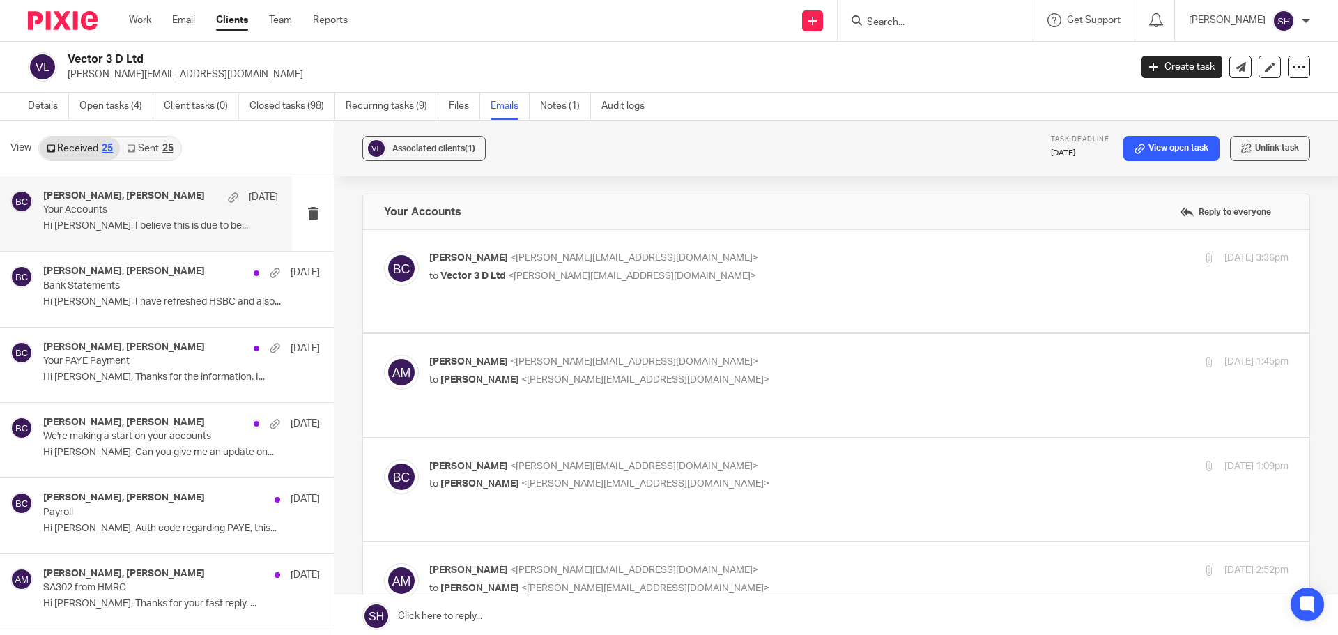
click at [713, 270] on p "to Vector 3 D Ltd <[PERSON_NAME][EMAIL_ADDRESS][DOMAIN_NAME]>" at bounding box center [715, 276] width 573 height 15
checkbox input "true"
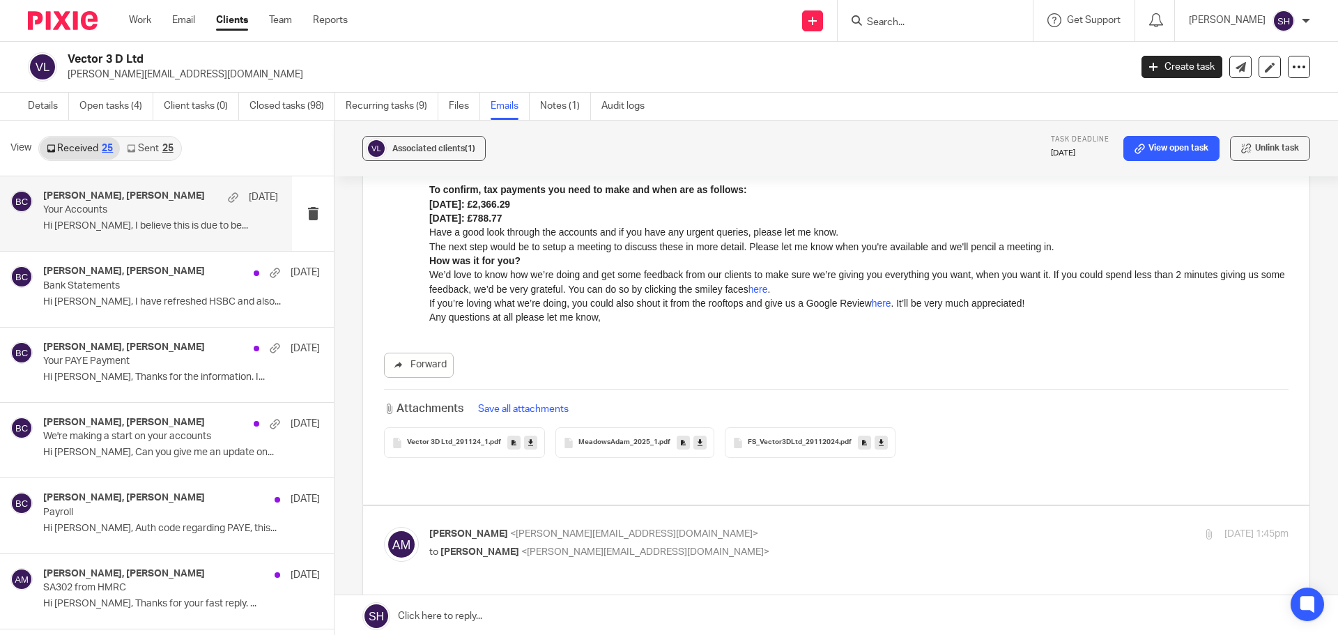
scroll to position [279, 0]
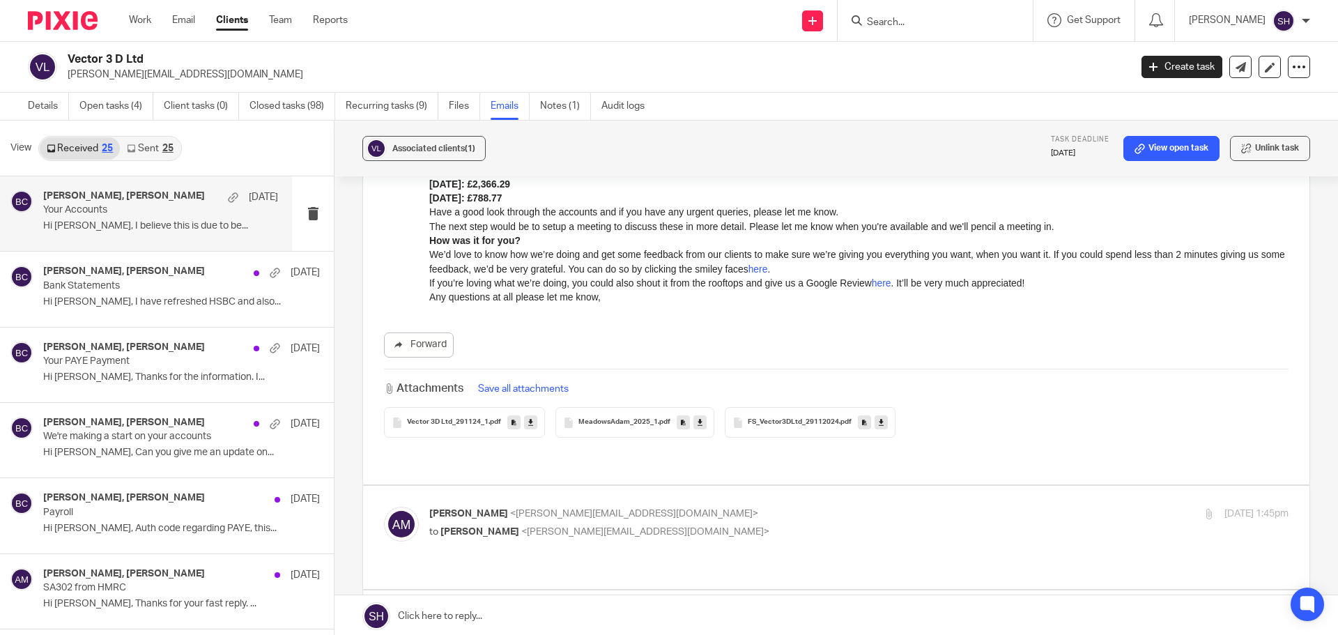
click at [691, 486] on label at bounding box center [836, 537] width 947 height 102
click at [384, 506] on input "checkbox" at bounding box center [383, 506] width 1 height 1
checkbox input "true"
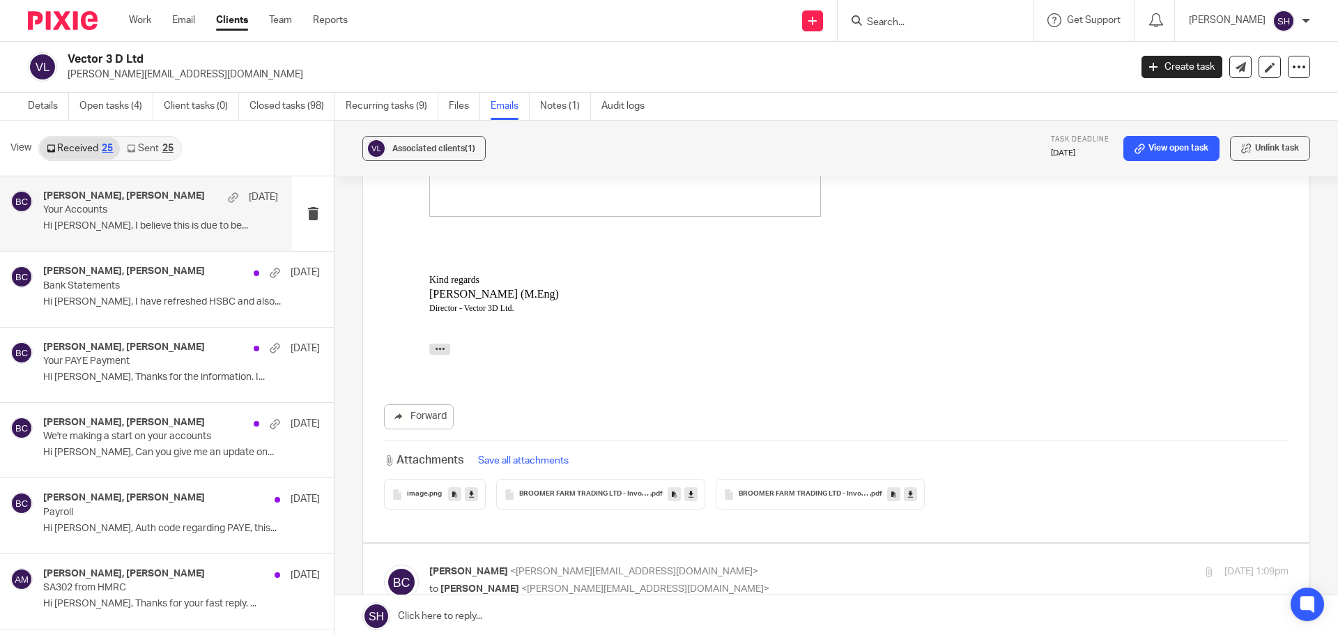
scroll to position [1115, 0]
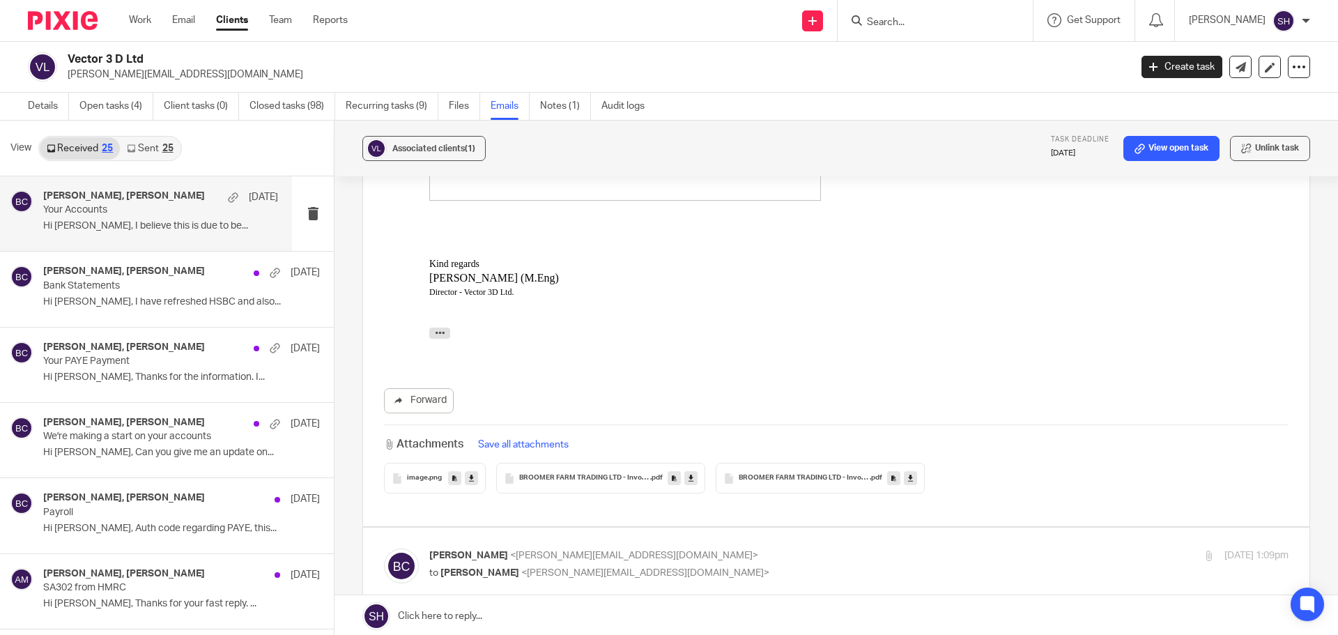
click at [676, 549] on p "[PERSON_NAME] <[PERSON_NAME][EMAIL_ADDRESS][DOMAIN_NAME]>" at bounding box center [715, 556] width 573 height 15
checkbox input "true"
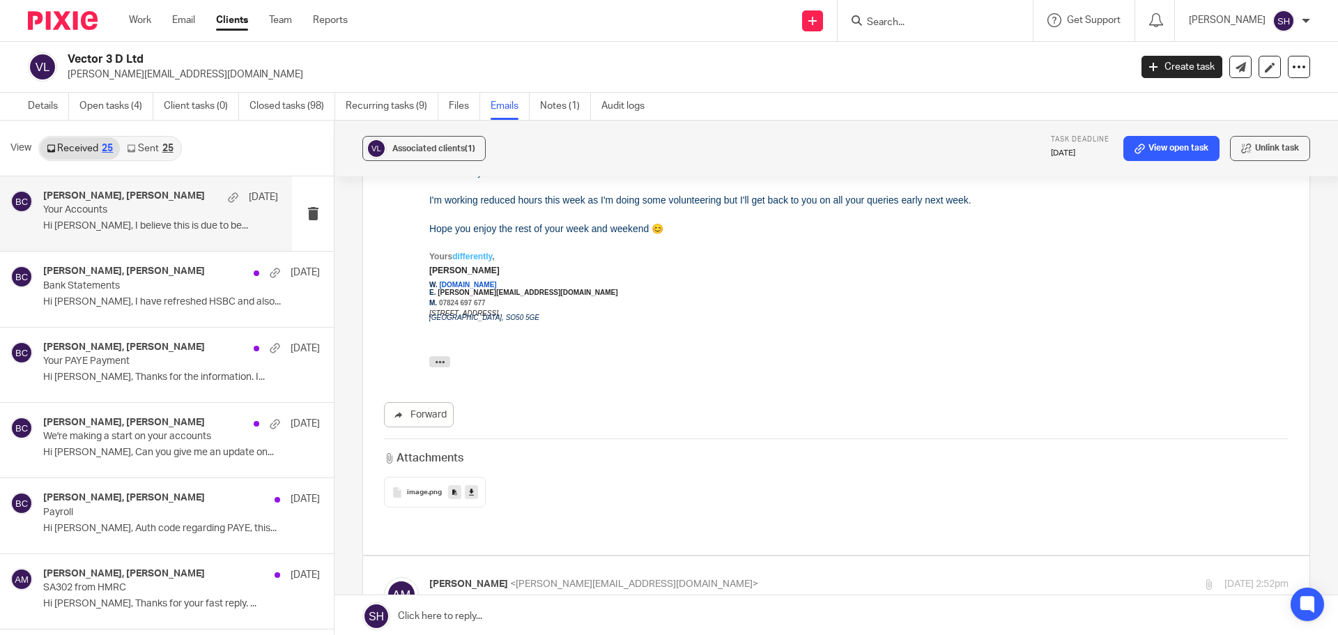
scroll to position [1673, 0]
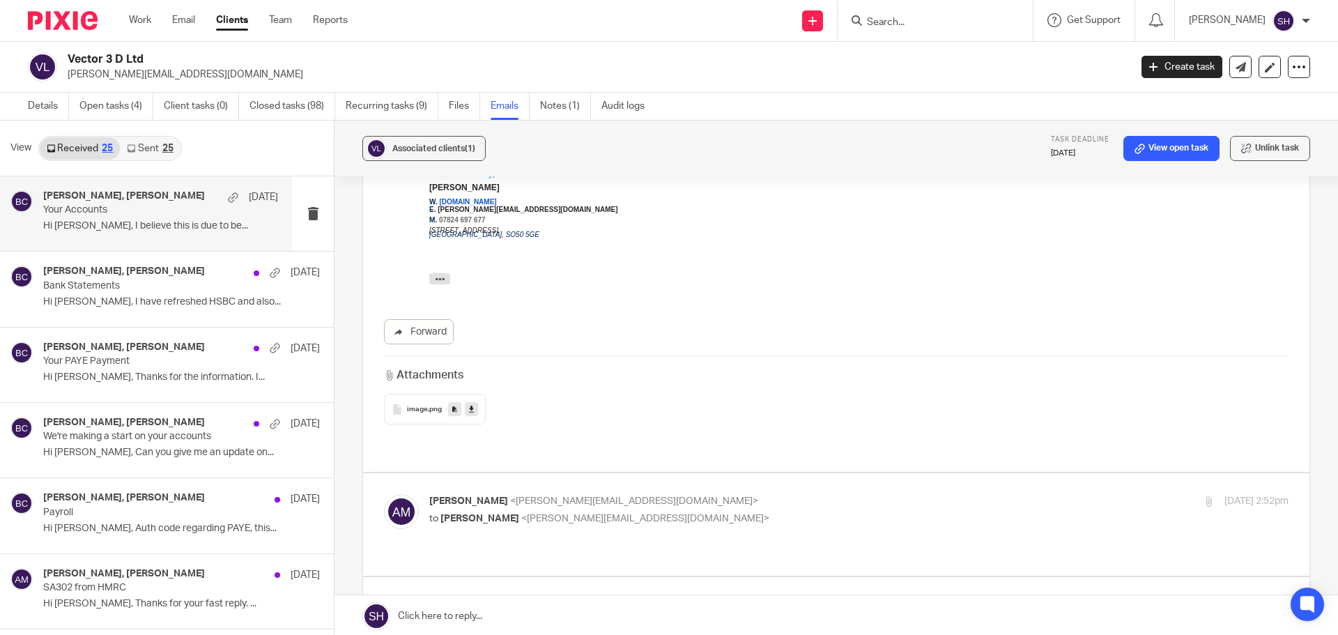
click at [713, 494] on div "[PERSON_NAME] <[PERSON_NAME][EMAIL_ADDRESS][DOMAIN_NAME]> to [PERSON_NAME] <[PE…" at bounding box center [715, 510] width 573 height 32
checkbox input "true"
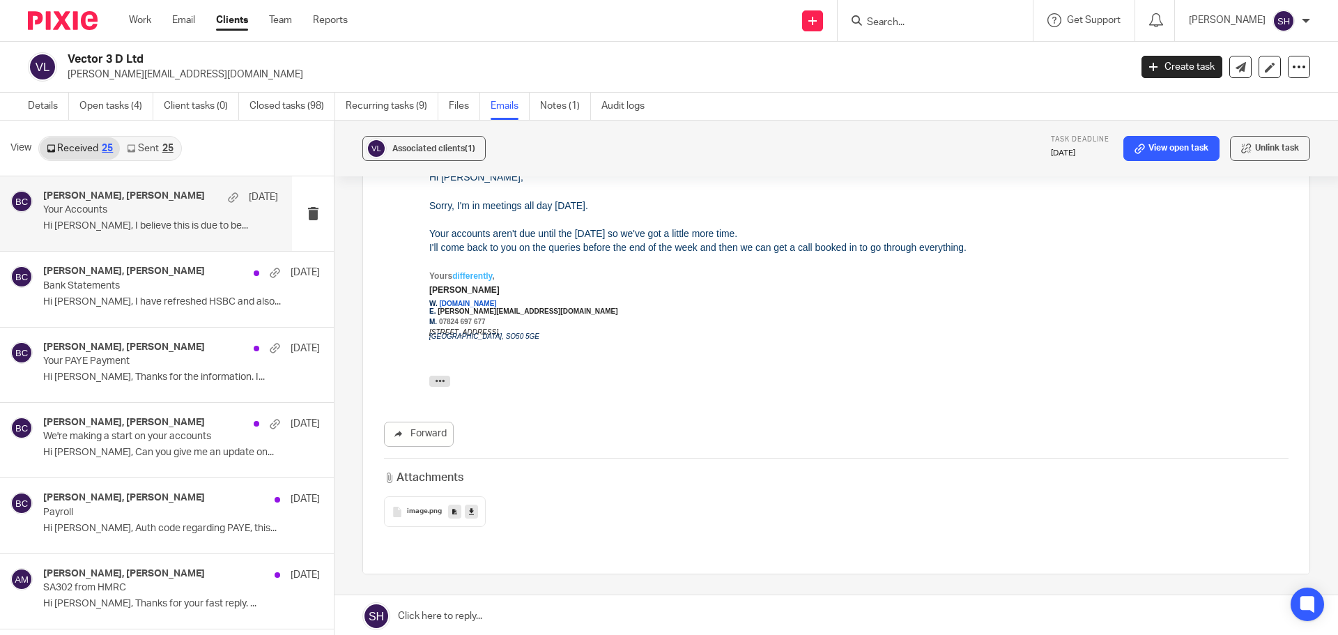
scroll to position [2473, 0]
click at [157, 146] on link "Sent 25" at bounding box center [150, 148] width 60 height 22
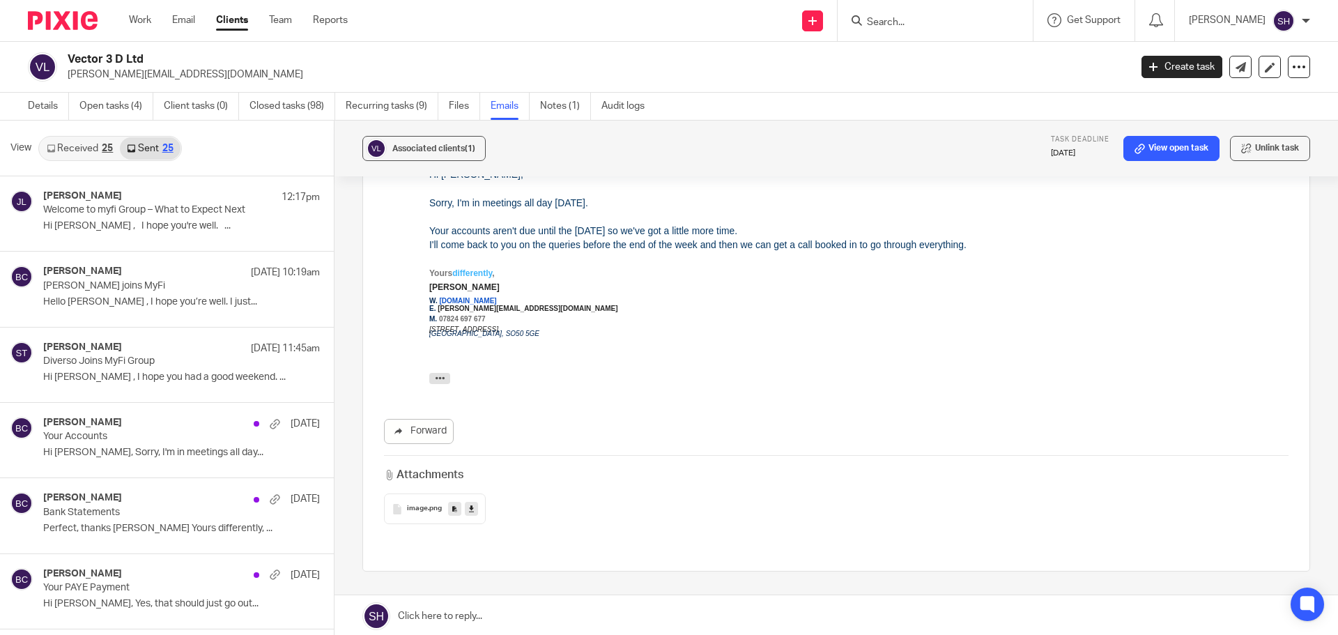
scroll to position [2, 0]
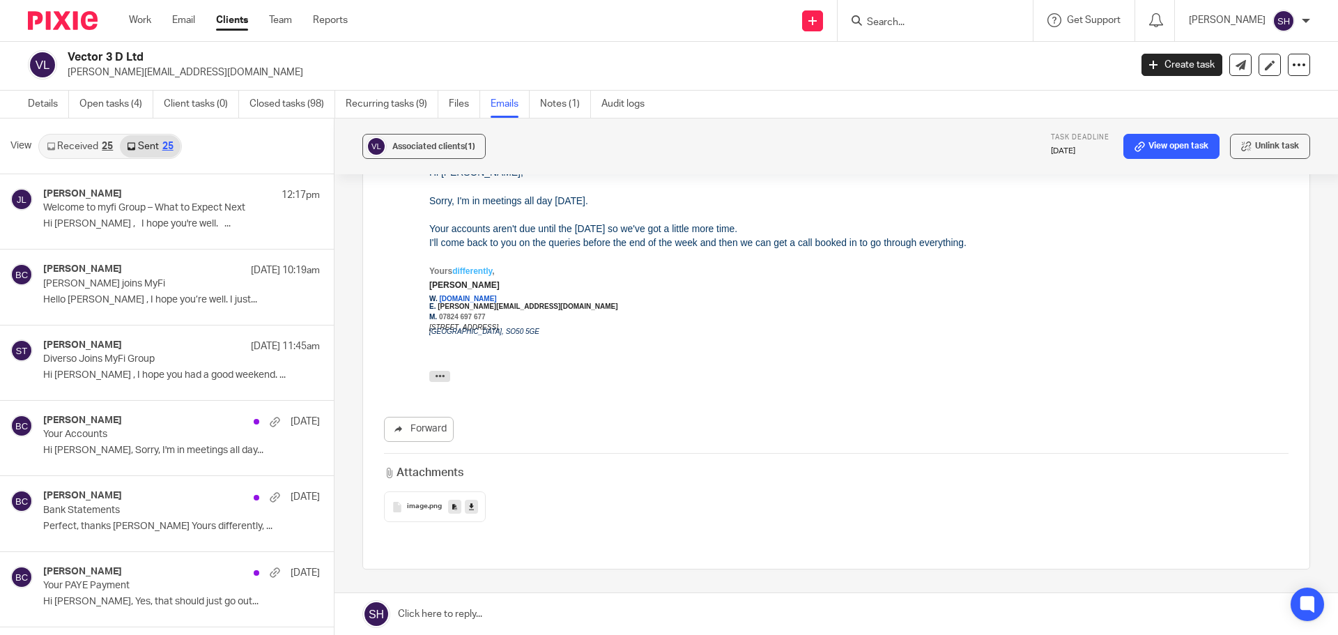
click at [77, 155] on link "Received 25" at bounding box center [80, 146] width 80 height 22
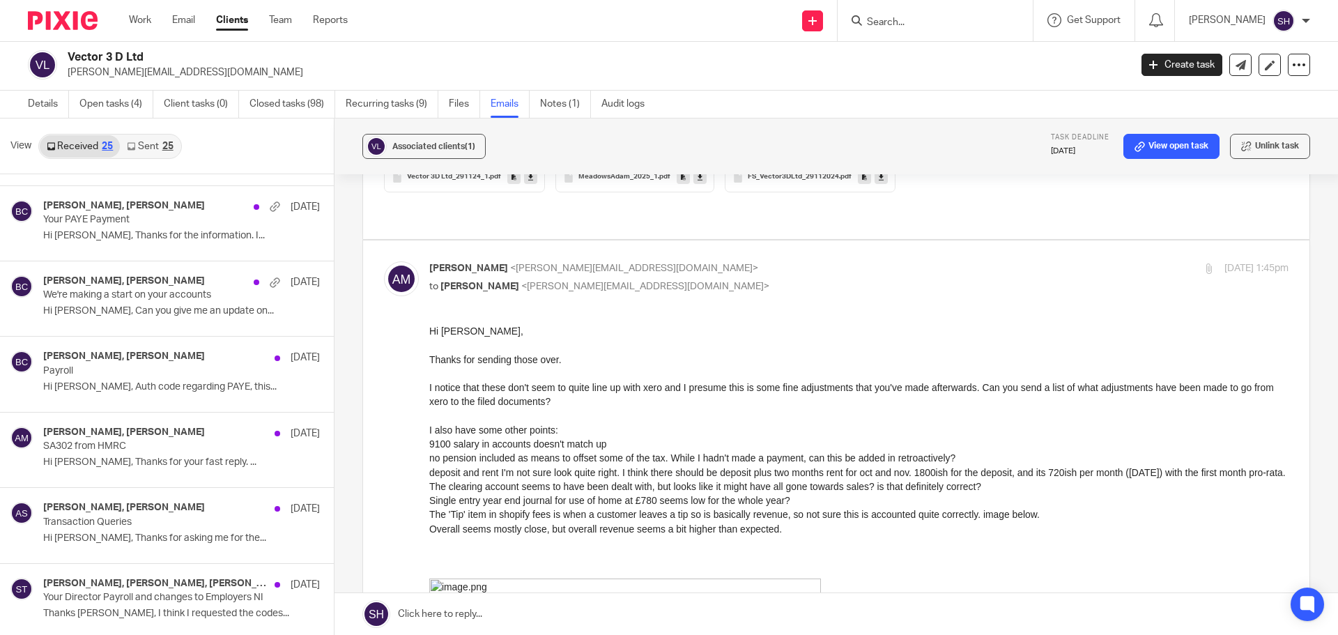
scroll to position [521, 0]
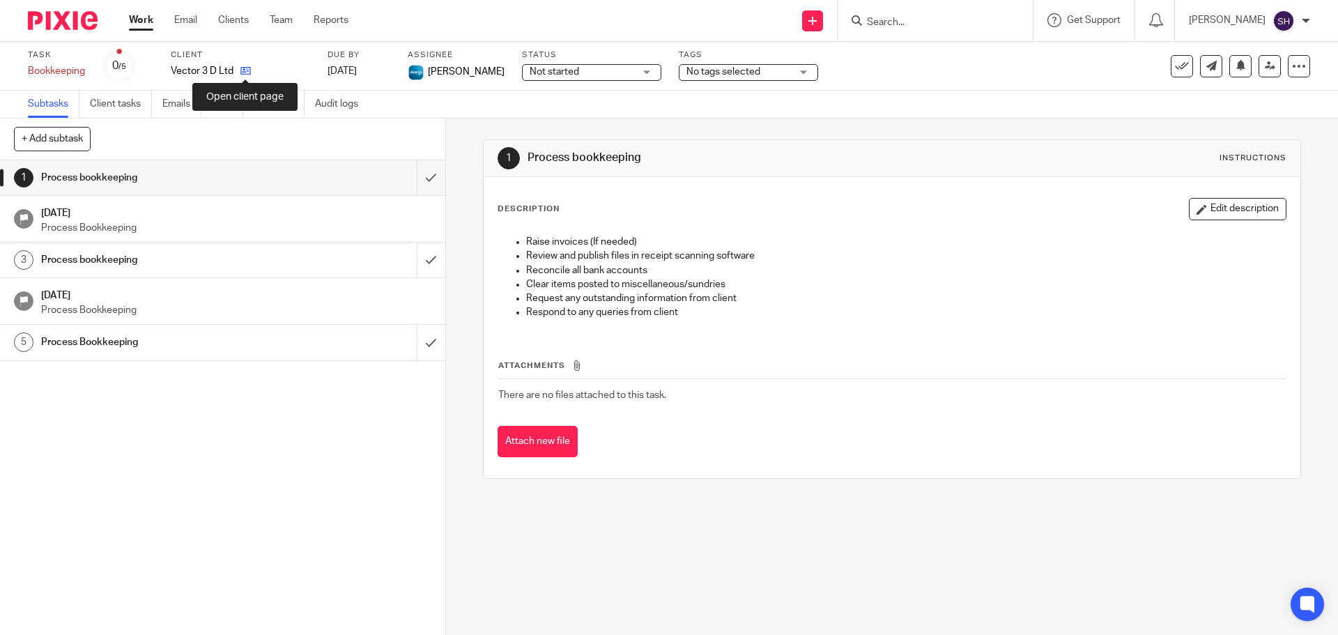
click at [246, 73] on icon at bounding box center [246, 71] width 10 height 10
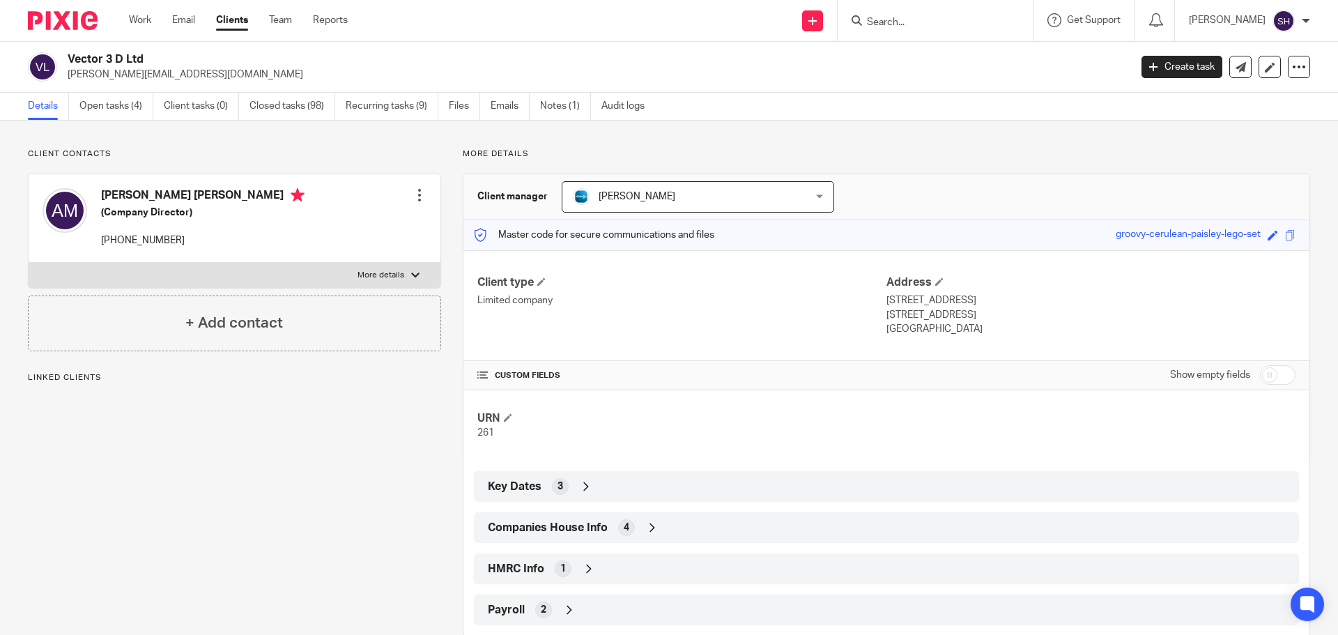
scroll to position [29, 0]
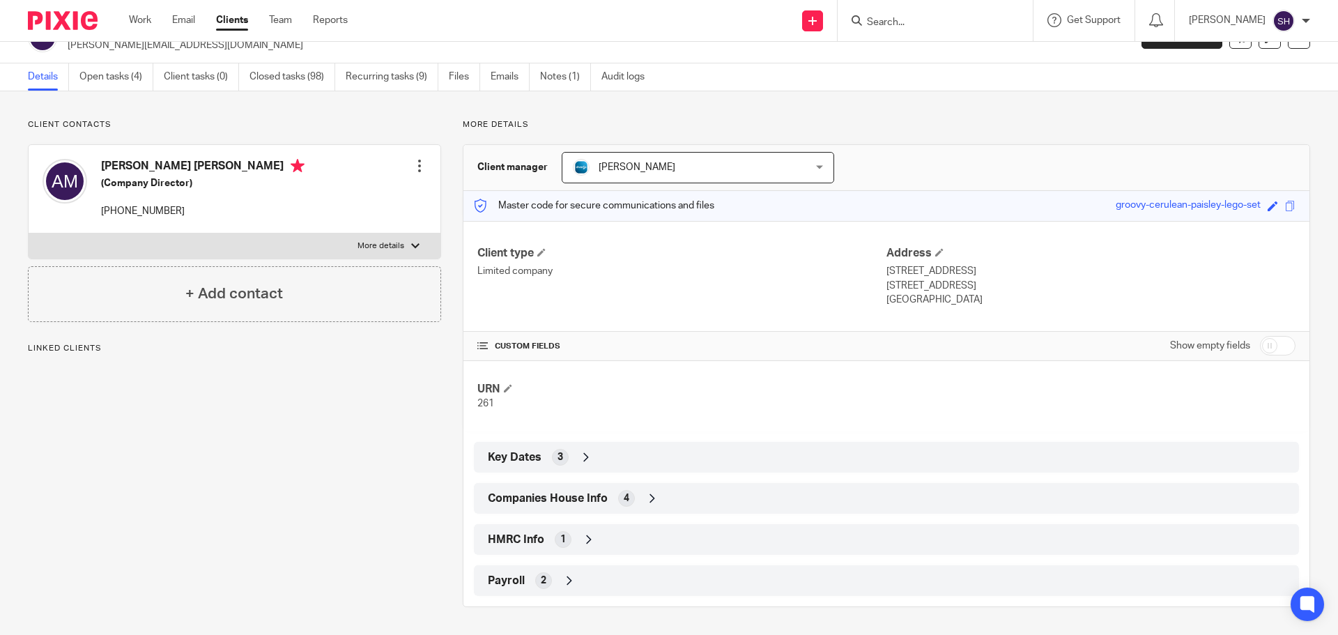
click at [648, 535] on div "HMRC Info 1" at bounding box center [886, 540] width 804 height 24
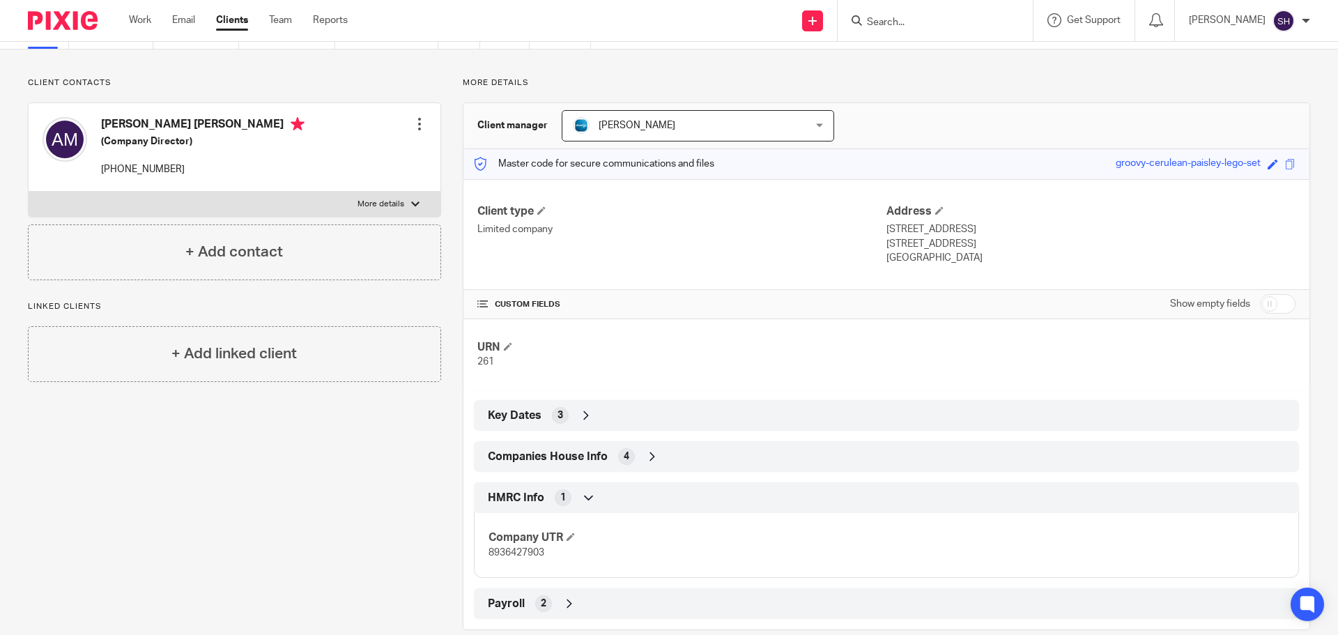
scroll to position [94, 0]
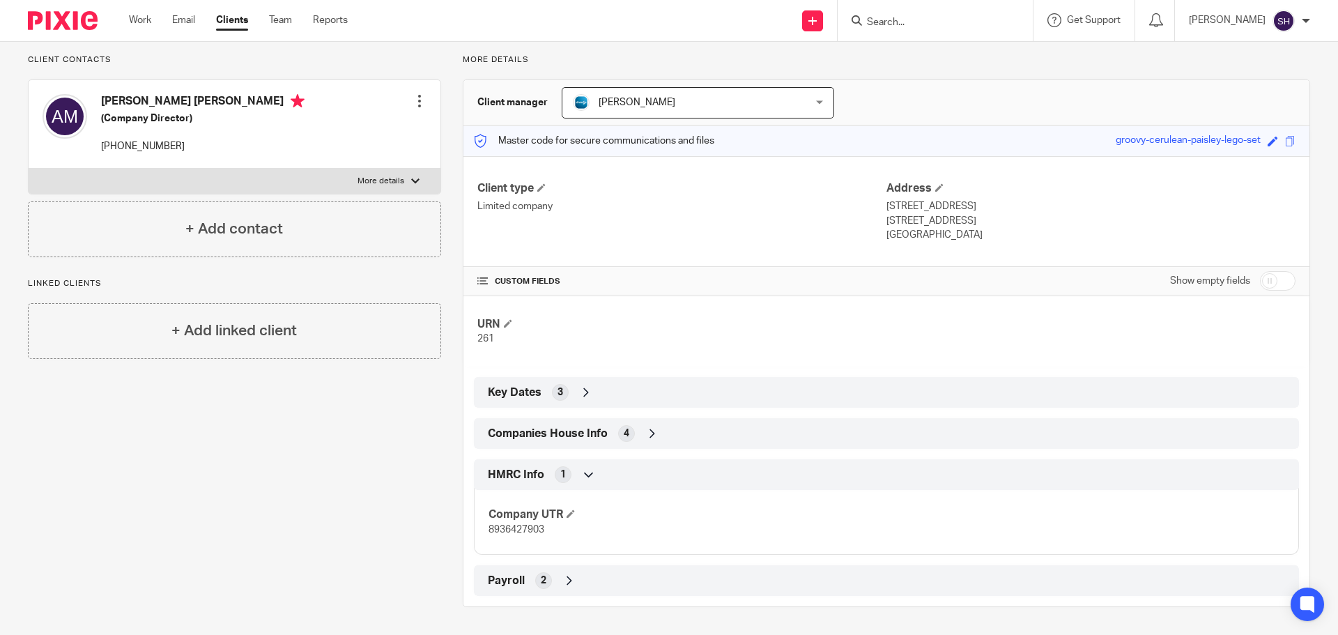
click at [2, 478] on div "Client contacts [PERSON_NAME] [PERSON_NAME] (Company Director) [PHONE_NUMBER] E…" at bounding box center [669, 330] width 1338 height 609
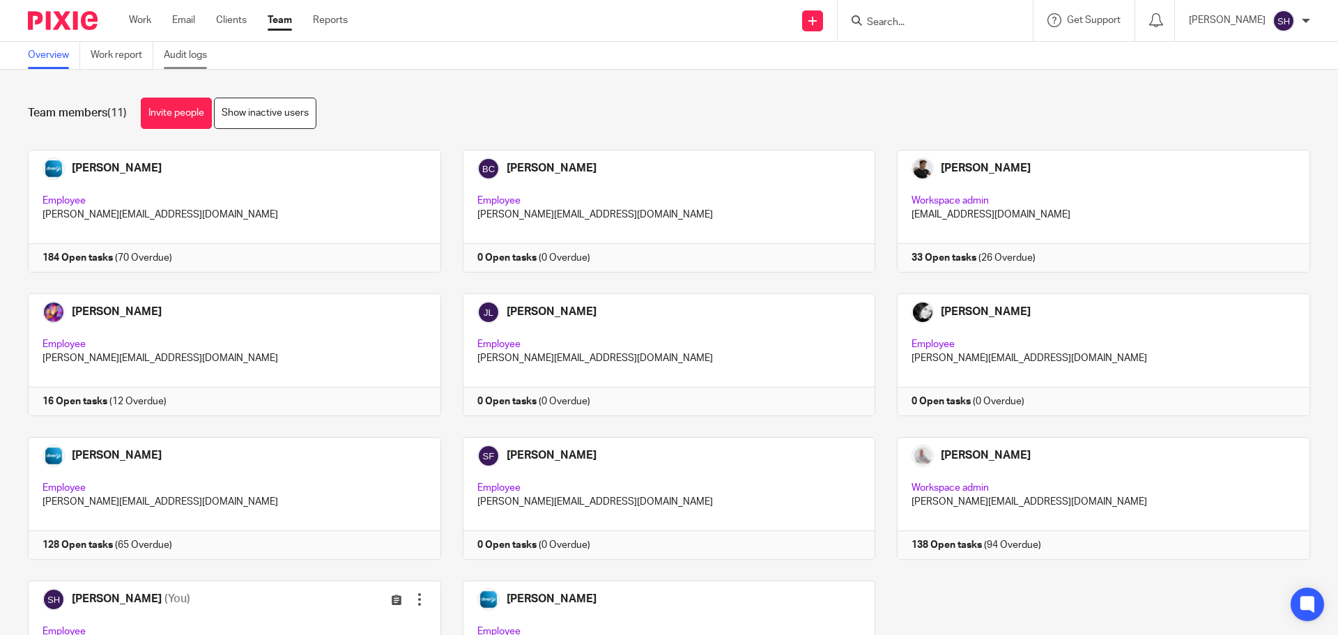
click at [201, 47] on link "Audit logs" at bounding box center [191, 55] width 54 height 27
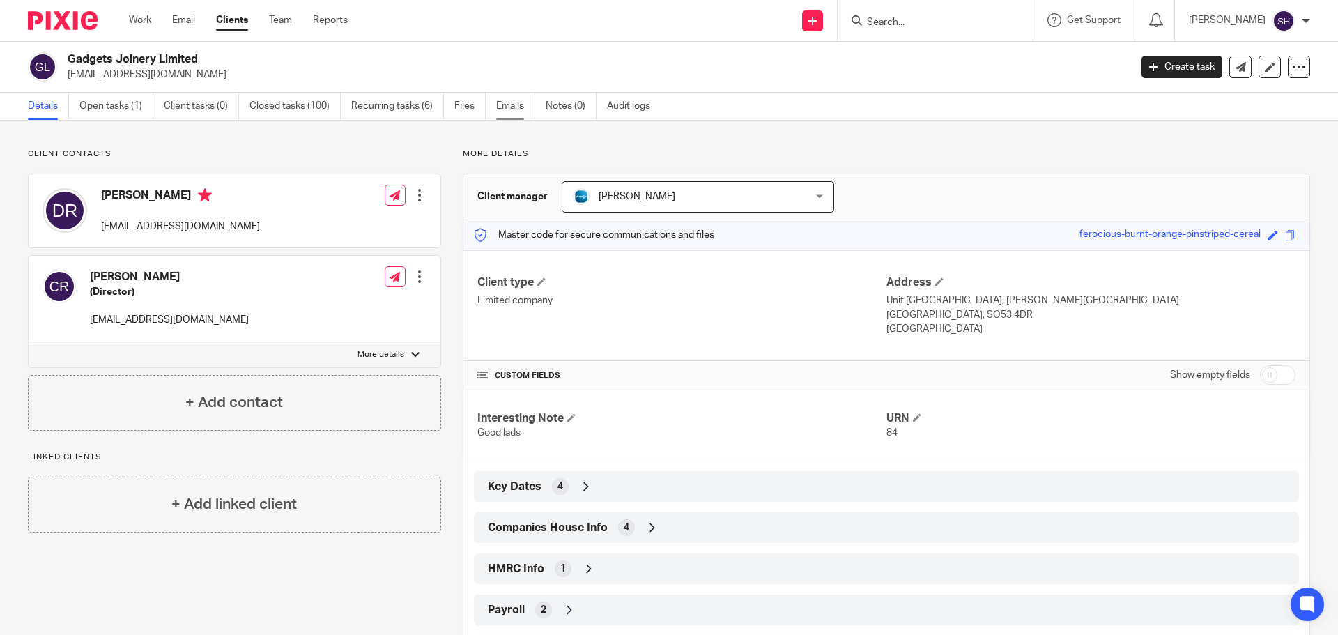
click at [517, 105] on link "Emails" at bounding box center [515, 106] width 39 height 27
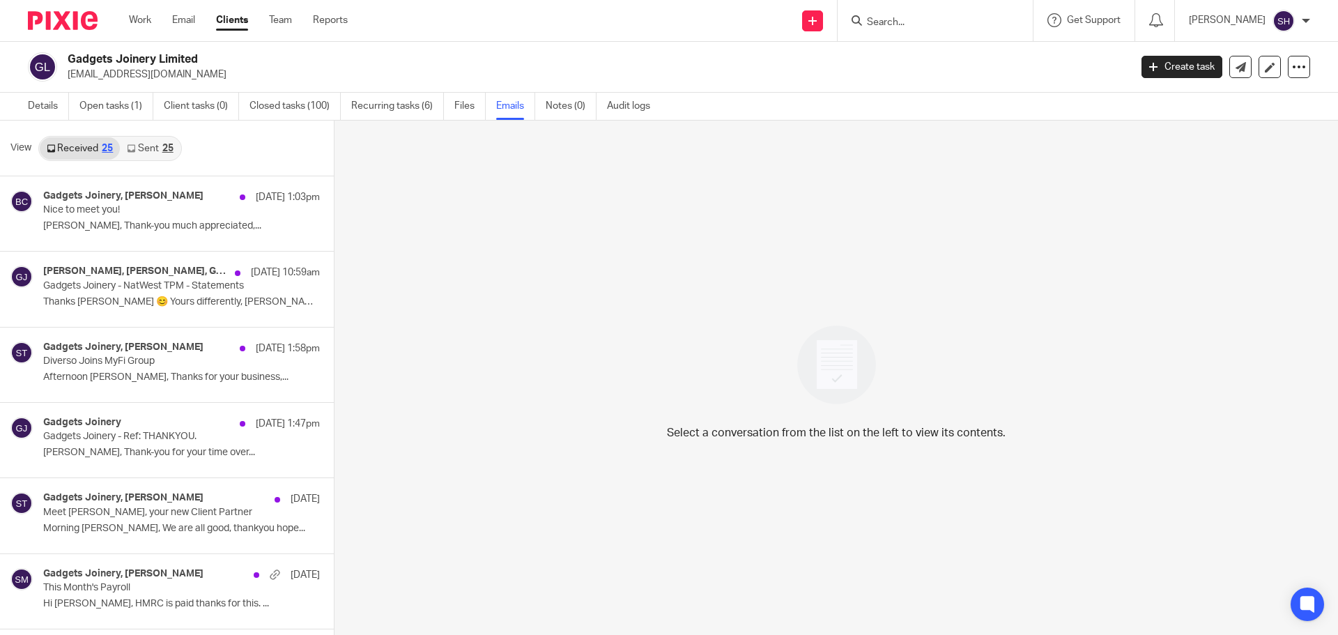
click at [158, 151] on link "Sent 25" at bounding box center [150, 148] width 60 height 22
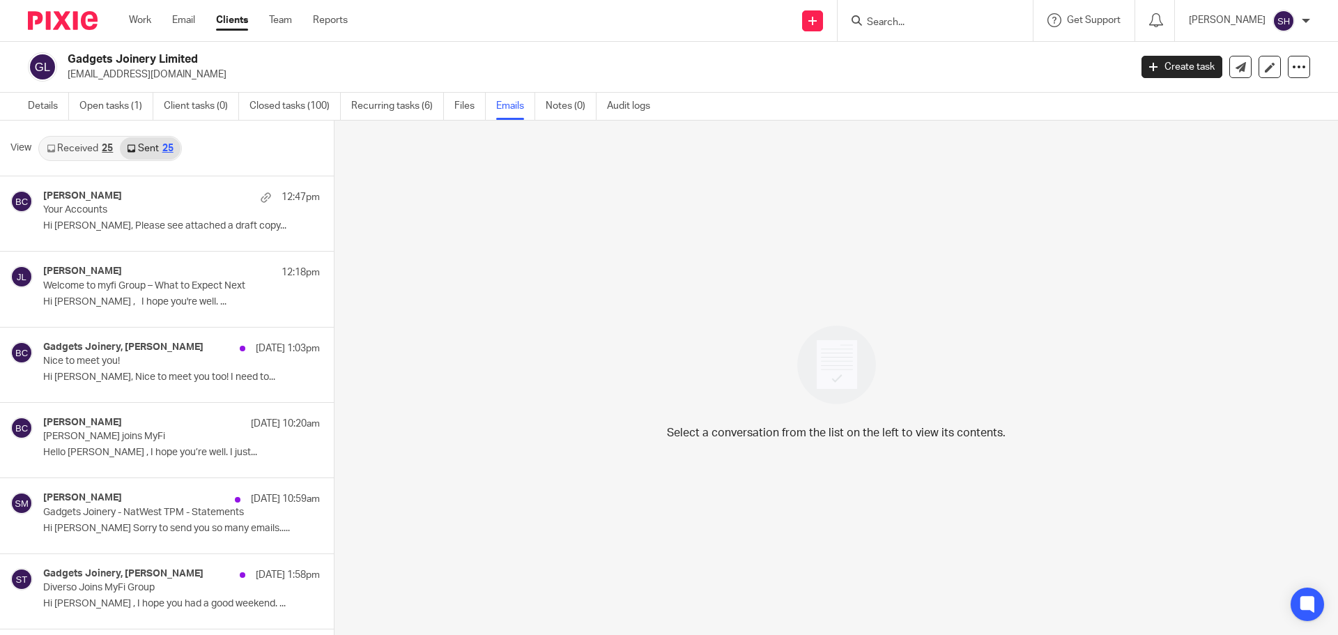
scroll to position [2, 0]
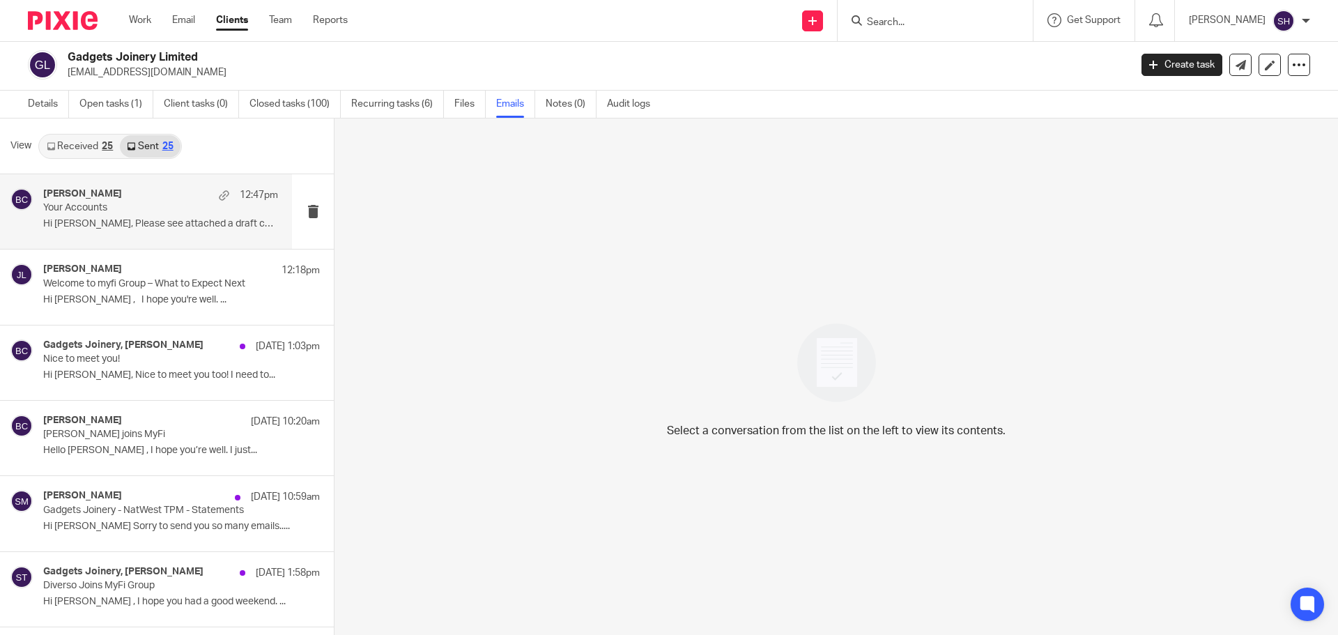
click at [123, 241] on div "[PERSON_NAME] 12:47pm Your Accounts Hi [PERSON_NAME], Please see attached a dra…" at bounding box center [146, 211] width 292 height 75
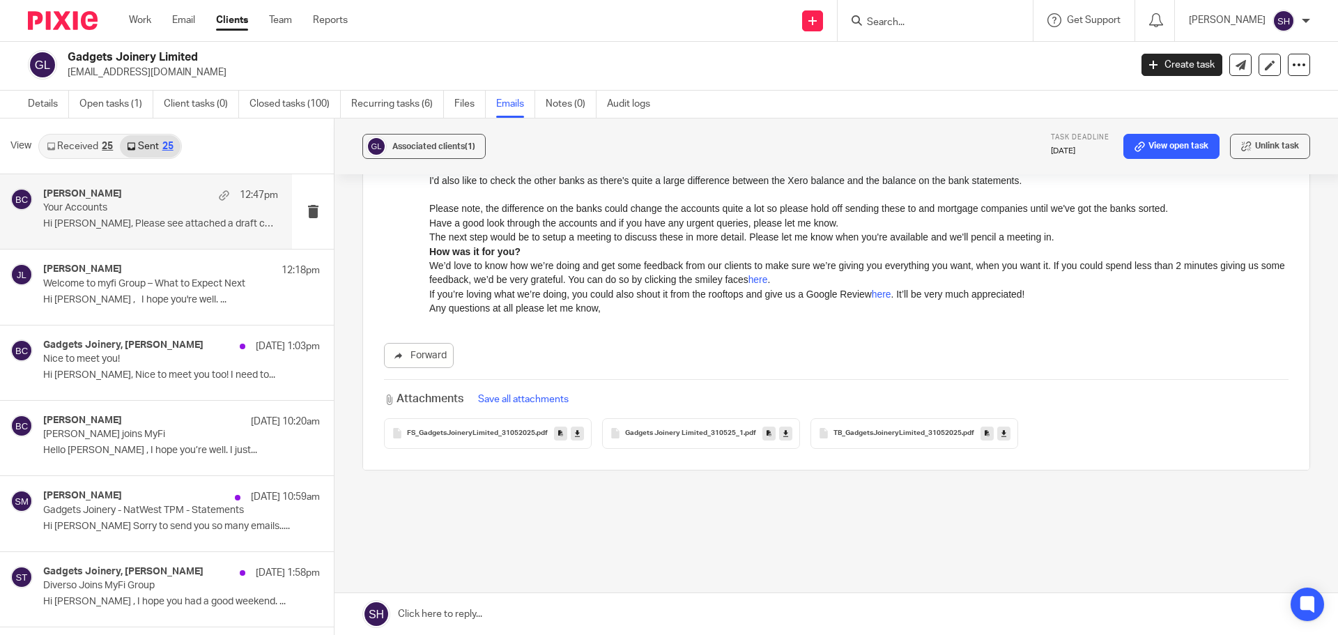
scroll to position [0, 0]
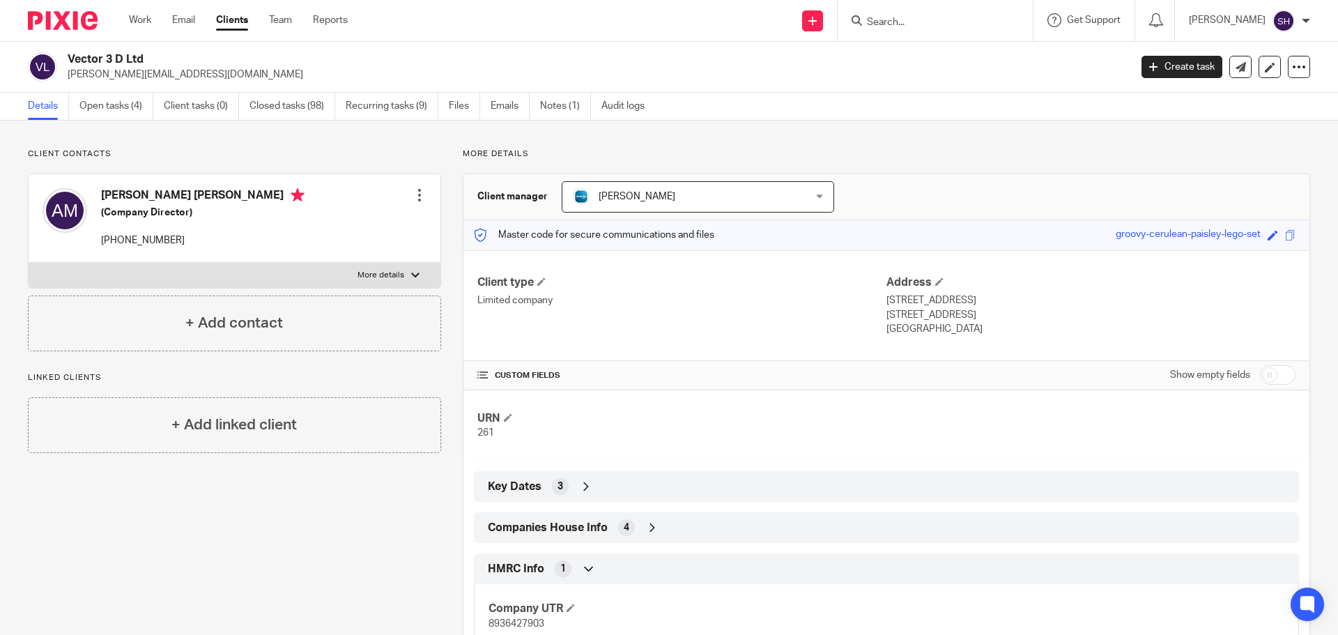
scroll to position [94, 0]
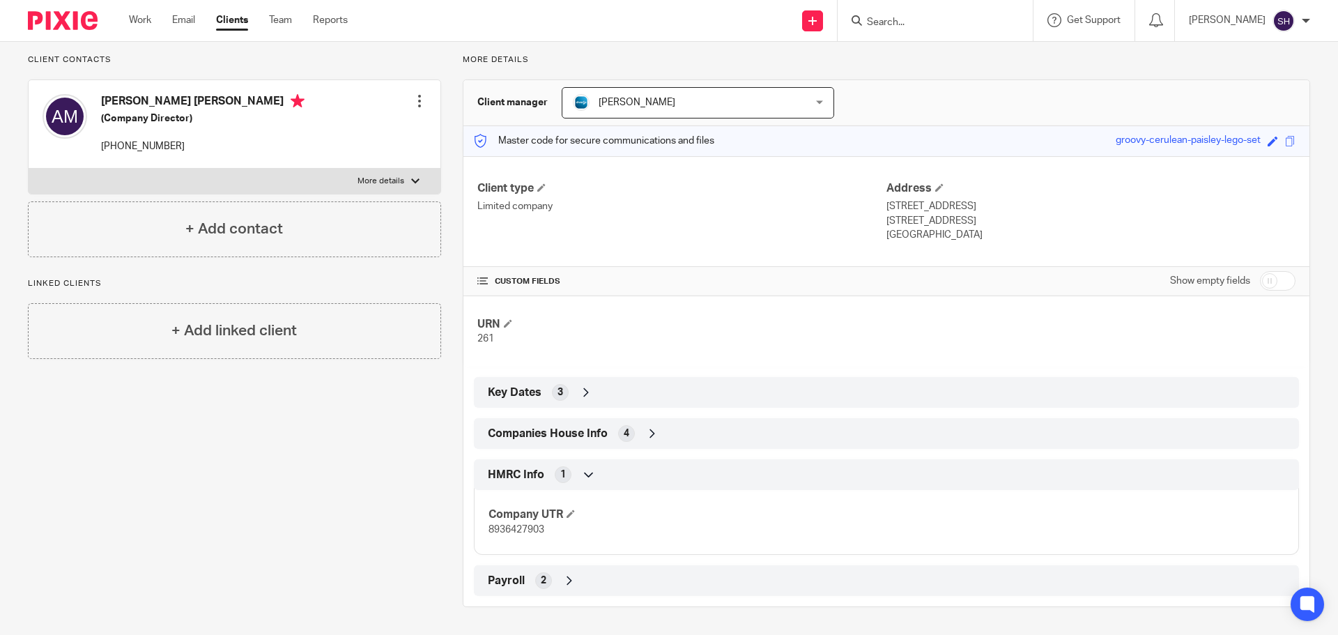
click at [900, 14] on form at bounding box center [940, 20] width 148 height 17
click at [900, 21] on input "Search" at bounding box center [928, 23] width 125 height 13
type input "gad"
click at [916, 79] on link at bounding box center [974, 65] width 222 height 43
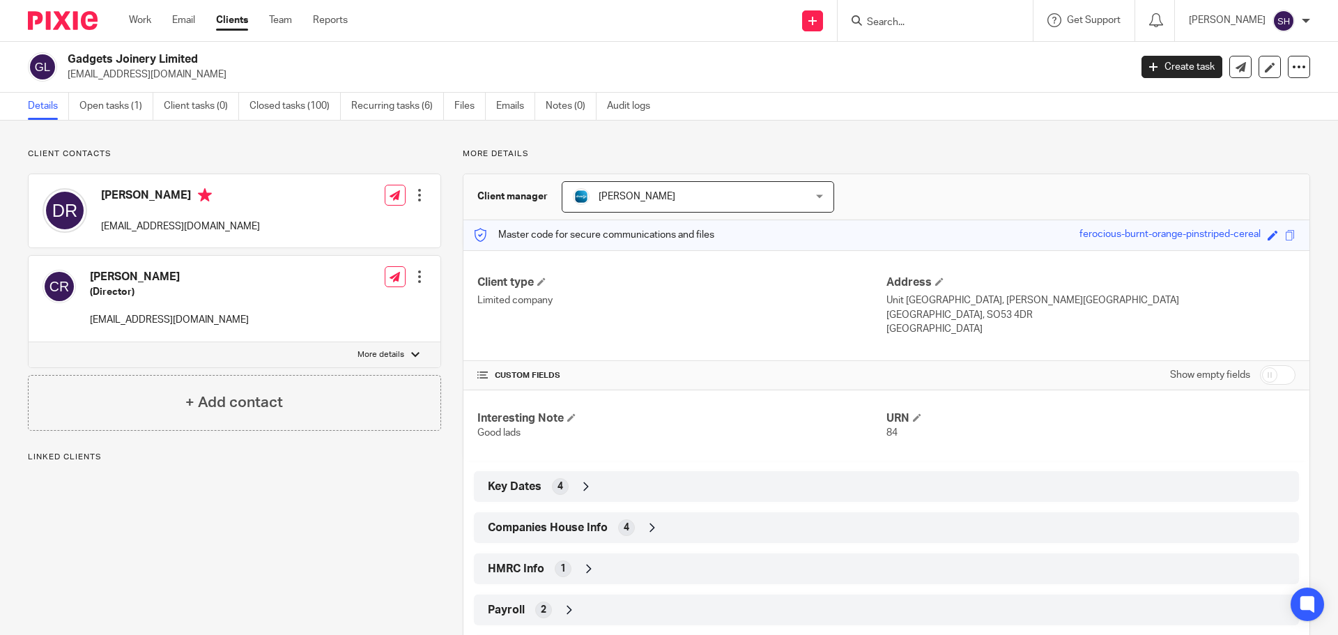
click at [514, 121] on div "Client contacts [PERSON_NAME] (Director) [EMAIL_ADDRESS][DOMAIN_NAME] Edit cont…" at bounding box center [669, 413] width 1338 height 585
click at [517, 108] on link "Emails" at bounding box center [515, 106] width 39 height 27
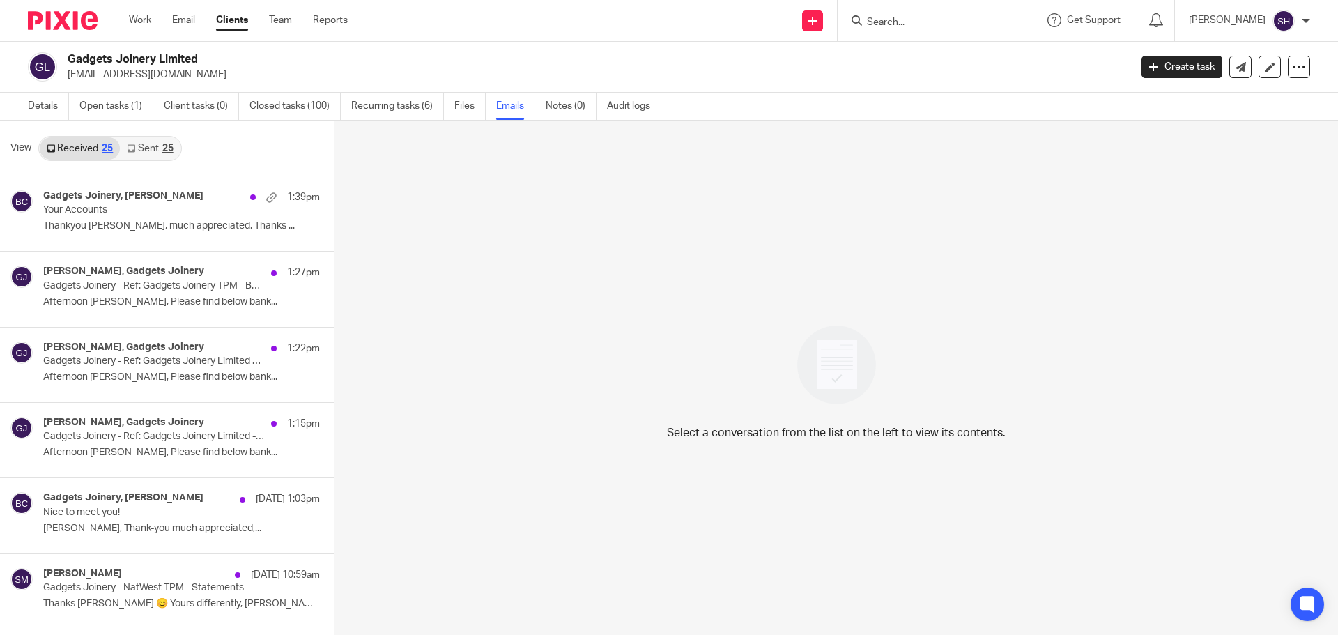
click at [156, 150] on link "Sent 25" at bounding box center [150, 148] width 60 height 22
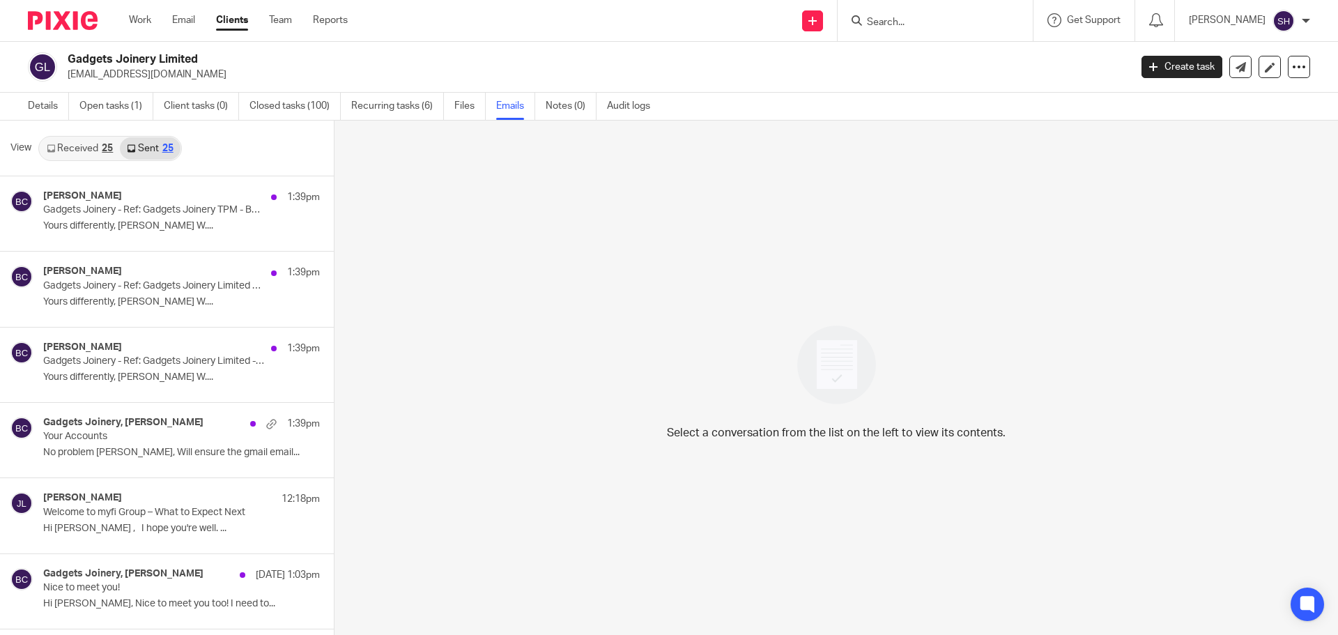
scroll to position [2, 0]
click at [88, 146] on link "Received 25" at bounding box center [80, 146] width 80 height 22
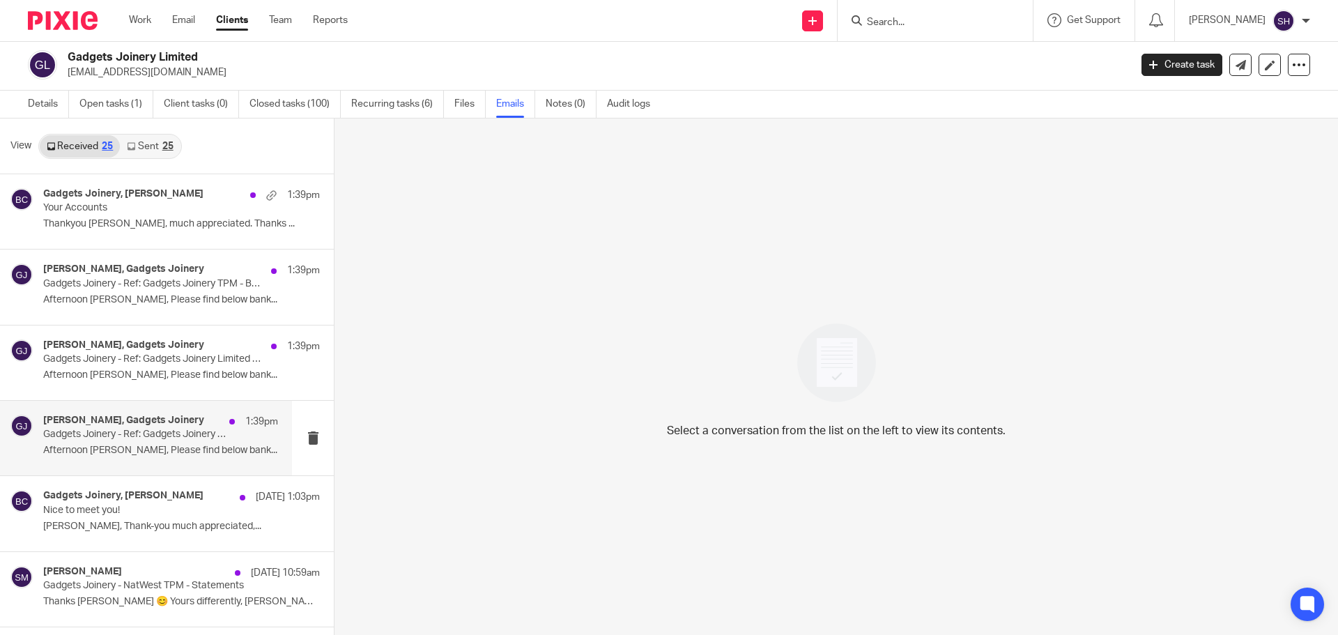
click at [130, 468] on div "[PERSON_NAME], Gadgets Joinery 1:39pm Gadgets Joinery - Ref: Gadgets Joinery Li…" at bounding box center [146, 438] width 292 height 75
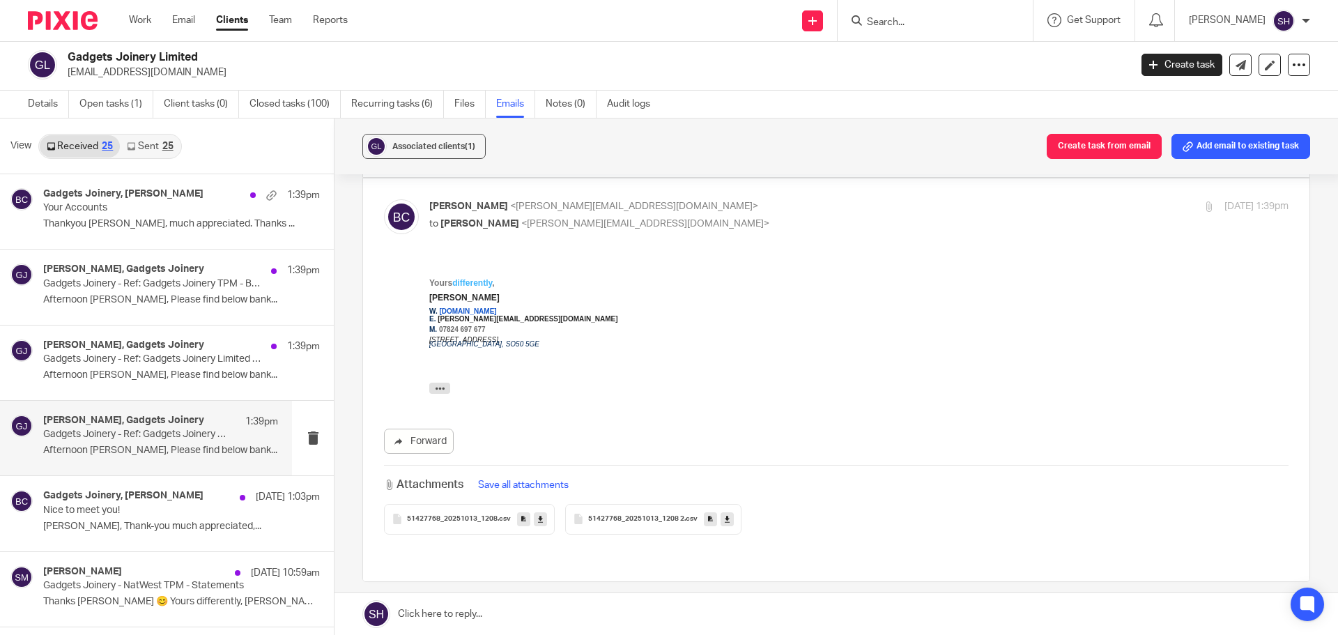
scroll to position [0, 0]
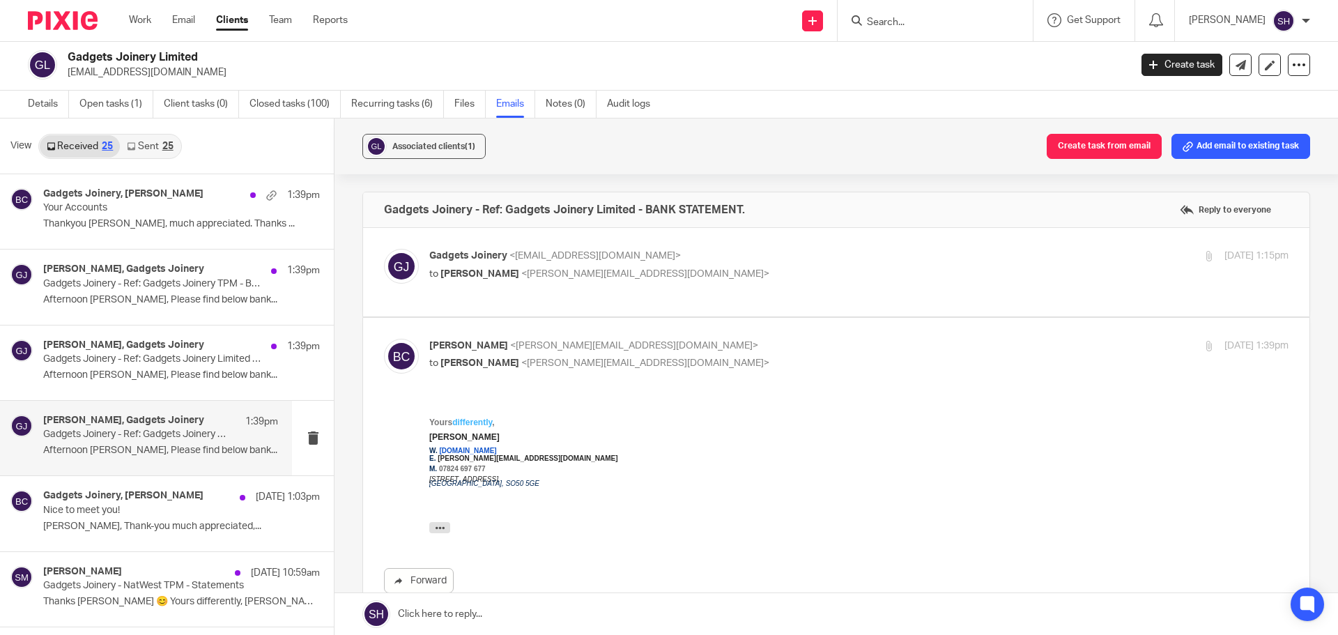
click at [671, 277] on p "to Becky Cole <becky@wearediverso.com>" at bounding box center [715, 274] width 573 height 15
checkbox input "true"
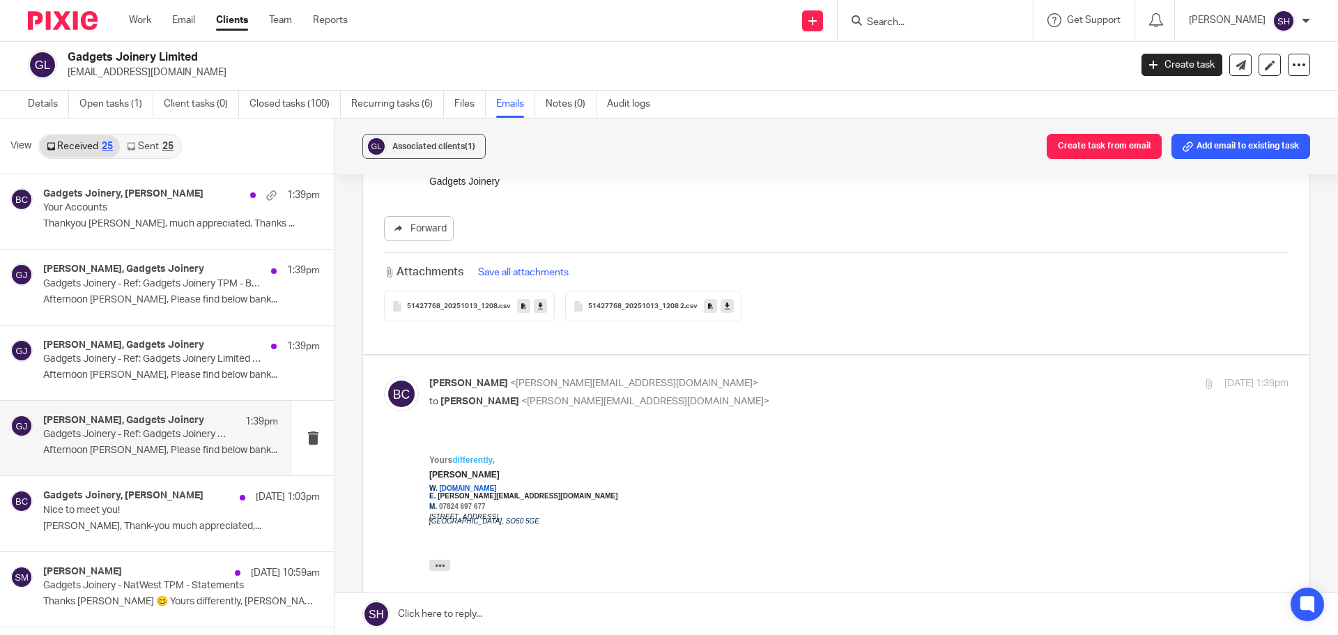
scroll to position [558, 0]
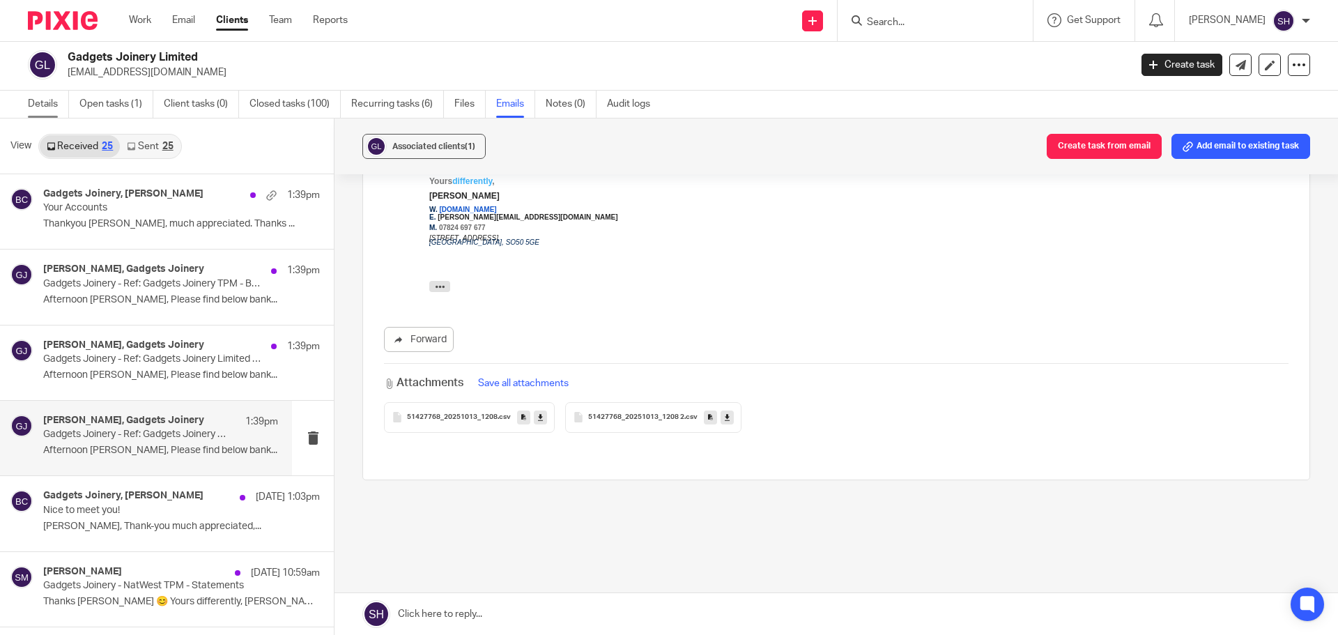
click at [50, 96] on link "Details" at bounding box center [48, 104] width 41 height 27
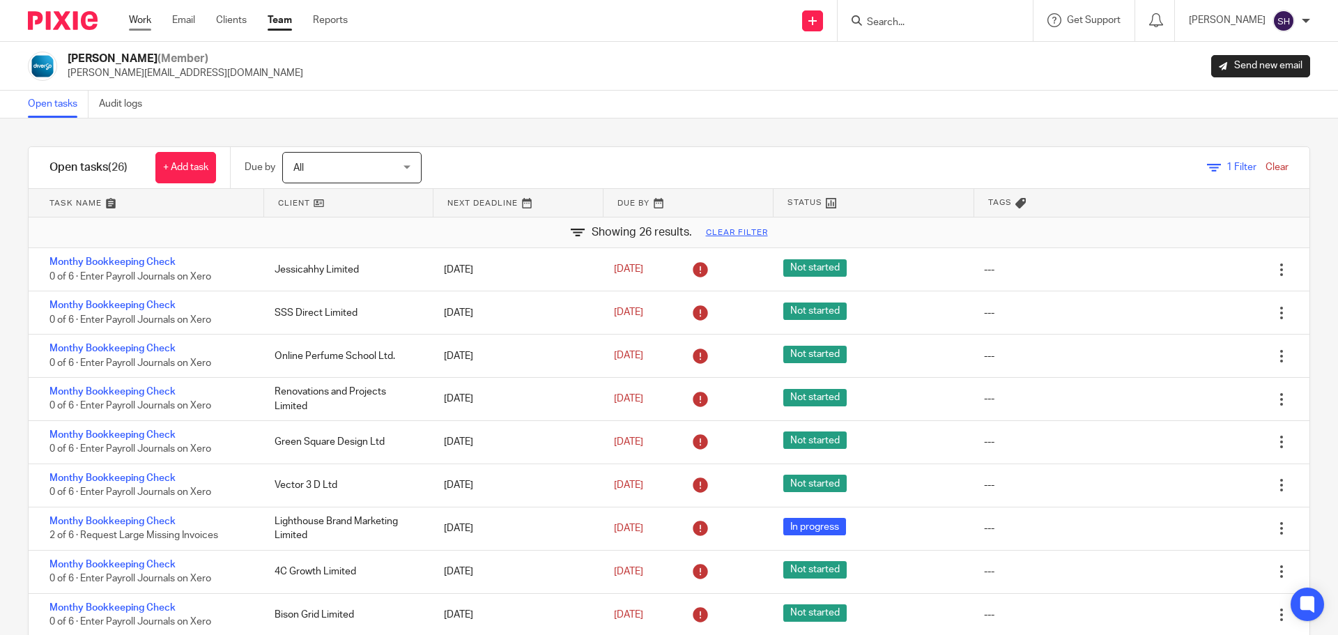
scroll to position [708, 0]
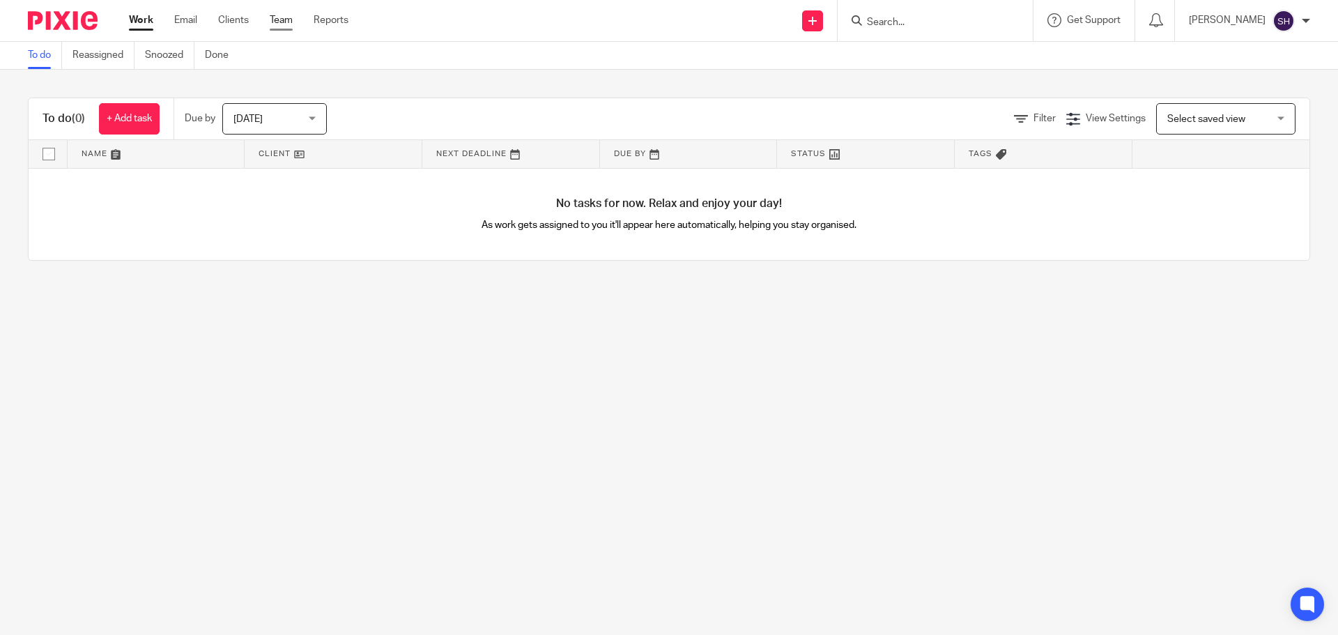
click at [277, 22] on link "Team" at bounding box center [281, 20] width 23 height 14
